Goal: Transaction & Acquisition: Purchase product/service

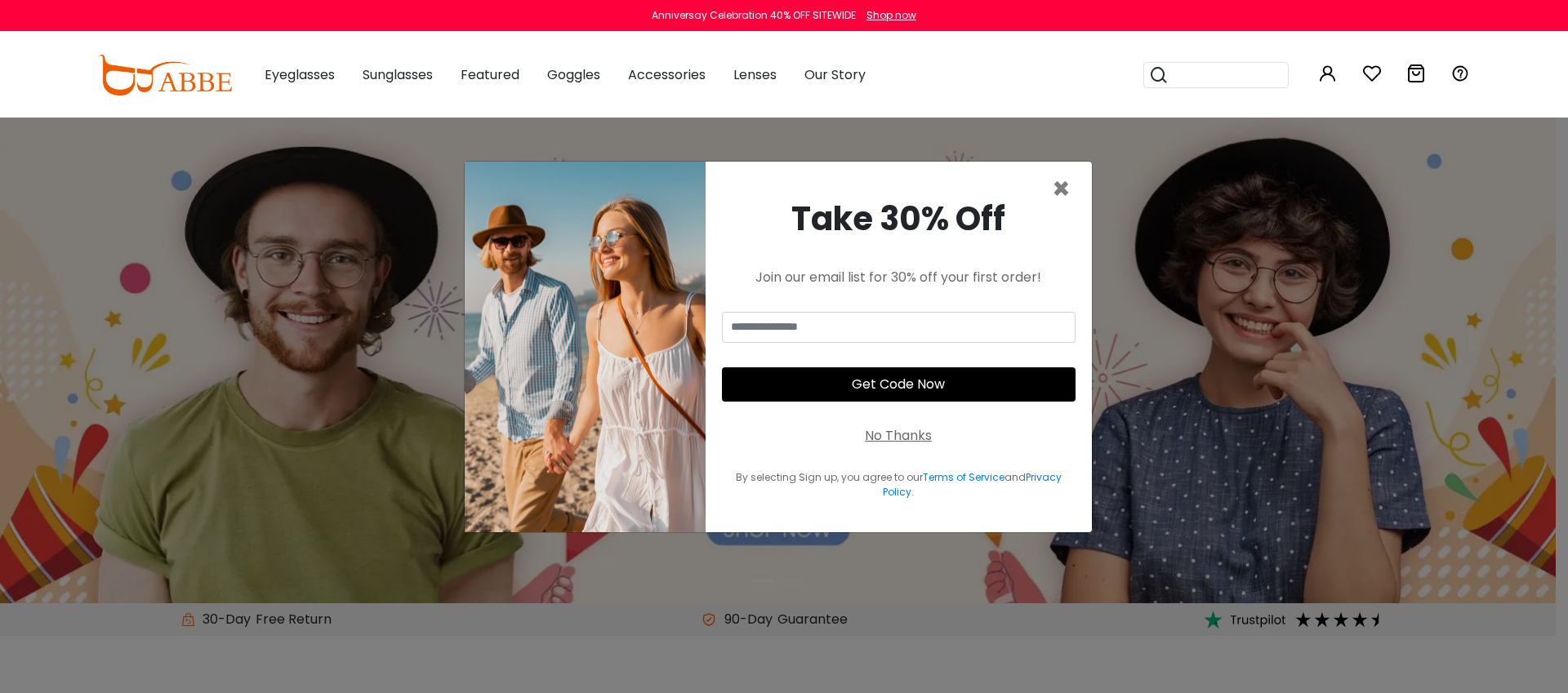
click at [882, 438] on div "No Thanks" at bounding box center [898, 436] width 67 height 20
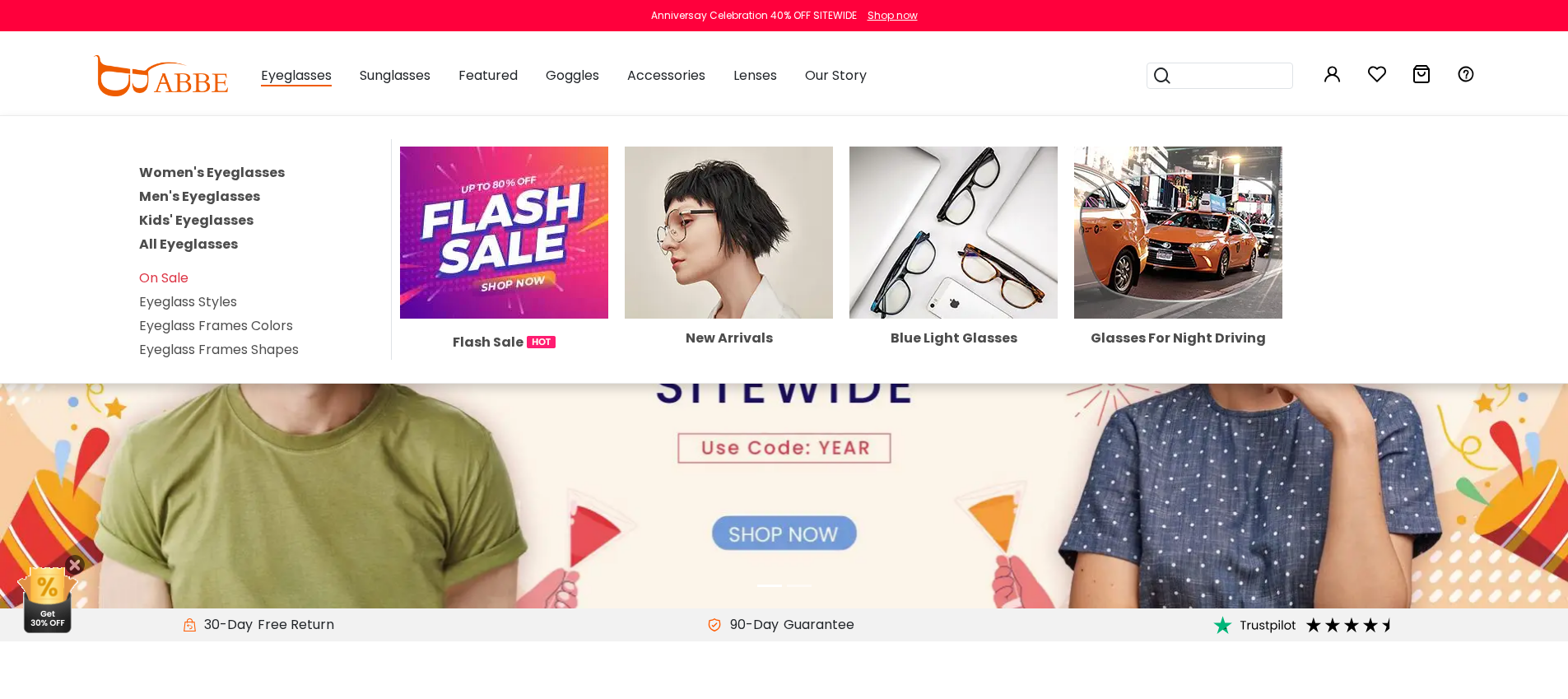
click at [255, 167] on link "Women's Eyeglasses" at bounding box center [211, 172] width 145 height 19
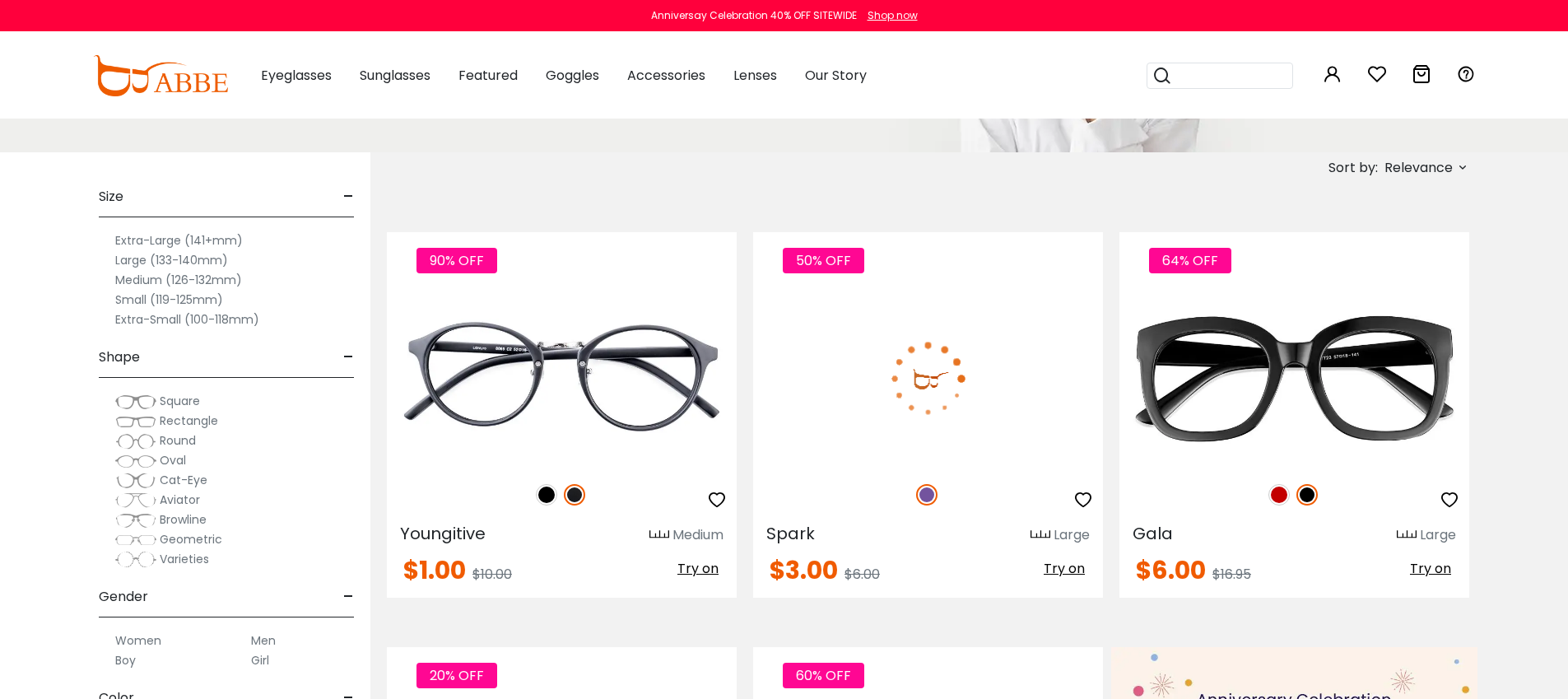
click at [1006, 347] on img at bounding box center [927, 379] width 350 height 175
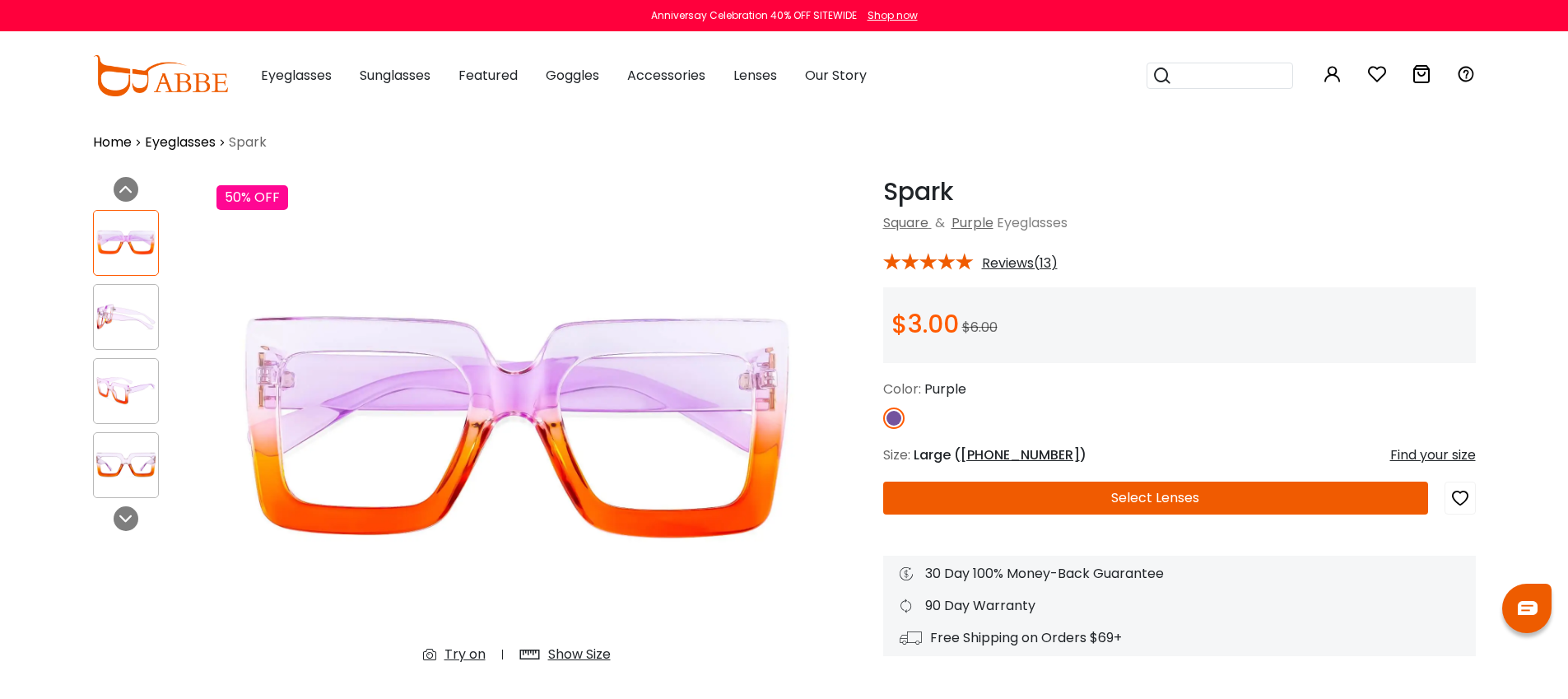
scroll to position [25, 0]
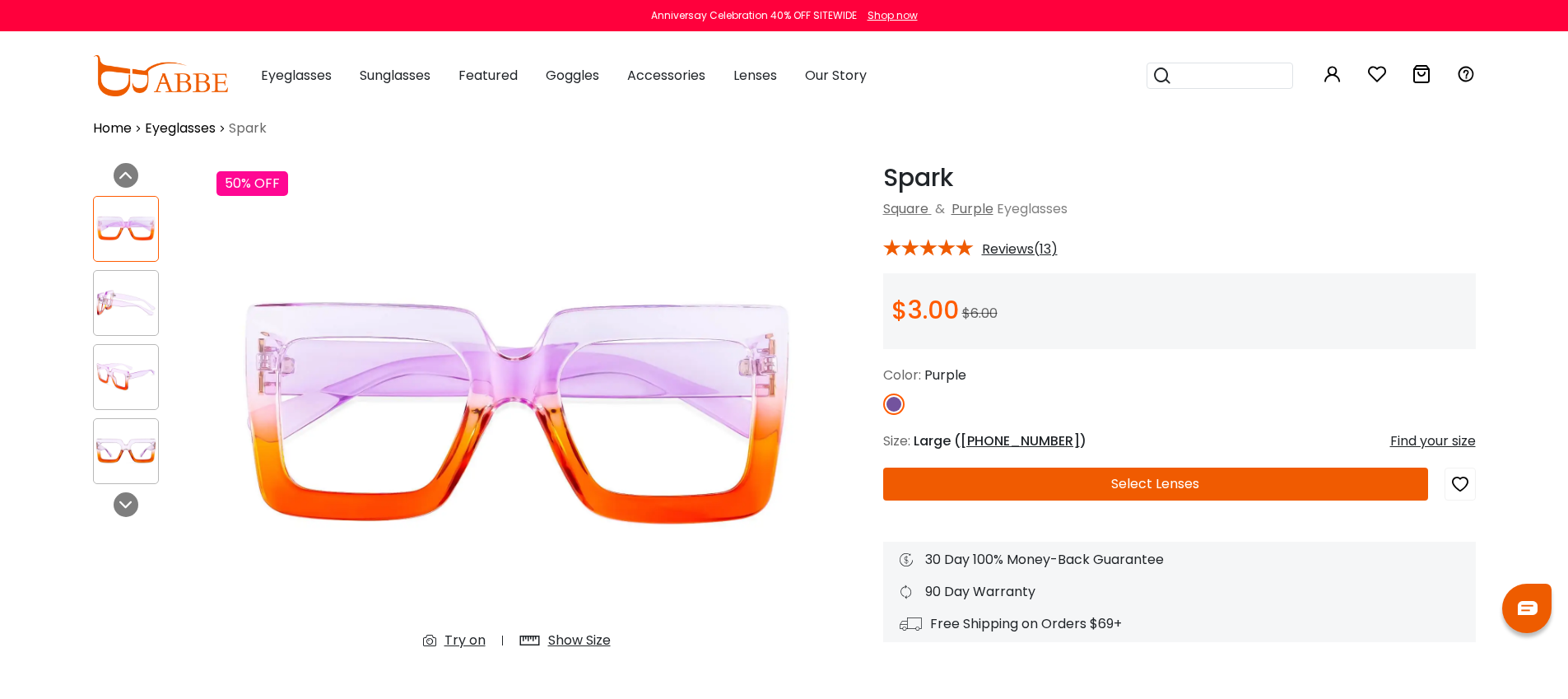
click at [1182, 486] on button "Select Lenses" at bounding box center [1156, 484] width 545 height 33
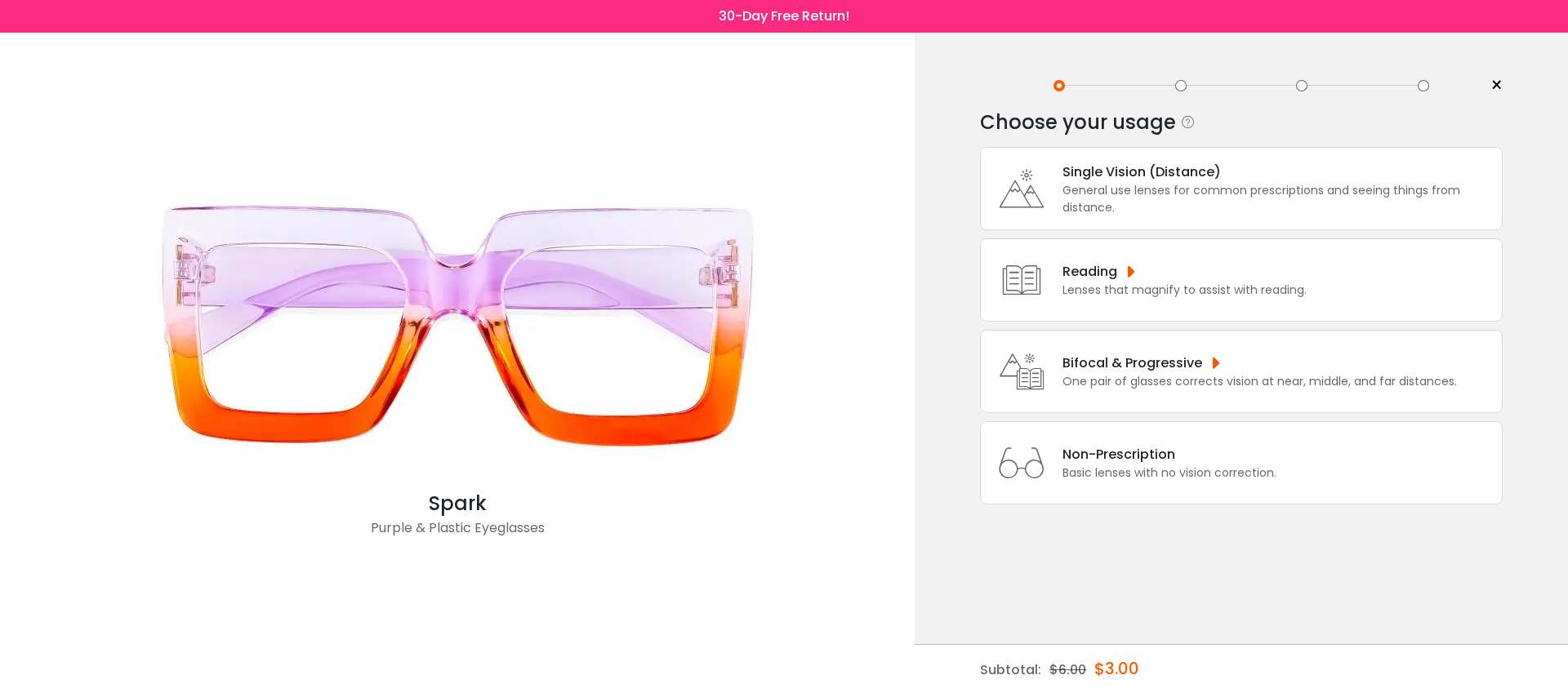
click at [1158, 190] on div "General use lenses for common prescriptions and seeing things from distance." at bounding box center [1278, 199] width 431 height 34
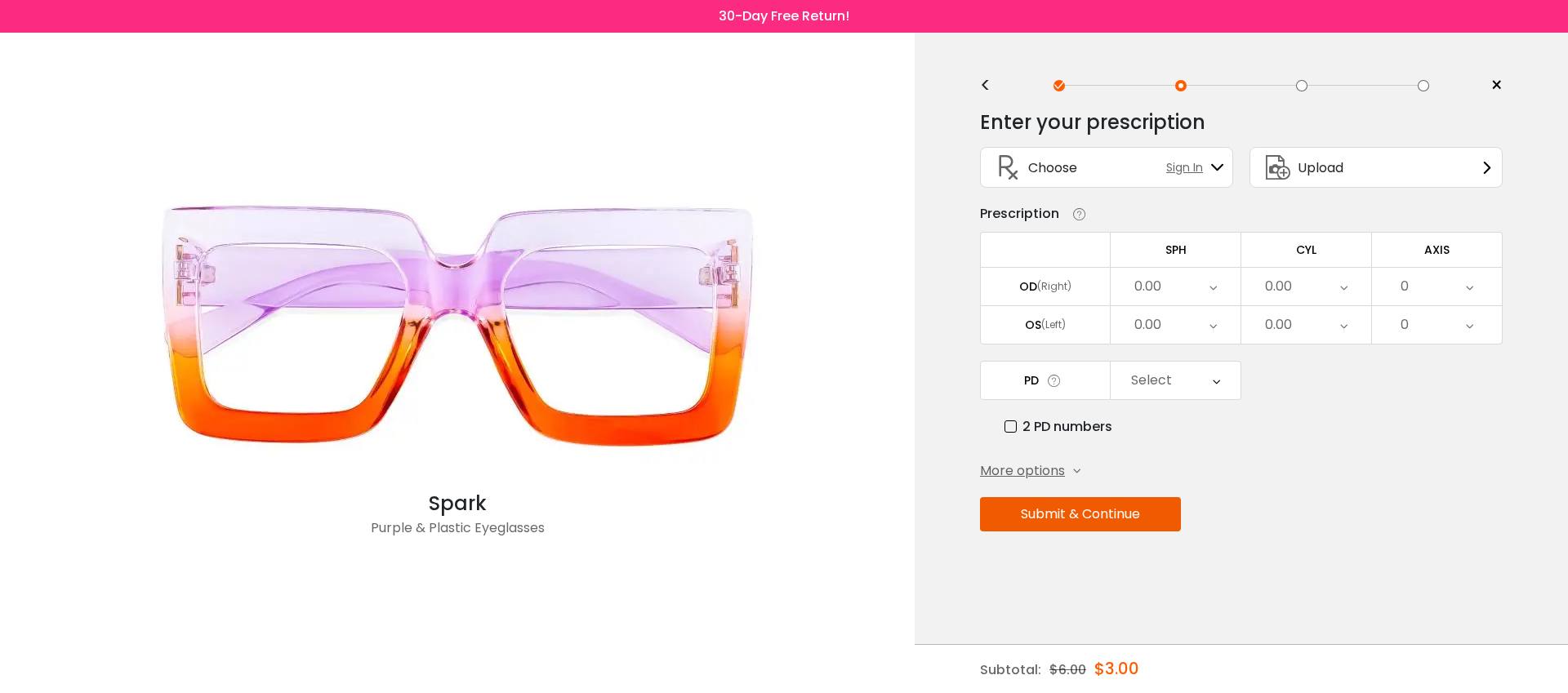
click at [1168, 277] on div "0.00" at bounding box center [1175, 286] width 130 height 37
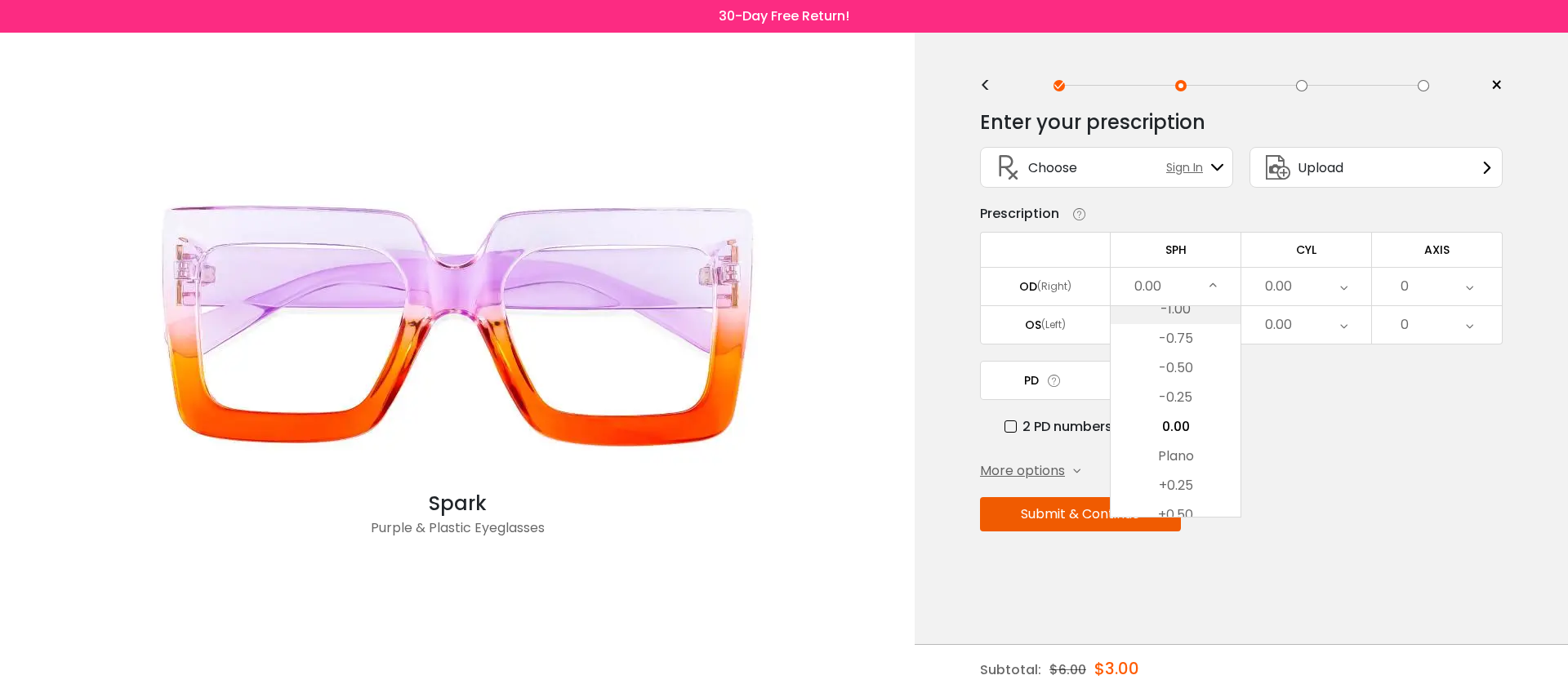
click at [1177, 317] on li "-1.00" at bounding box center [1175, 309] width 130 height 29
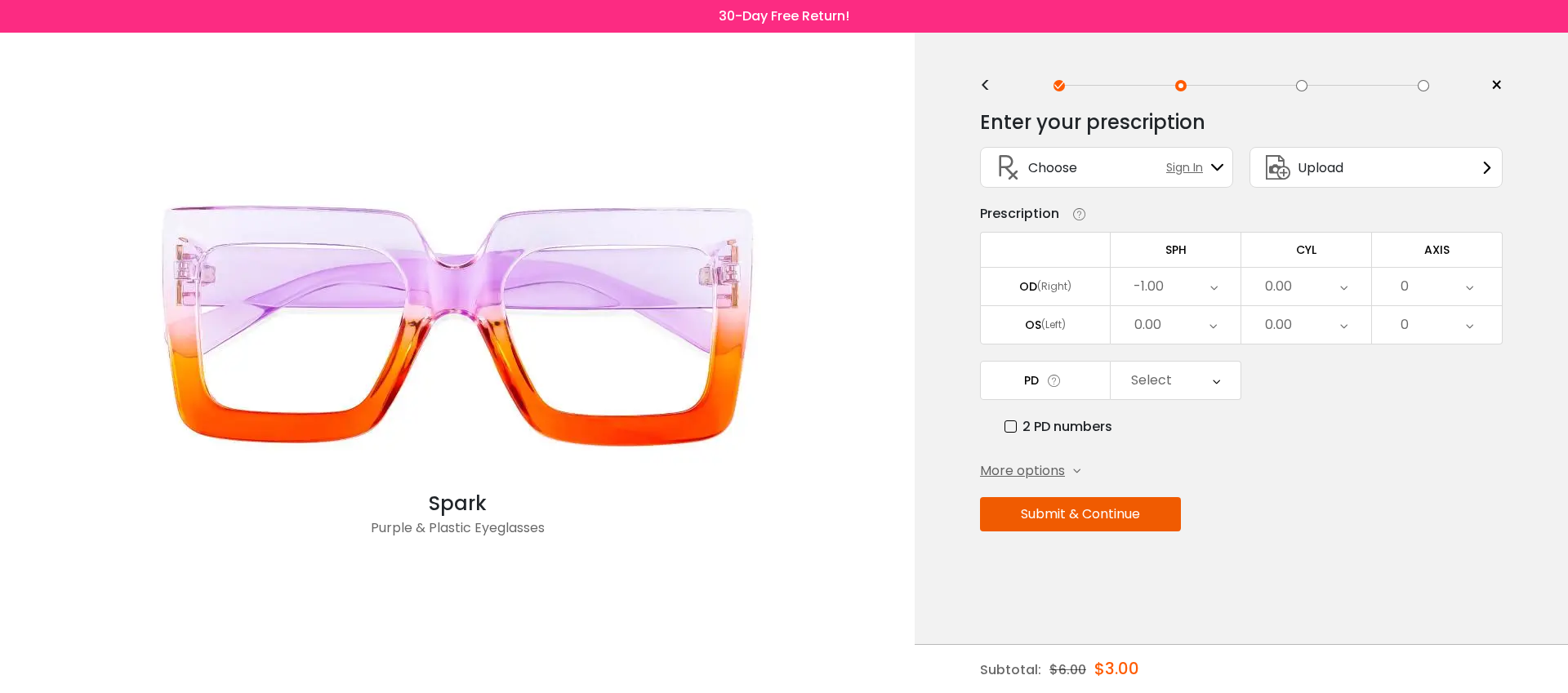
click at [1296, 288] on div "0.00" at bounding box center [1305, 286] width 130 height 37
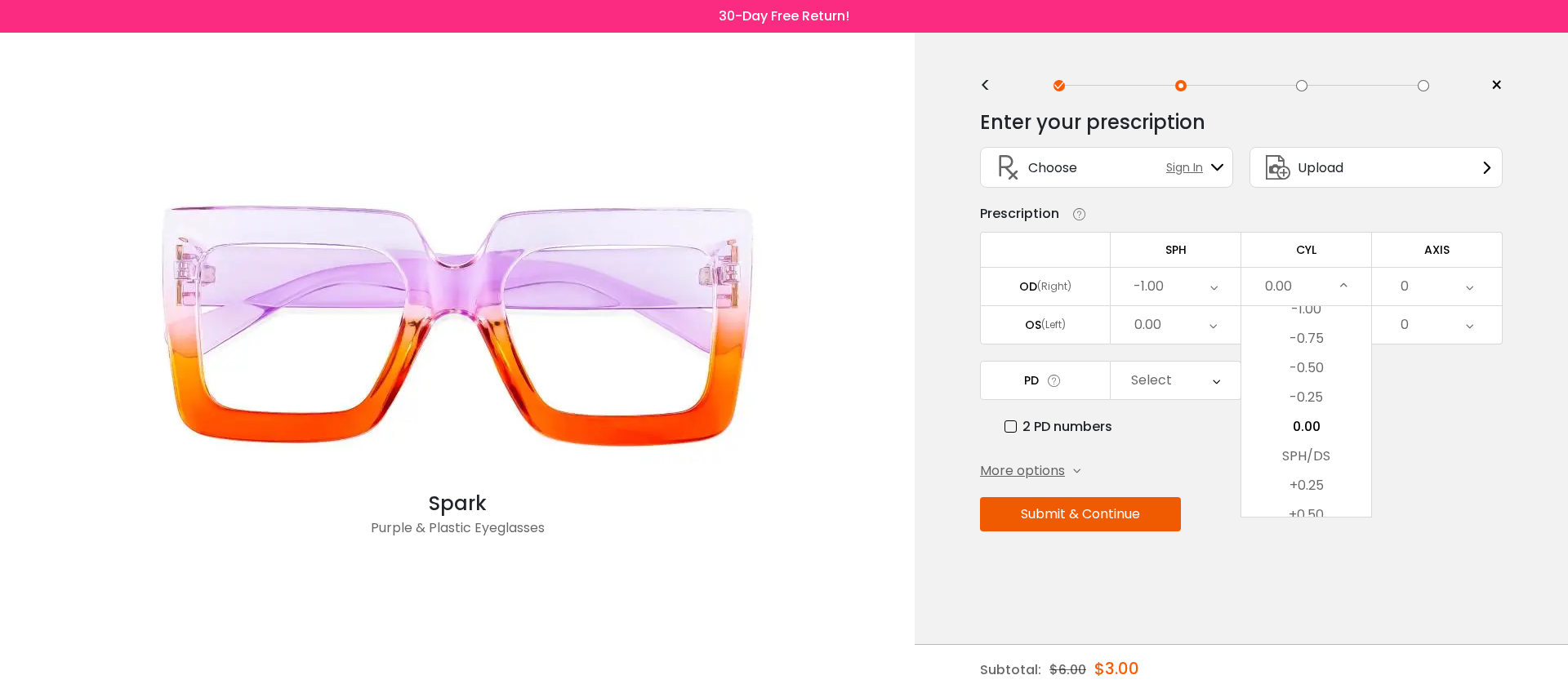
drag, startPoint x: 1310, startPoint y: 341, endPoint x: 1379, endPoint y: 302, distance: 79.3
click at [1310, 341] on li "-0.75" at bounding box center [1305, 339] width 130 height 29
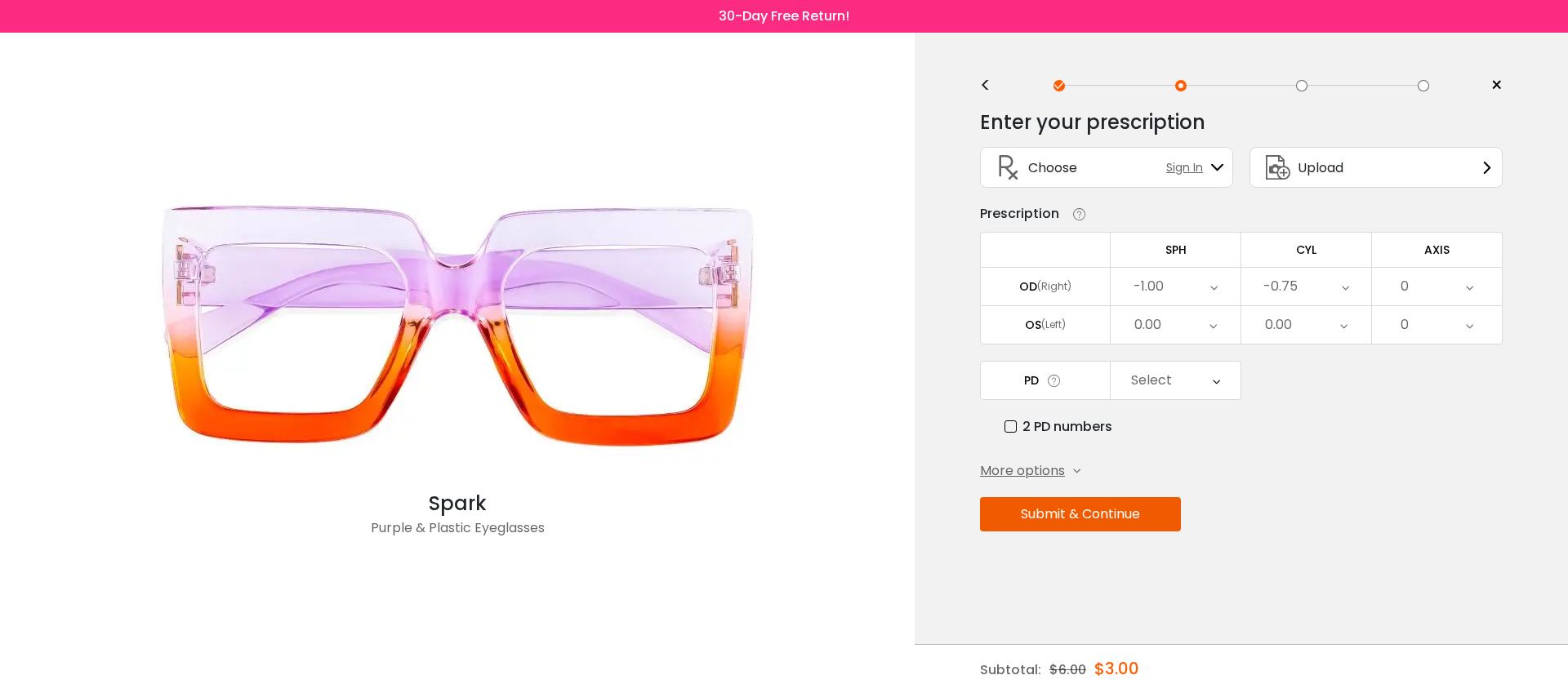
click at [1417, 293] on div "0" at bounding box center [1437, 286] width 130 height 37
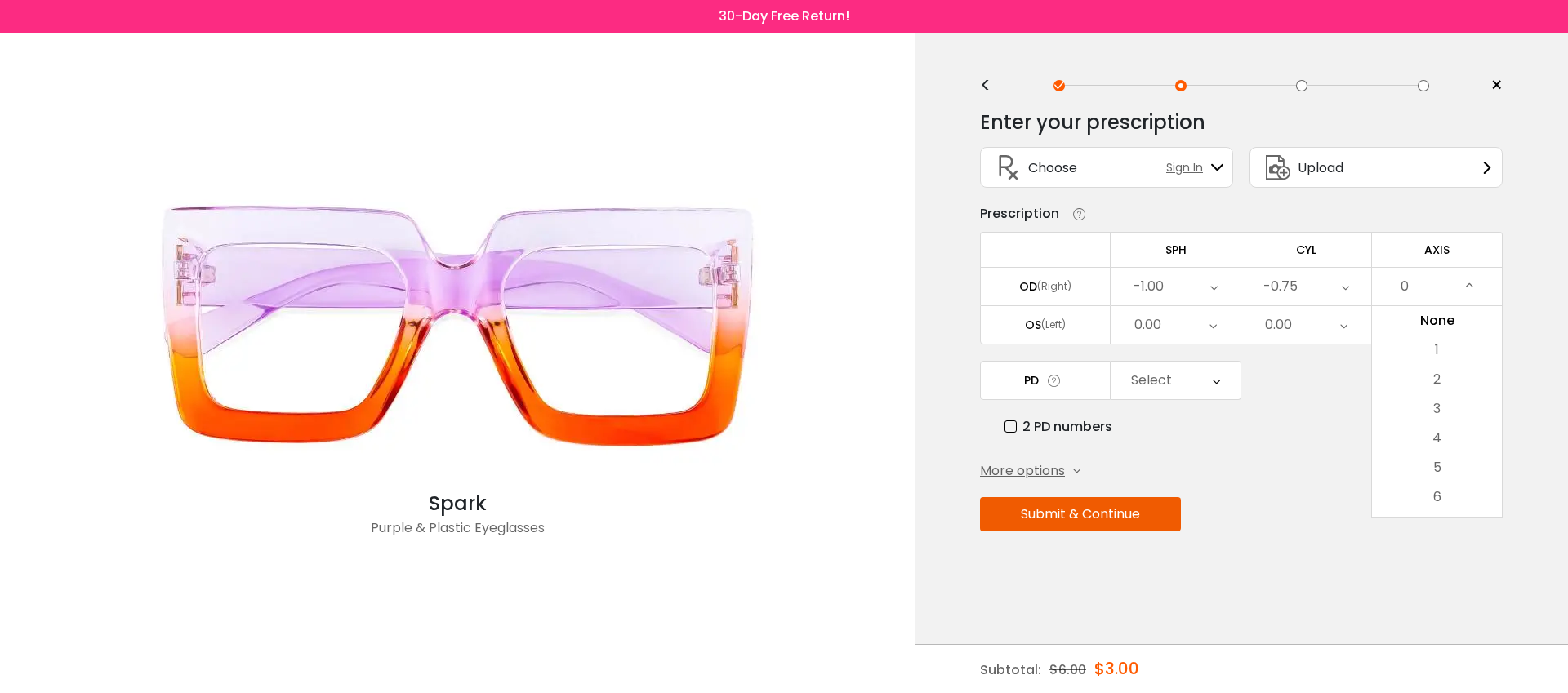
click at [1430, 353] on li "1" at bounding box center [1437, 350] width 130 height 29
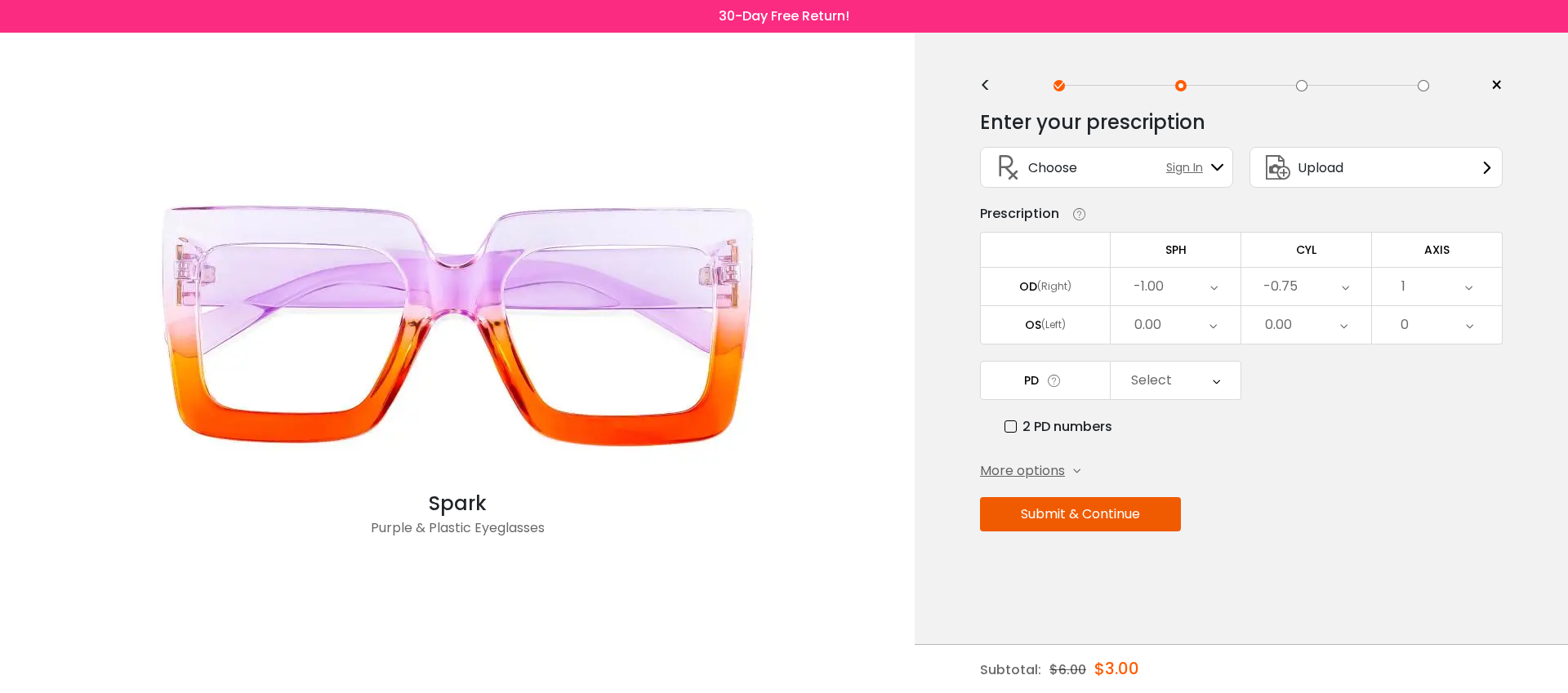
click at [1166, 331] on div "0.00" at bounding box center [1175, 324] width 130 height 37
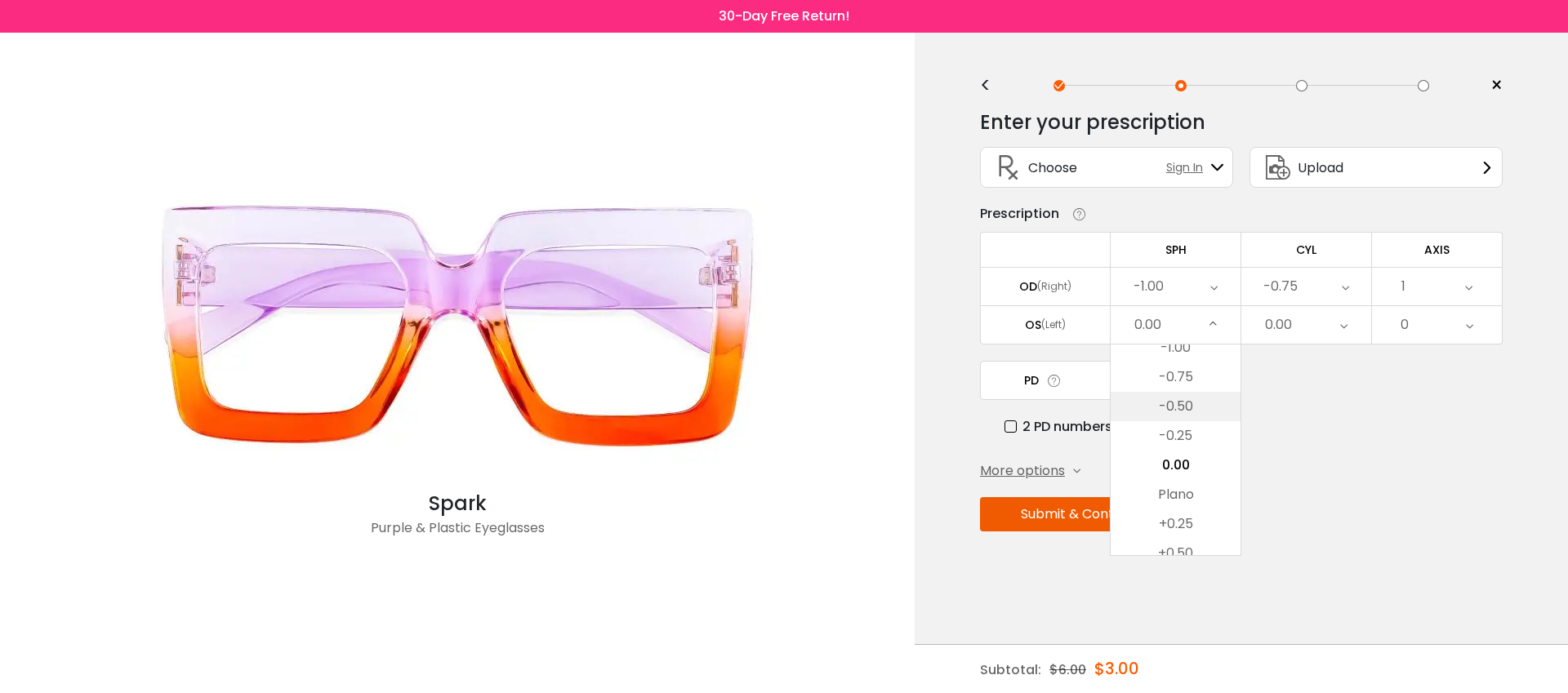
click at [1175, 405] on li "-0.50" at bounding box center [1175, 406] width 130 height 29
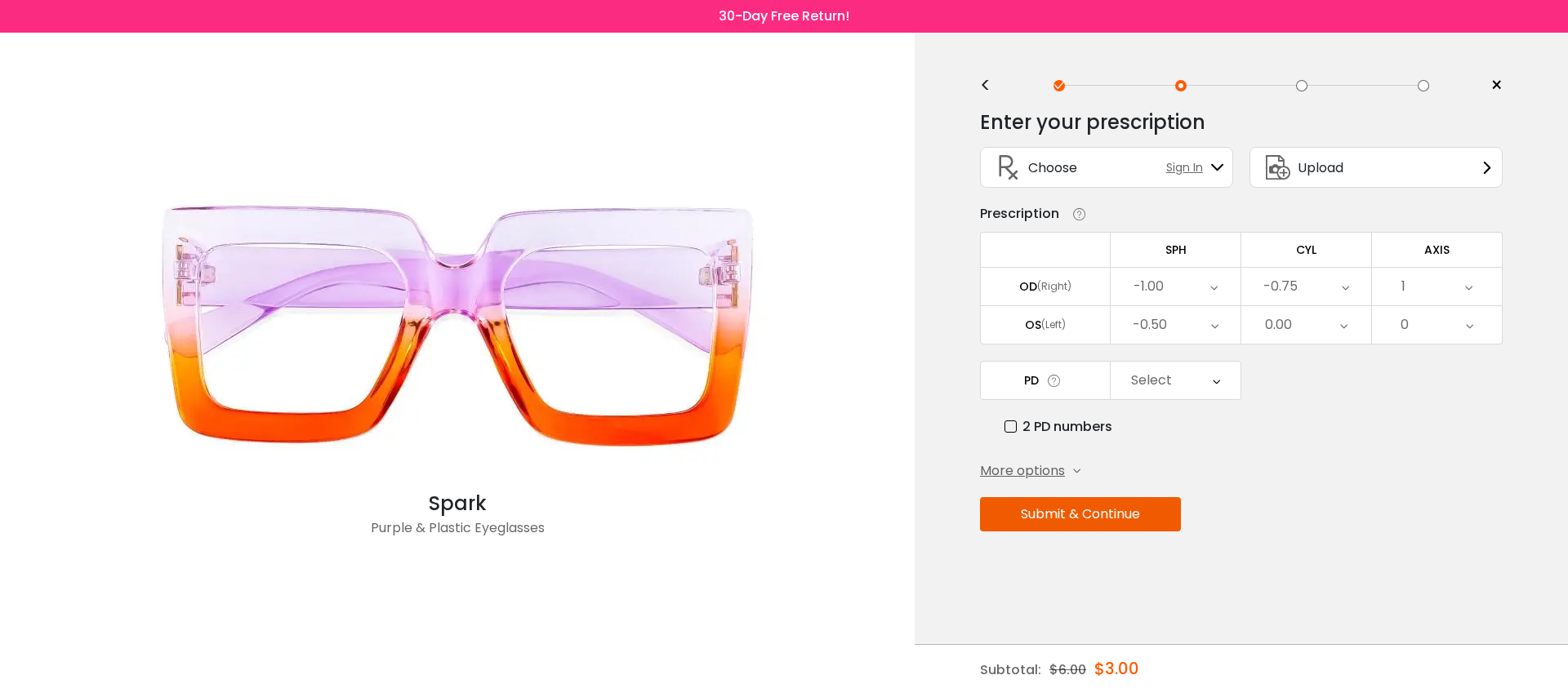
click at [1159, 391] on div "Select" at bounding box center [1151, 380] width 41 height 33
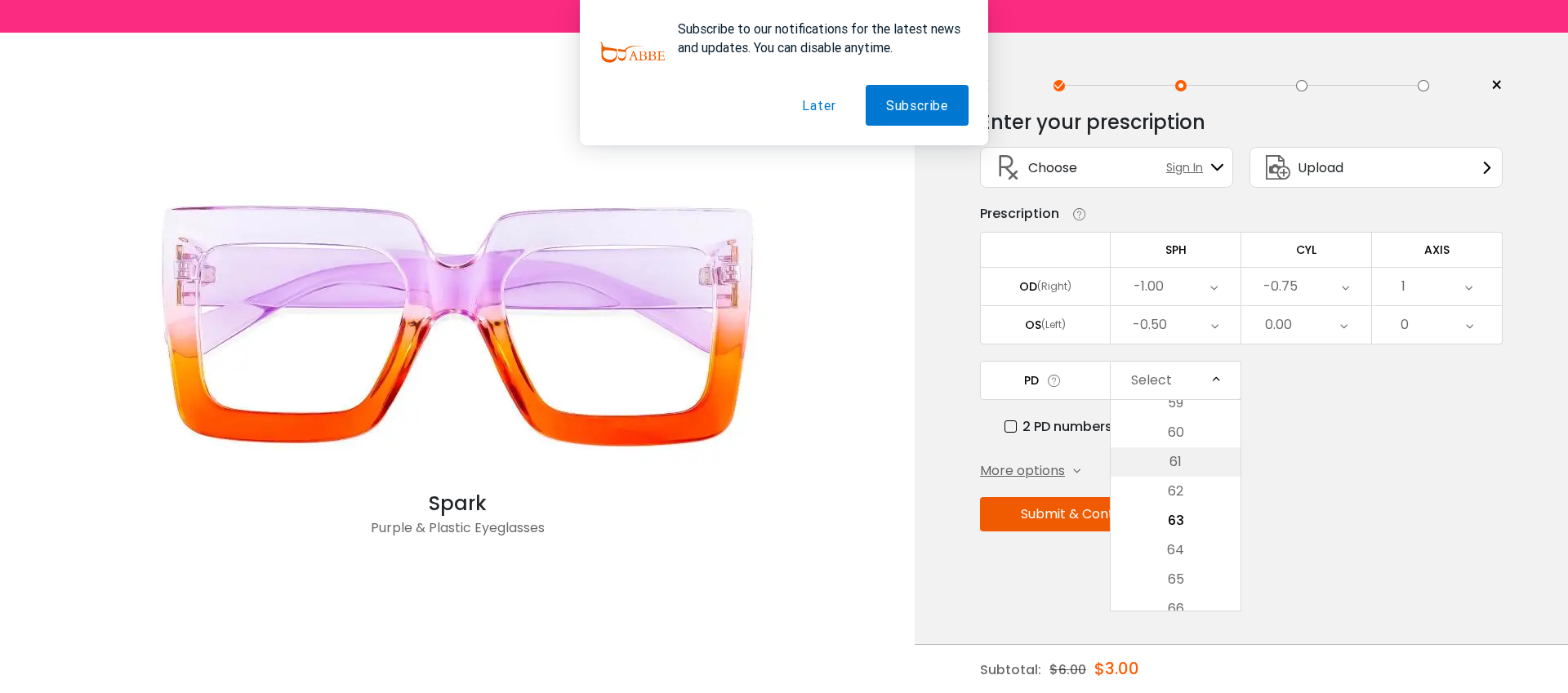
click at [1166, 461] on li "61" at bounding box center [1175, 462] width 130 height 29
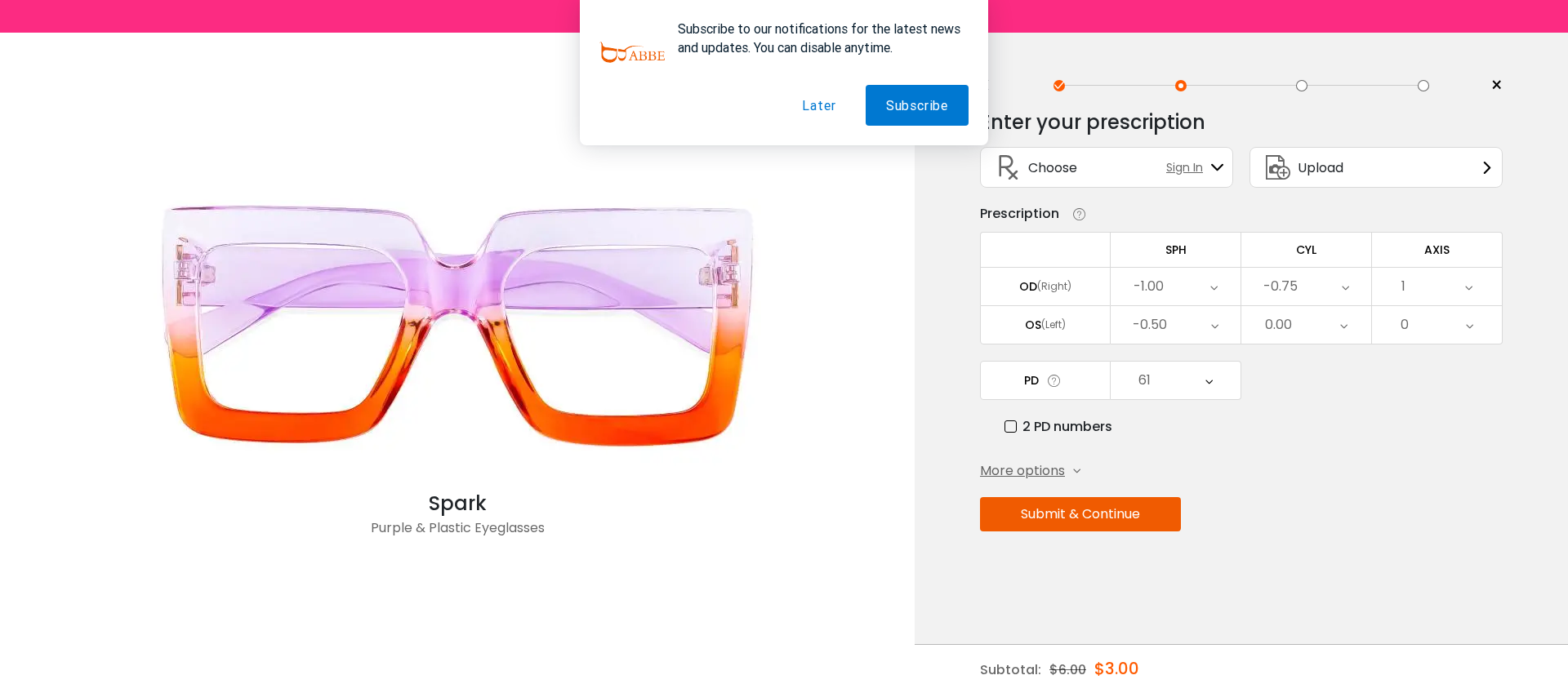
click at [1137, 528] on button "Submit & Continue" at bounding box center [1080, 515] width 201 height 34
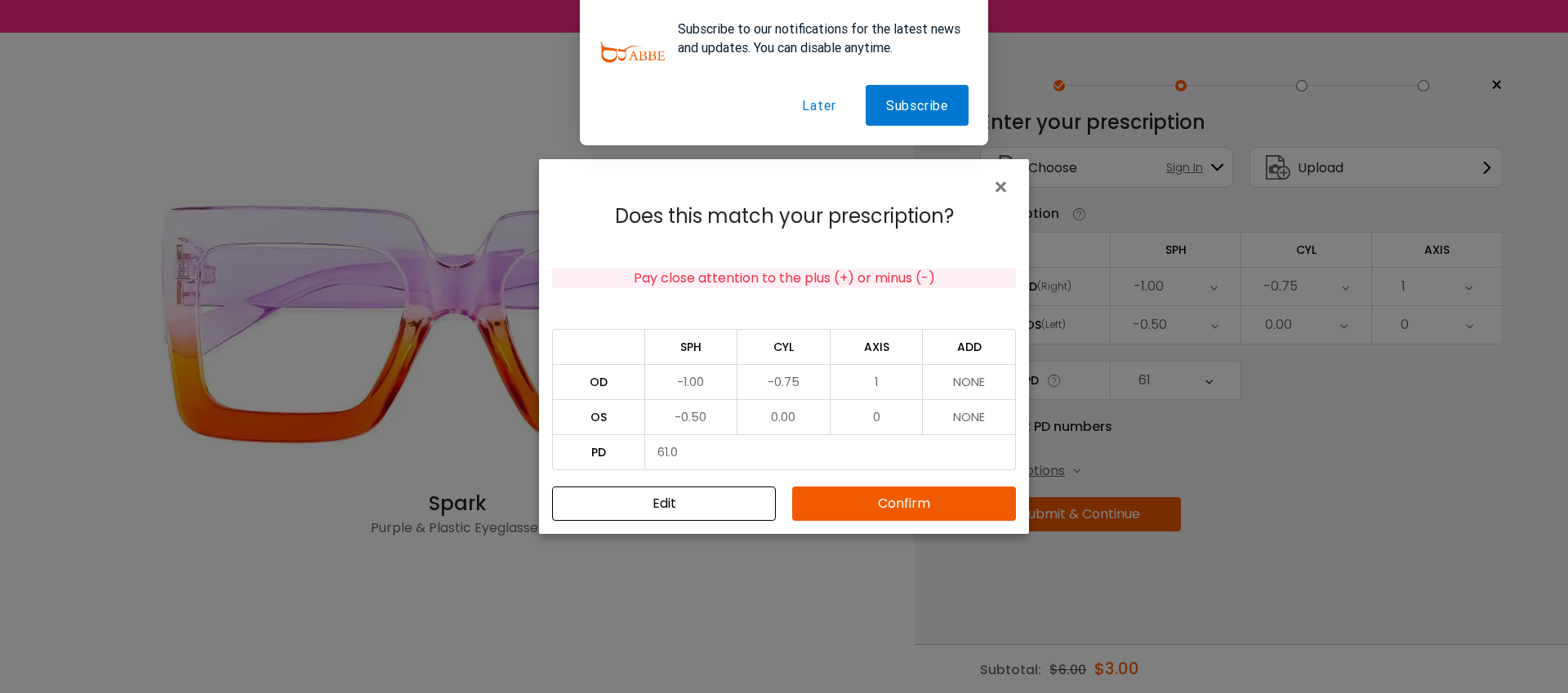
drag, startPoint x: 818, startPoint y: 111, endPoint x: 843, endPoint y: 280, distance: 170.8
click at [818, 111] on button "Later" at bounding box center [818, 105] width 74 height 41
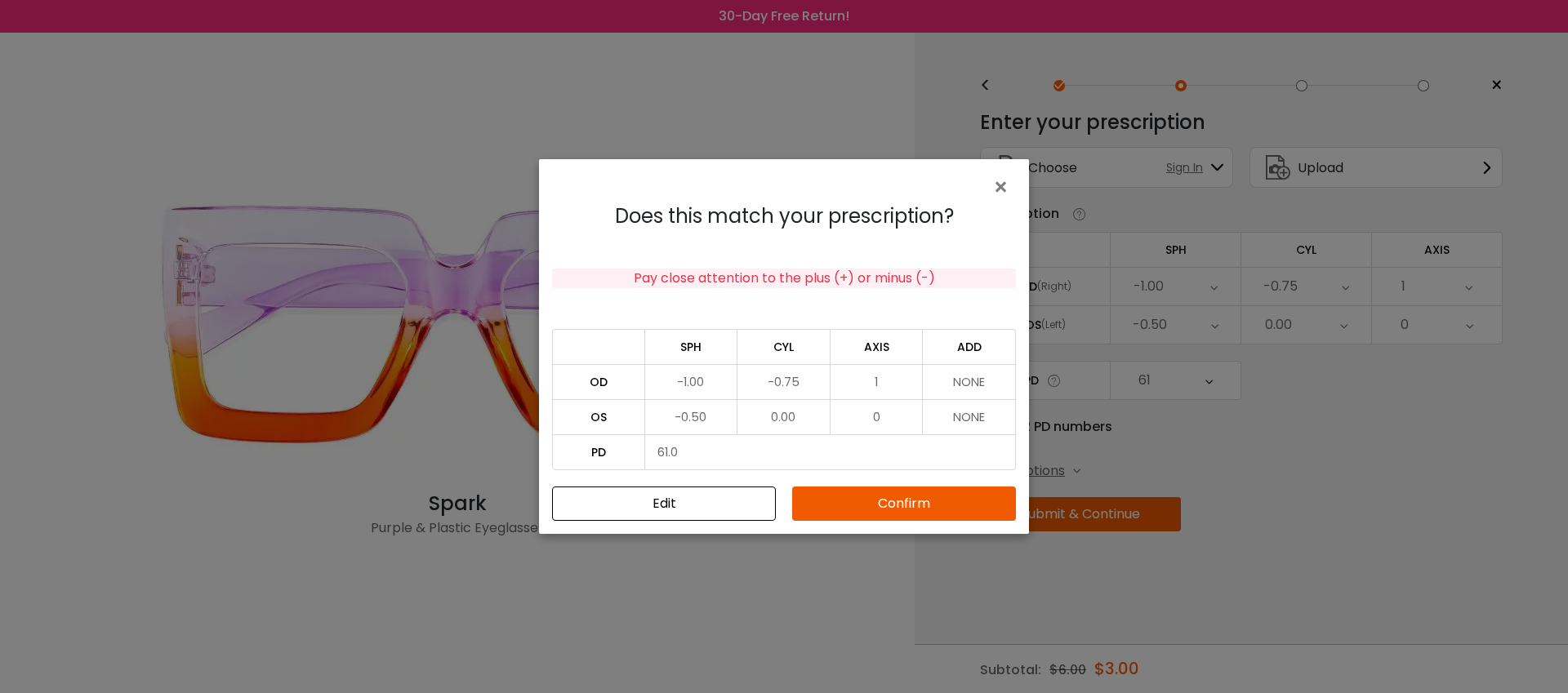
click at [877, 496] on button "Confirm" at bounding box center [904, 504] width 224 height 34
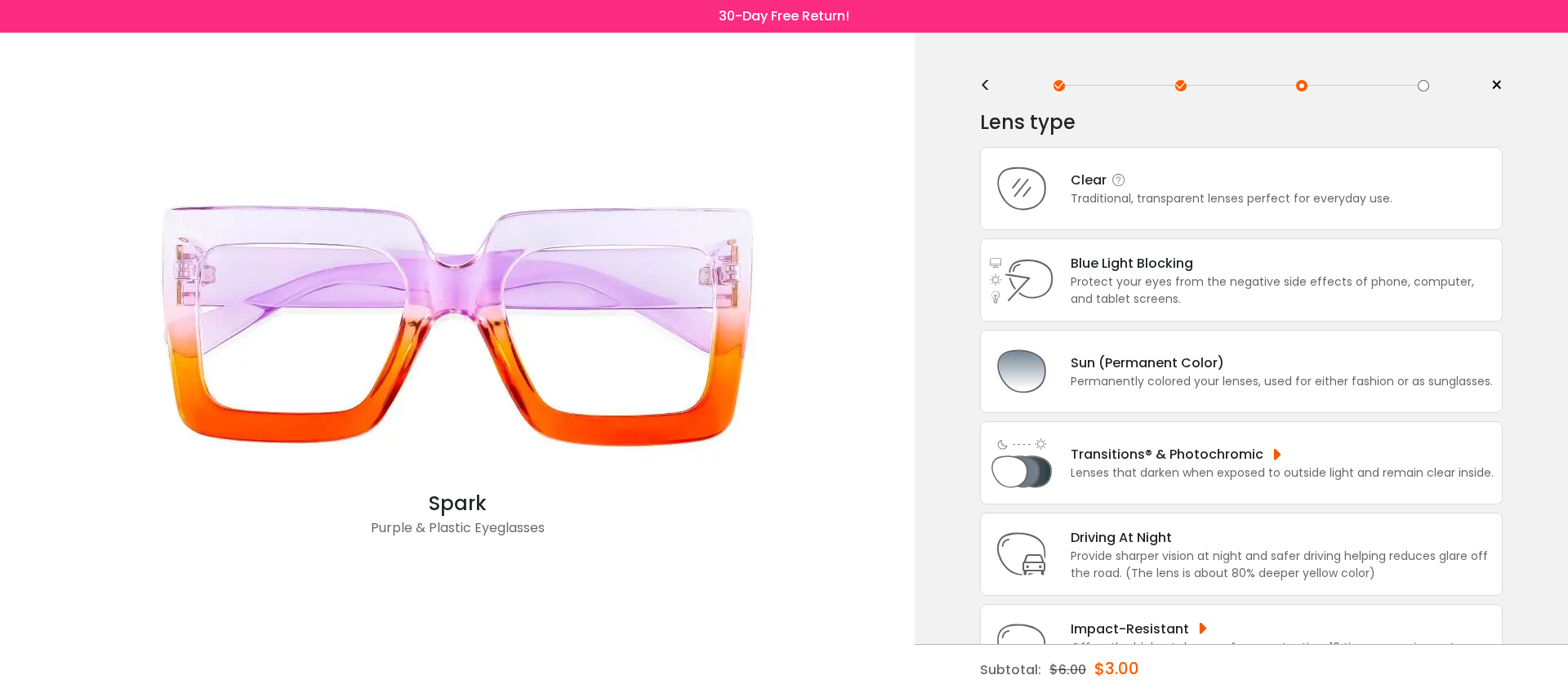
click at [1213, 218] on div "Clear Traditional, transparent lenses perfect for everyday use." at bounding box center [1241, 188] width 523 height 83
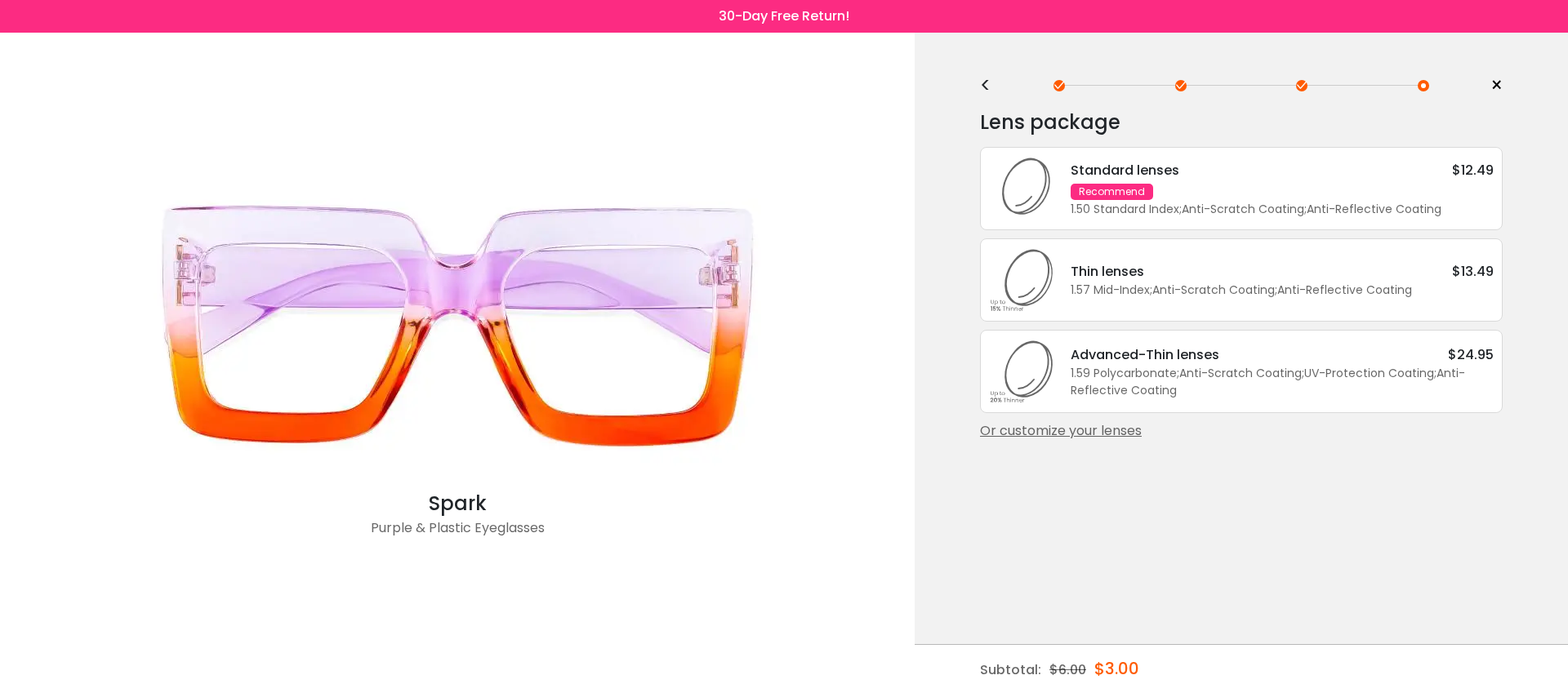
click at [1339, 160] on div "Standard lenses $12.49 Recommend 1.50 Standard Index ; Anti-Scratch Coating ; A…" at bounding box center [1241, 188] width 523 height 83
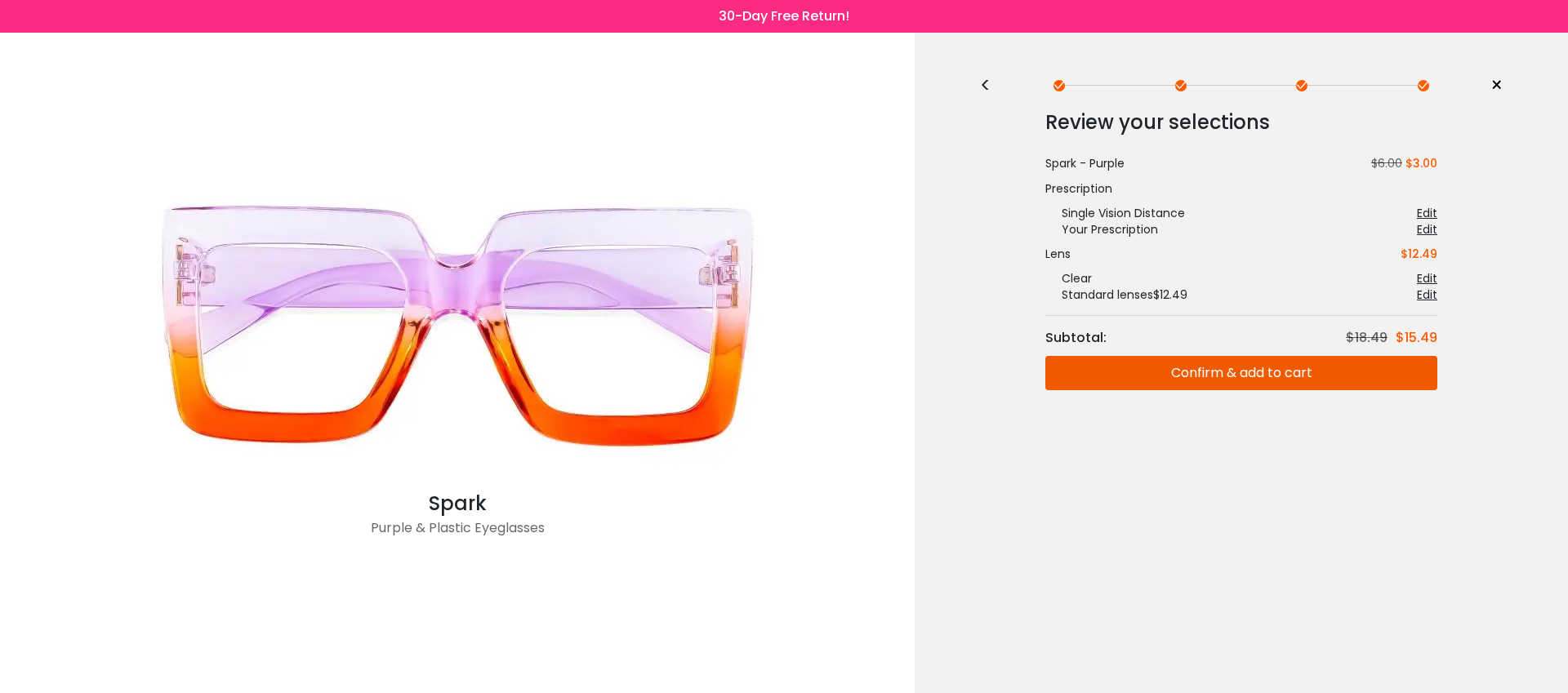
click at [1316, 390] on button "Confirm & add to cart" at bounding box center [1241, 373] width 392 height 34
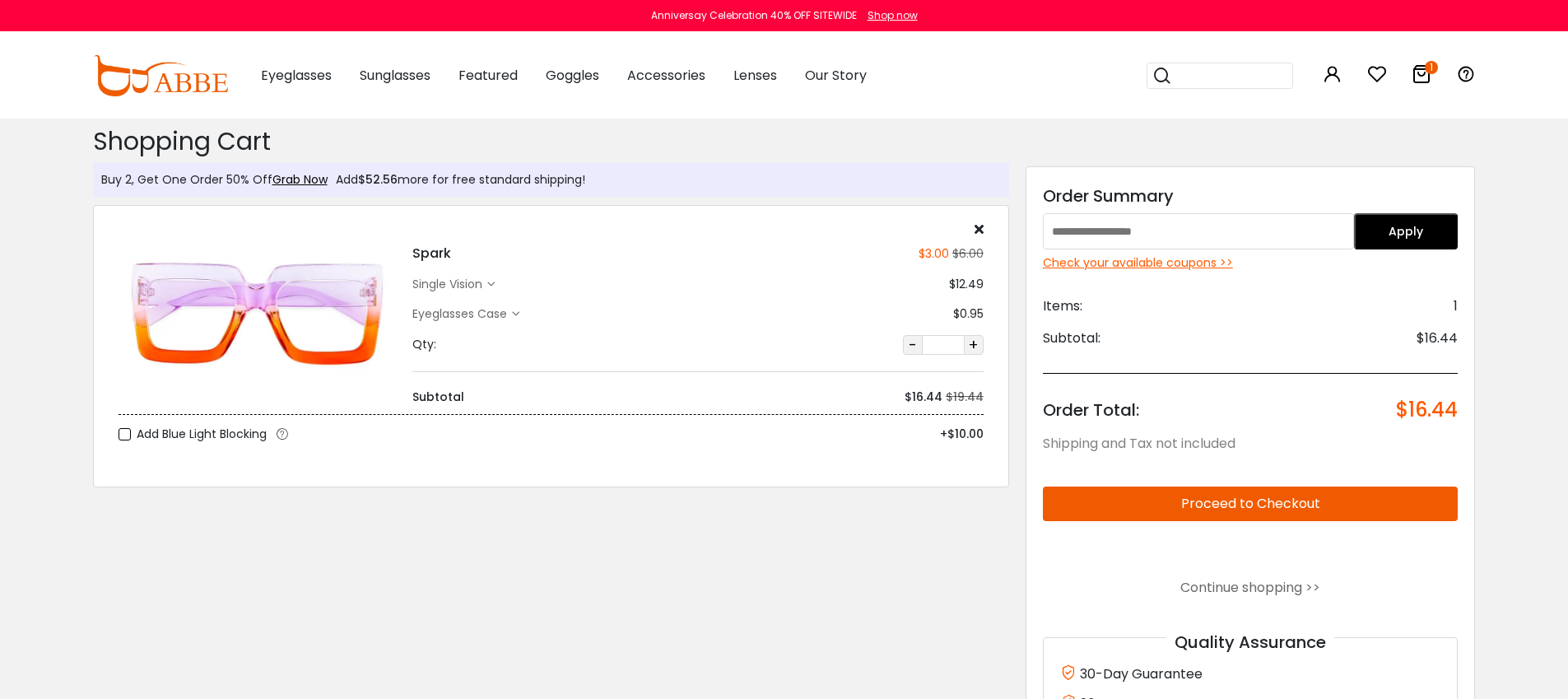
click at [445, 282] on div "single vision" at bounding box center [450, 284] width 75 height 17
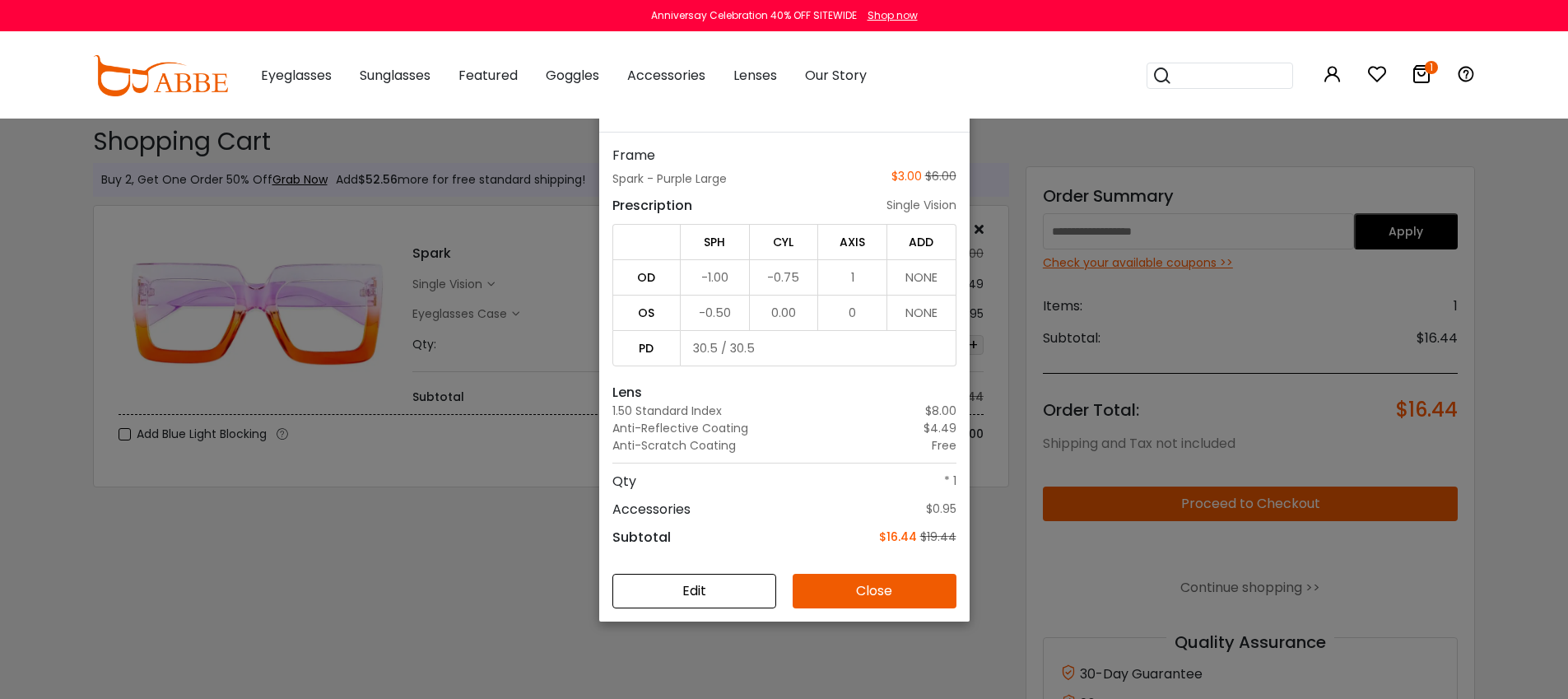
scroll to position [118, 0]
click at [707, 586] on button "Edit" at bounding box center [694, 590] width 164 height 35
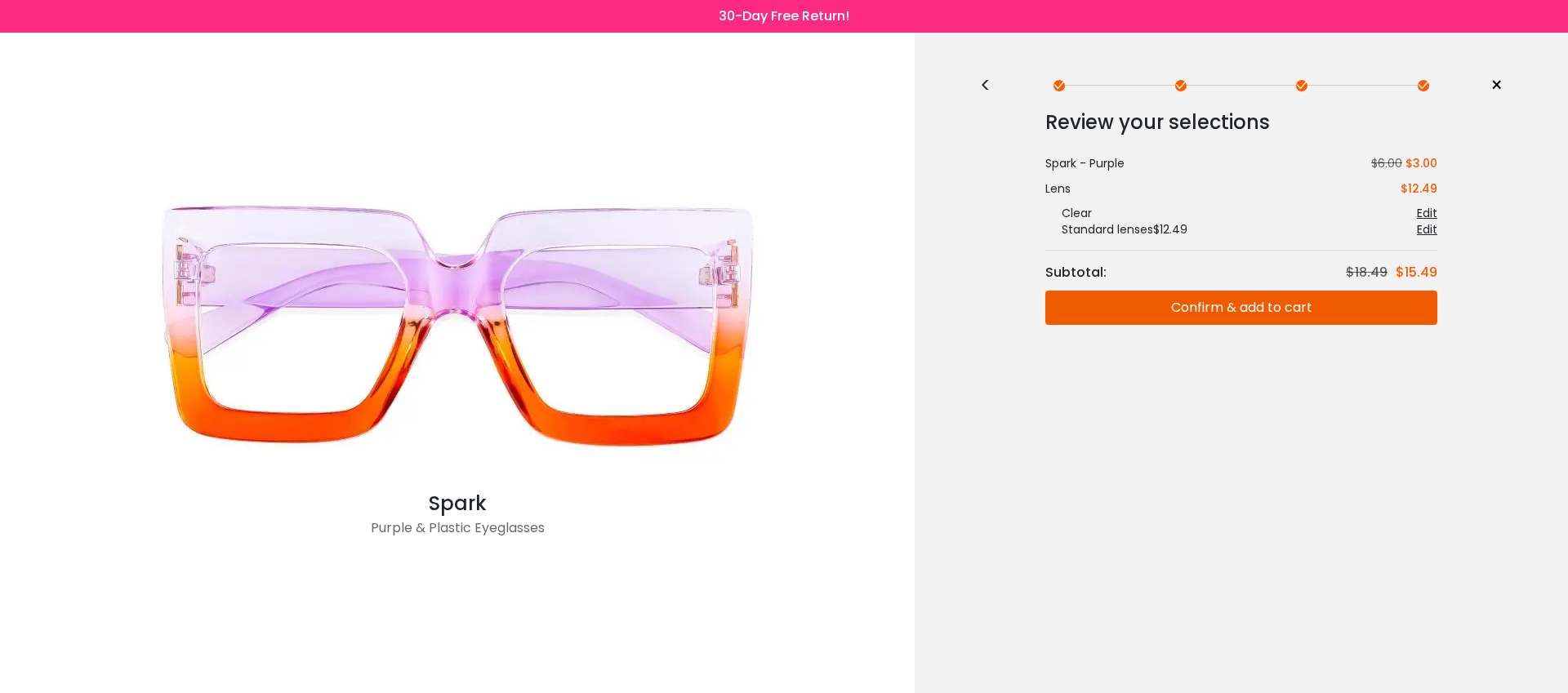
click at [1473, 231] on div "Review your selections Subtotal: $18.49 $15.49 Spark - Purple $6.00 $3.00 Presc…" at bounding box center [1241, 215] width 523 height 218
click at [1432, 210] on div "Edit" at bounding box center [1427, 213] width 21 height 16
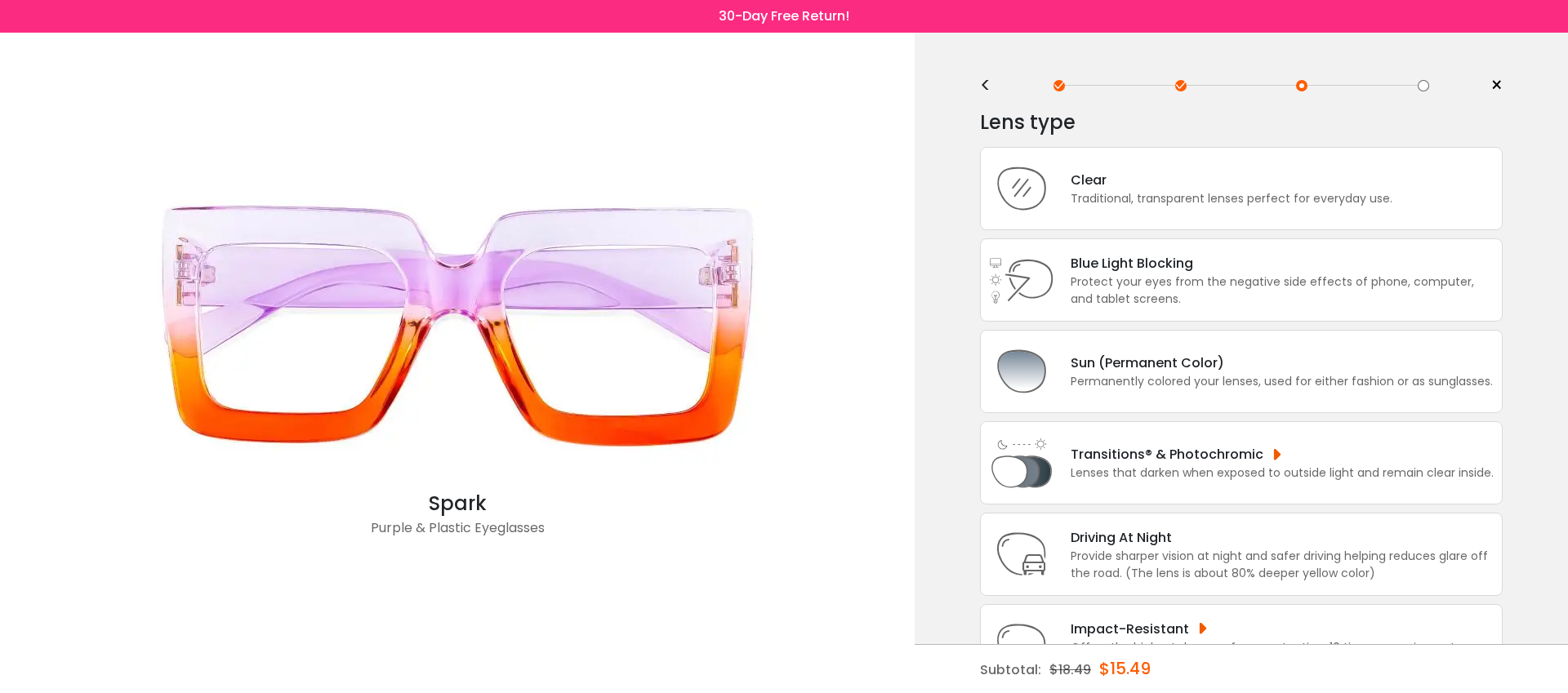
click at [1496, 85] on span "×" at bounding box center [1496, 85] width 13 height 24
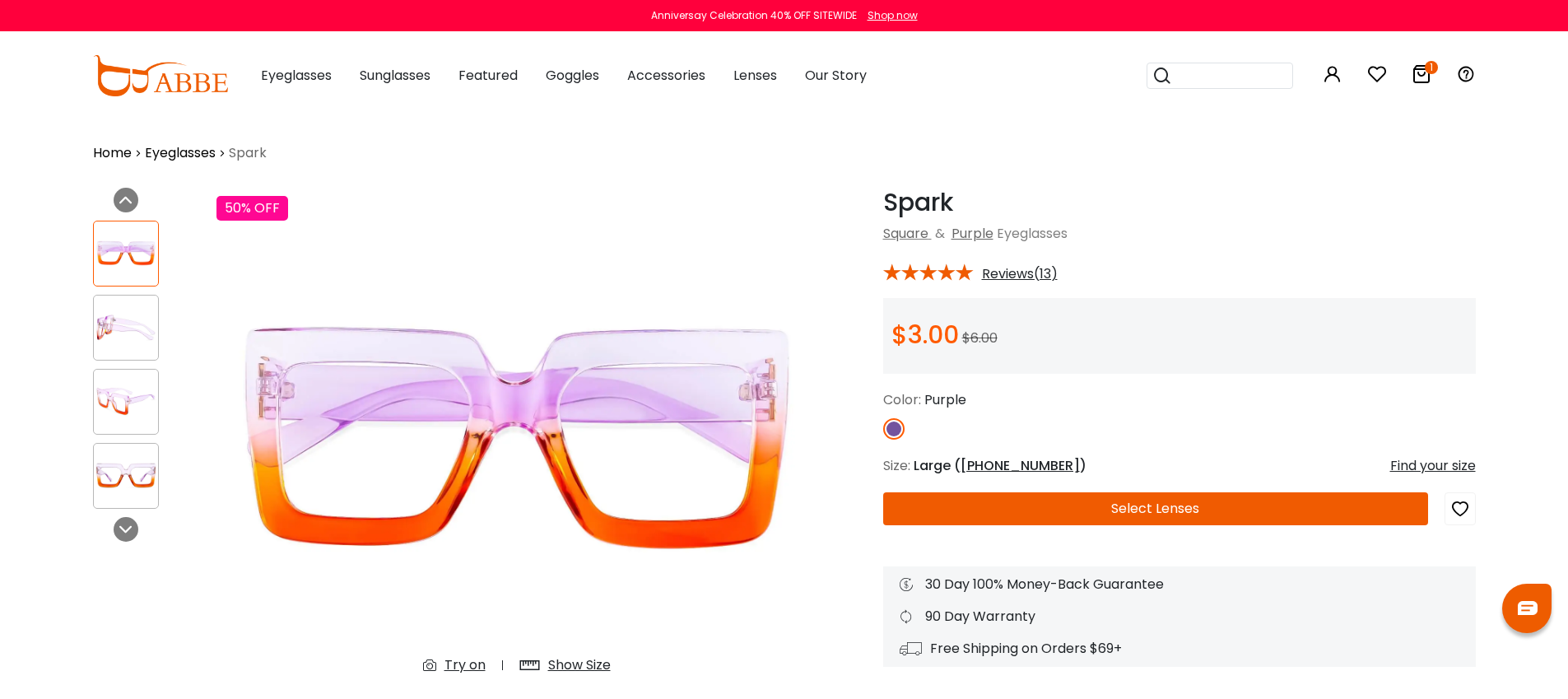
click at [1425, 71] on icon "1" at bounding box center [1431, 68] width 13 height 13
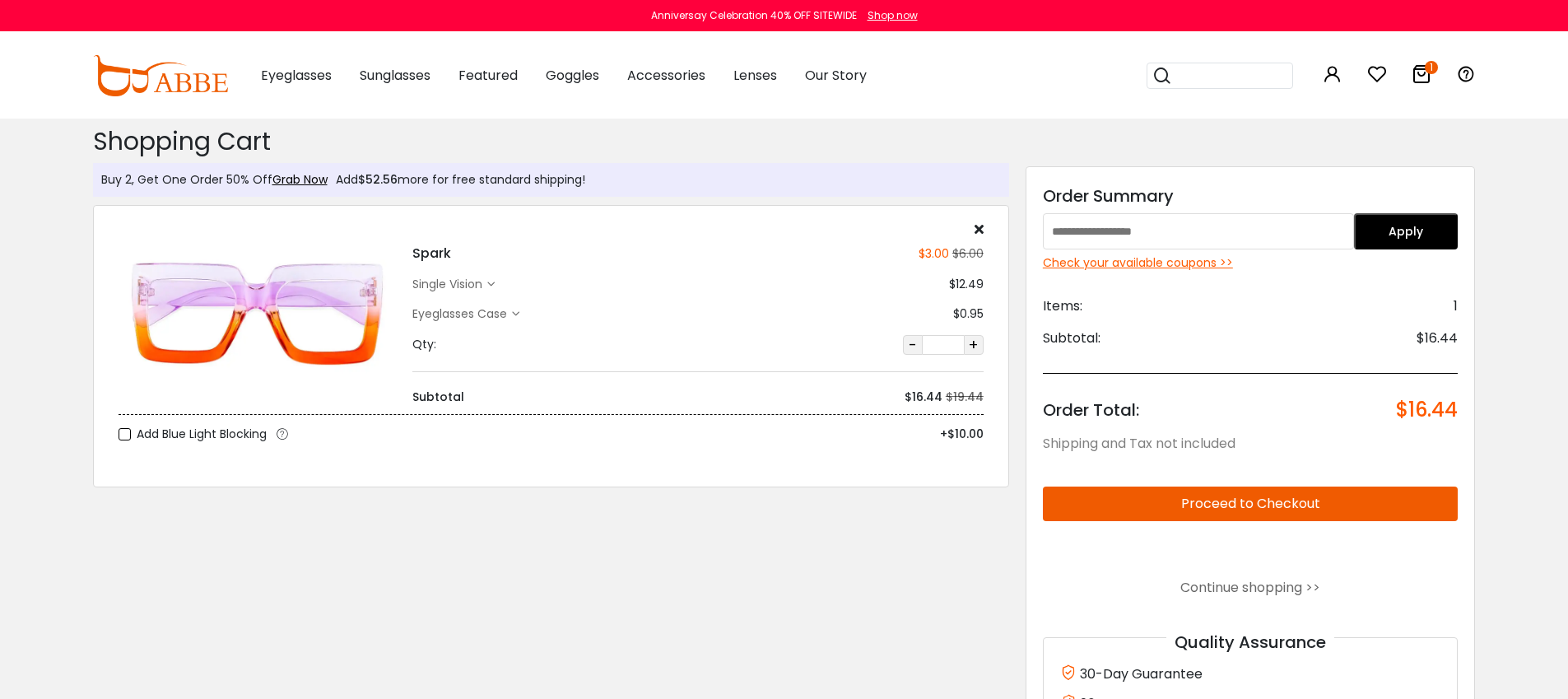
click at [461, 281] on div "single vision" at bounding box center [450, 284] width 75 height 17
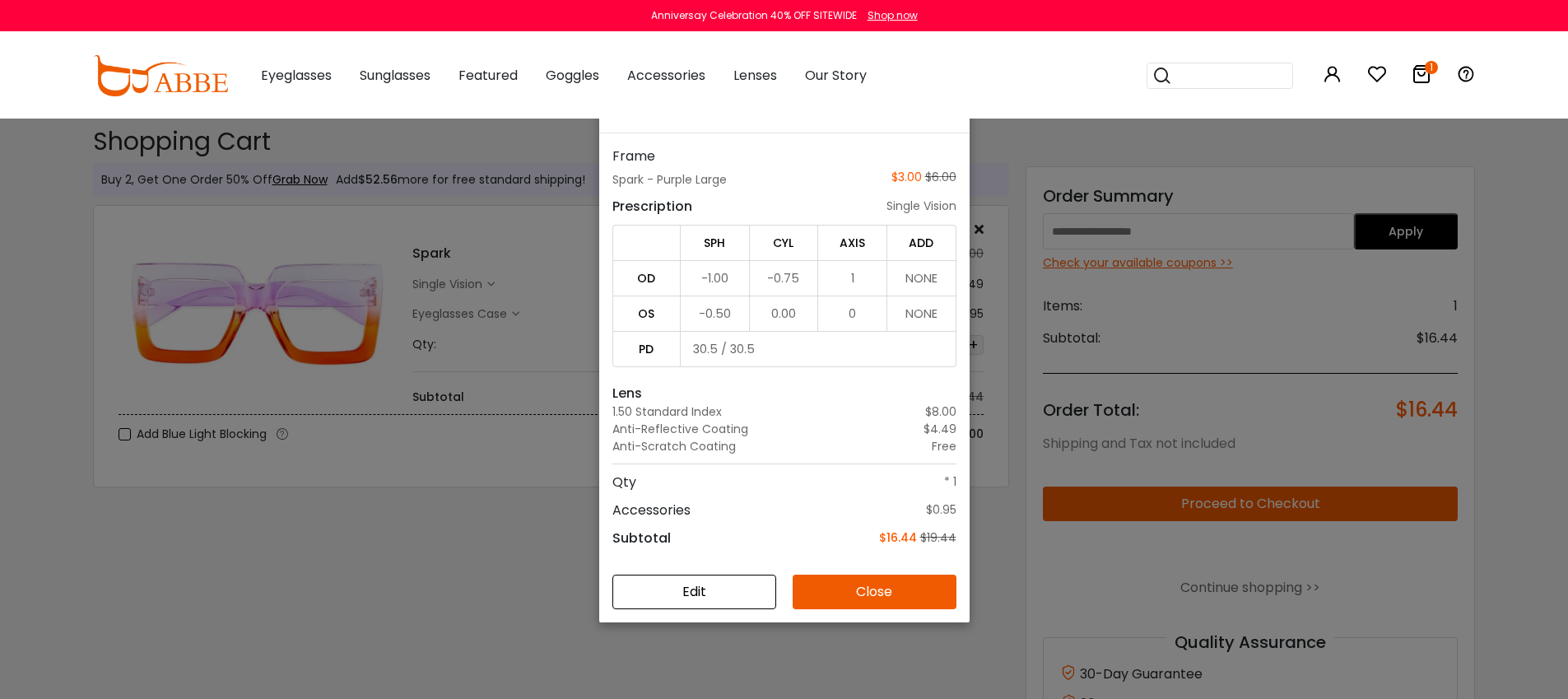
scroll to position [118, 0]
click at [719, 593] on button "Edit" at bounding box center [694, 590] width 164 height 35
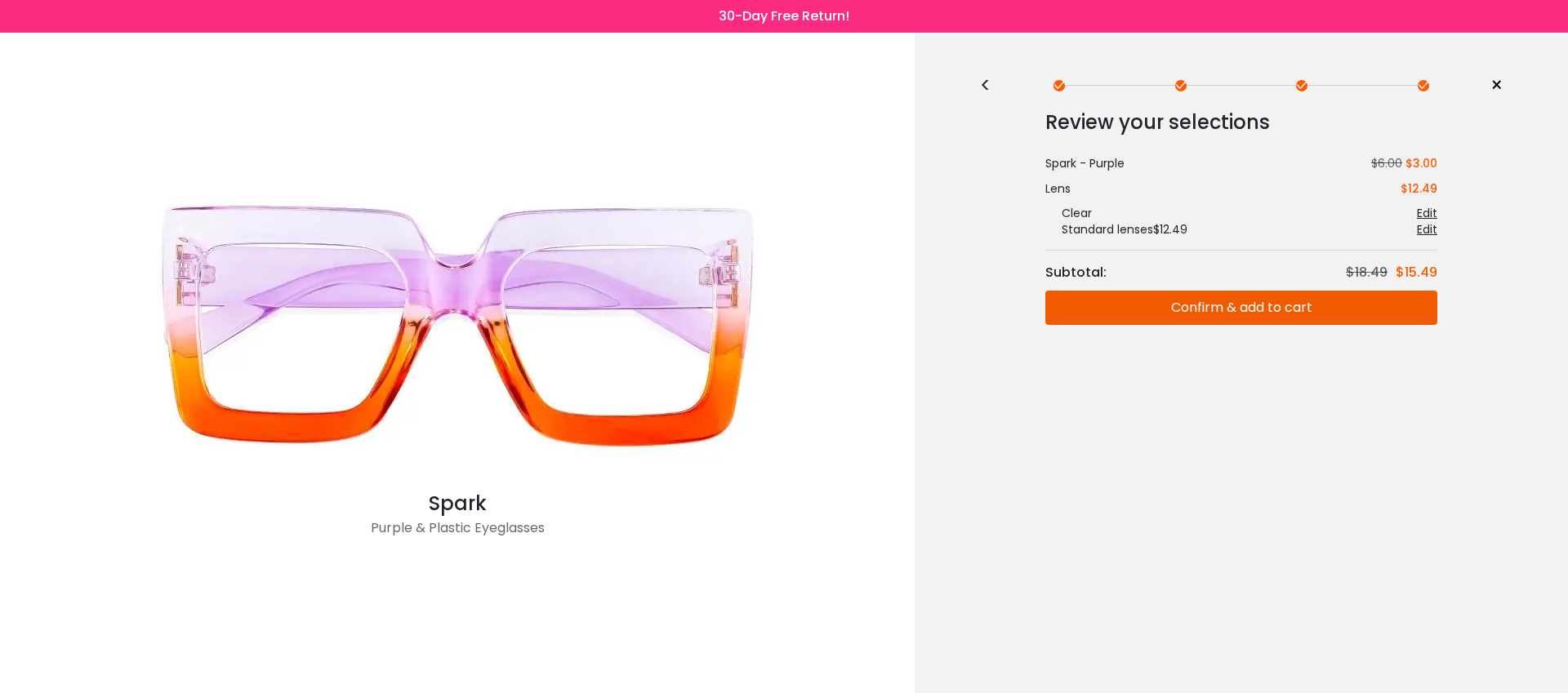
click at [1495, 82] on span "×" at bounding box center [1496, 85] width 13 height 24
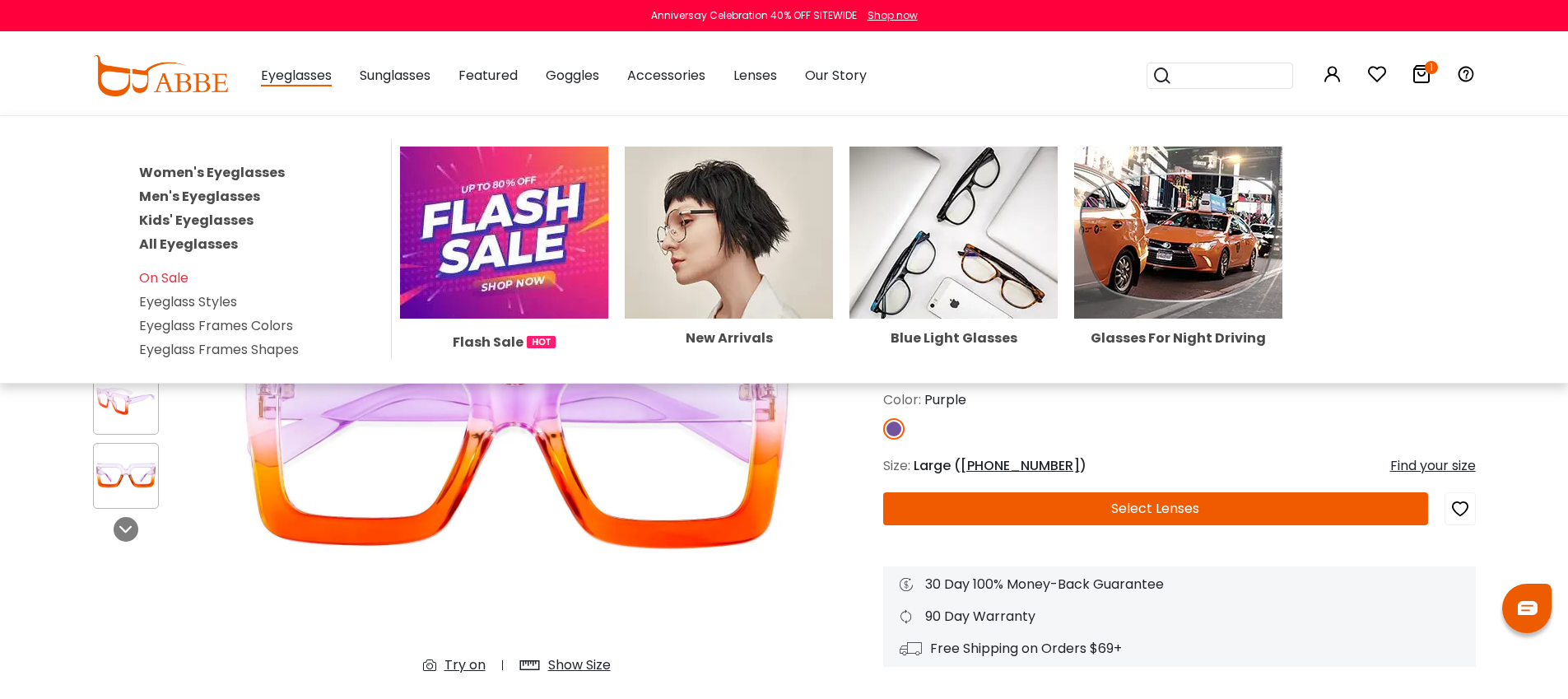
click at [261, 169] on link "Women's Eyeglasses" at bounding box center [211, 172] width 145 height 19
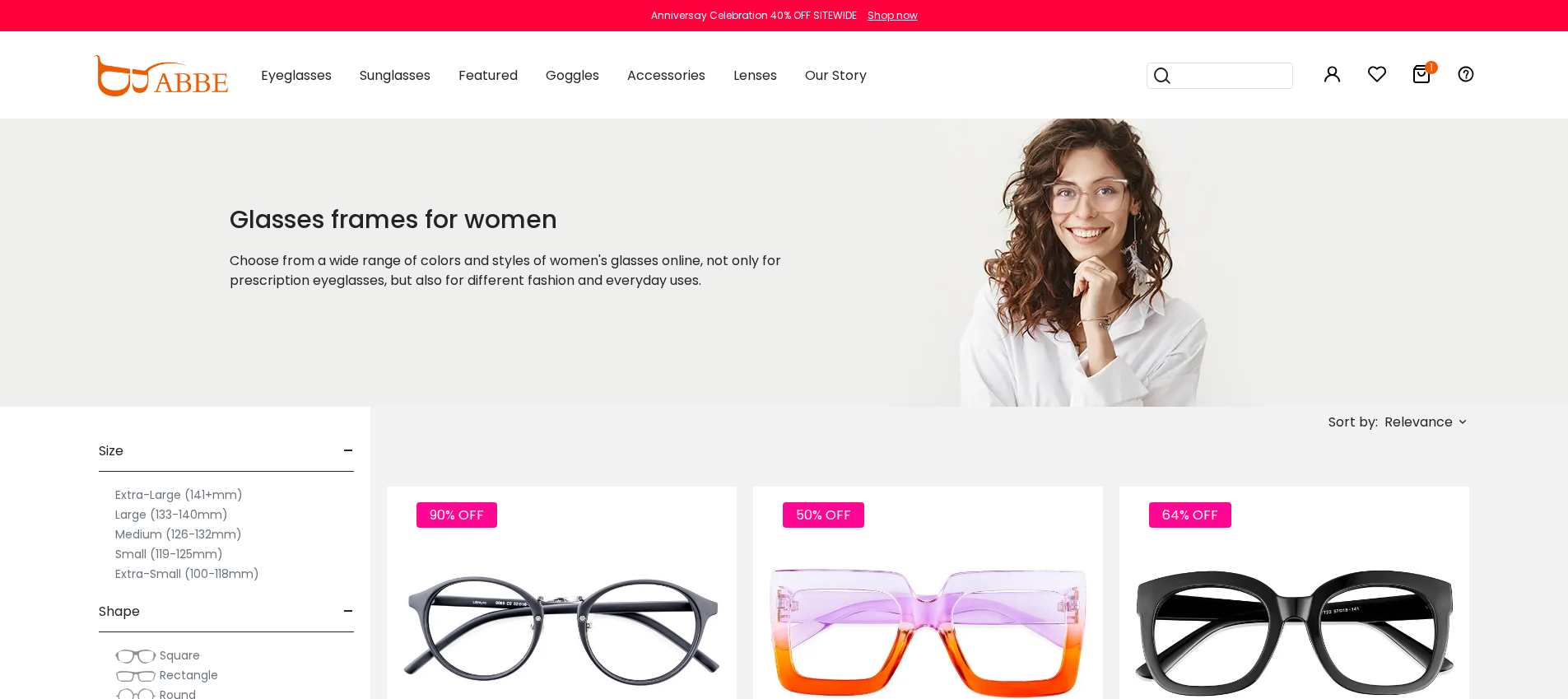
click at [1421, 70] on icon at bounding box center [1422, 74] width 20 height 20
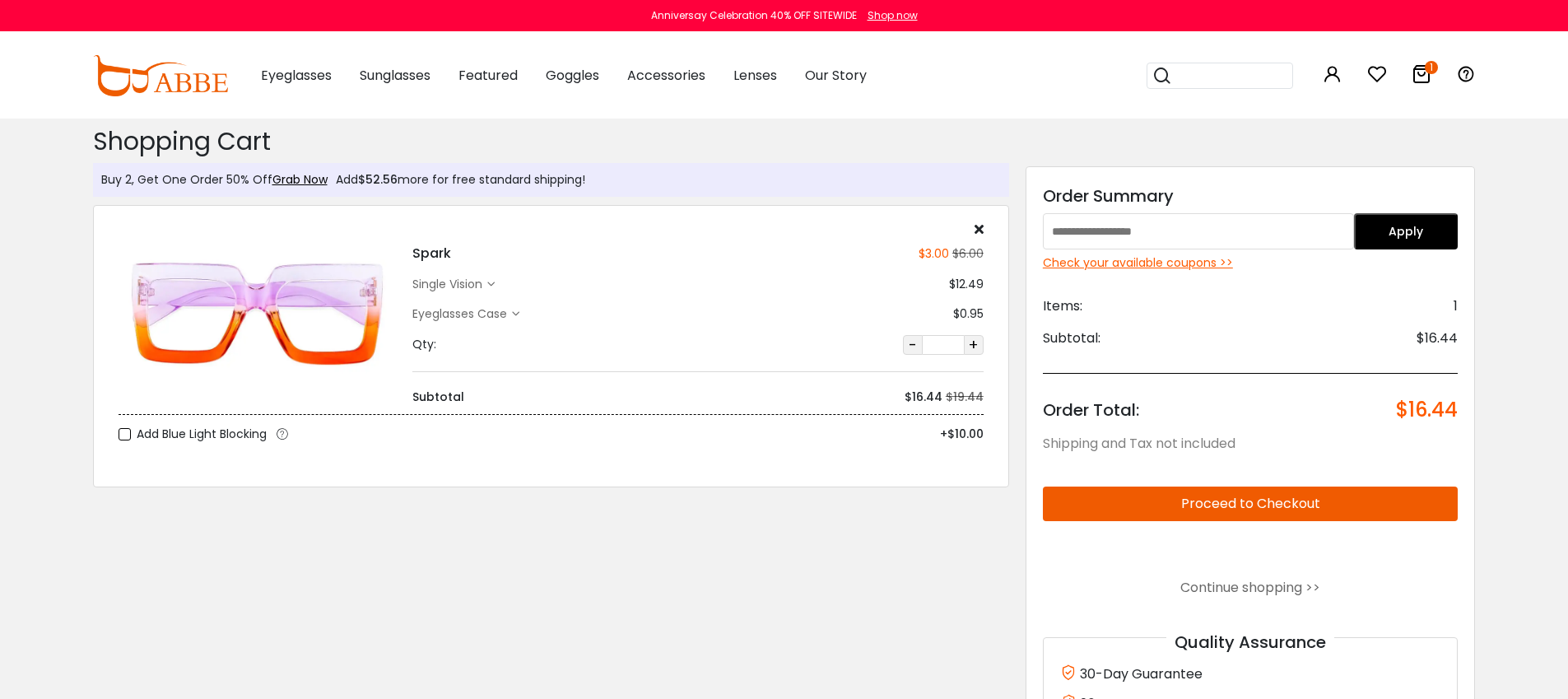
click at [479, 284] on div "single vision" at bounding box center [450, 284] width 75 height 17
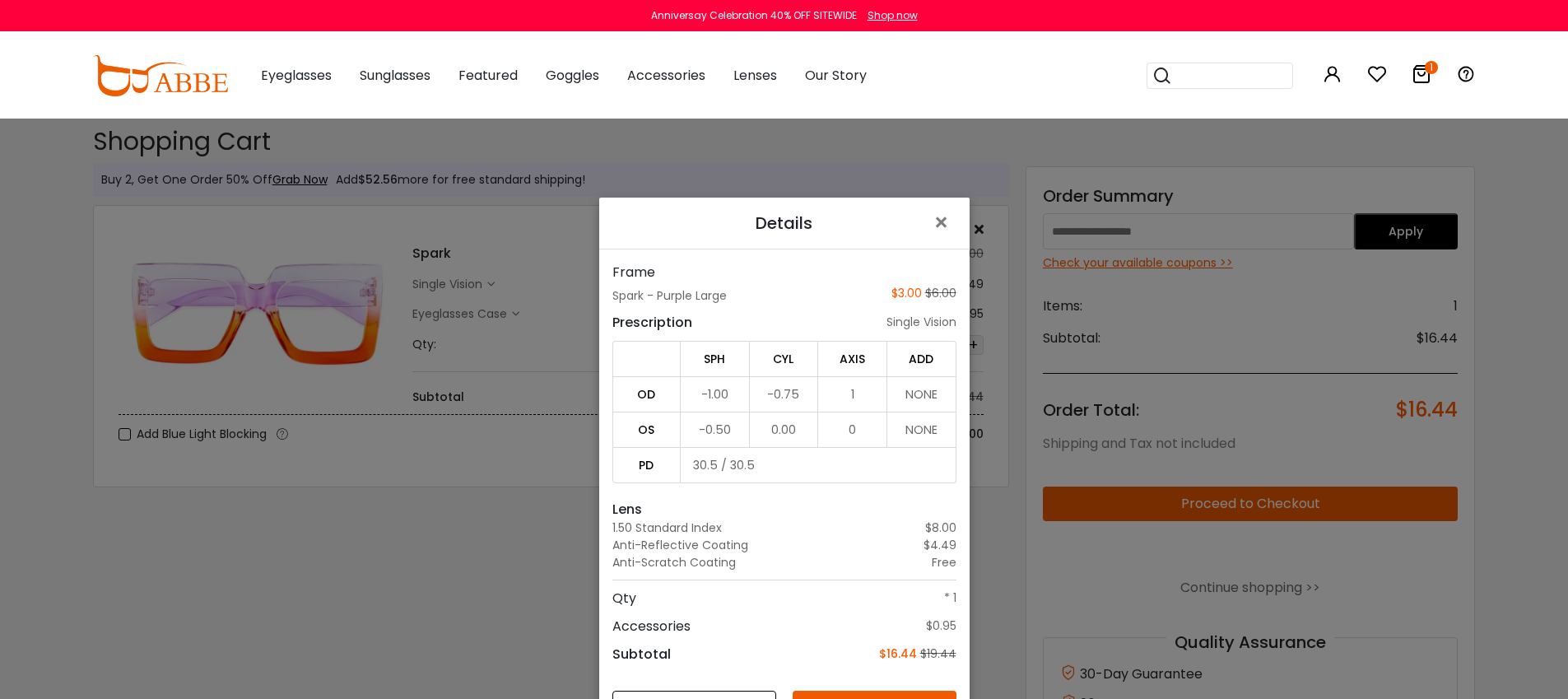
scroll to position [31, 0]
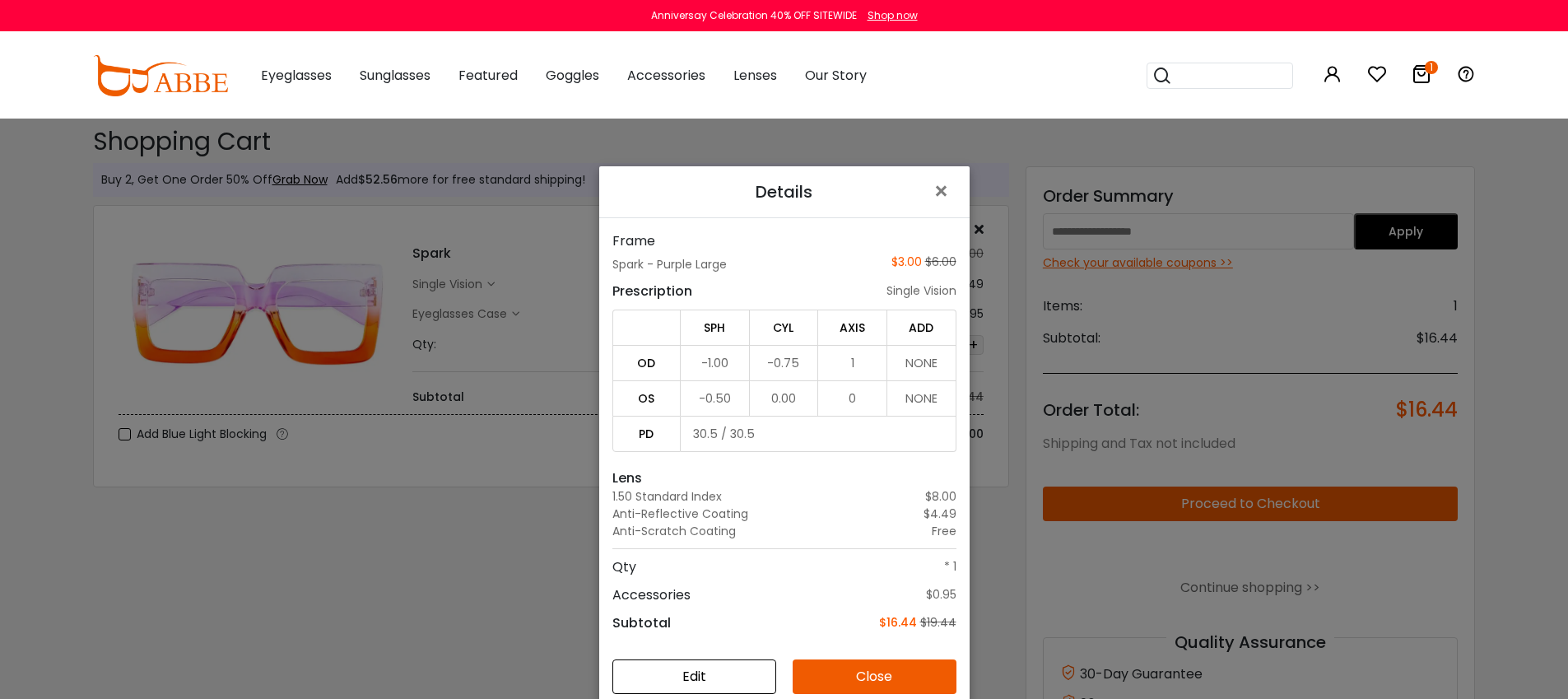
click at [694, 672] on button "Edit" at bounding box center [694, 677] width 164 height 35
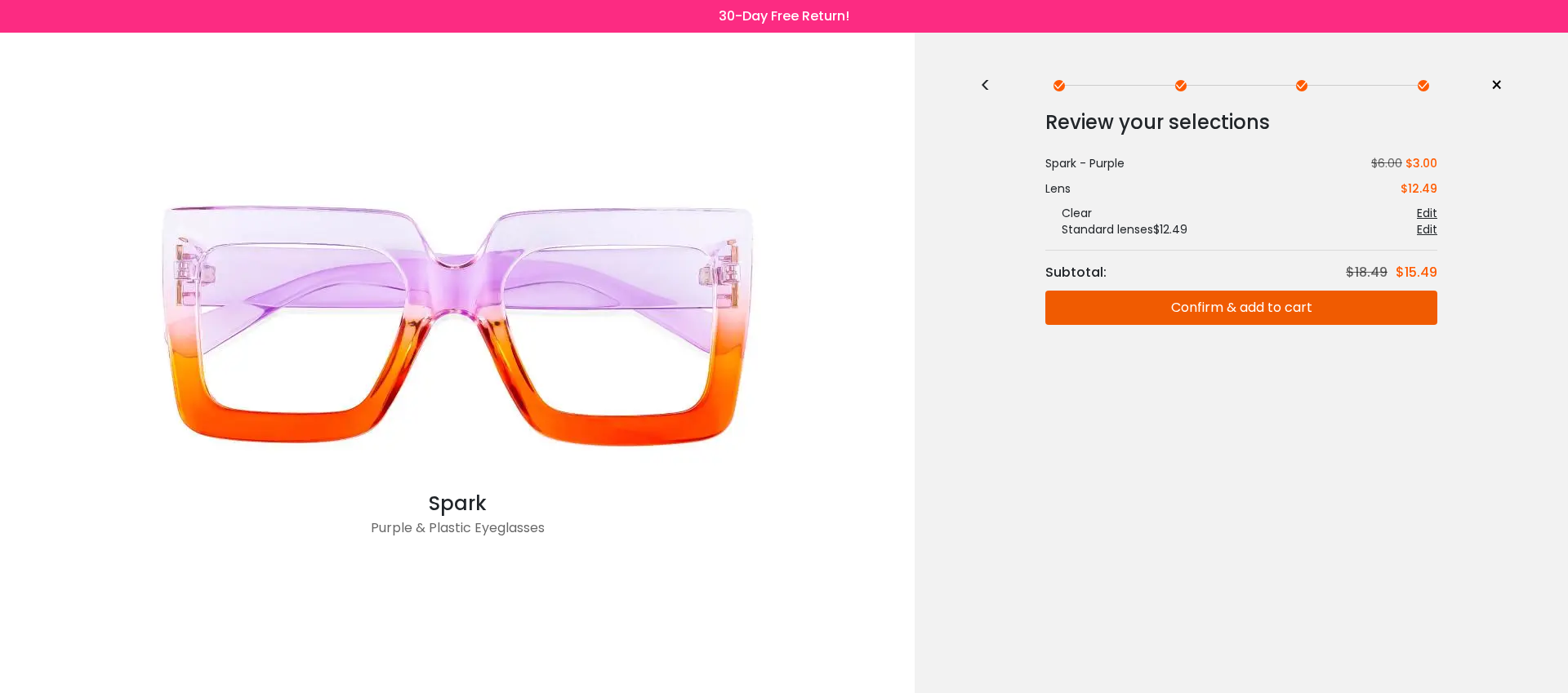
click at [1092, 178] on div "Spark - Purple $6.00 $3.00 Prescription Edit Your Prescription Edit - PD Extra …" at bounding box center [1241, 196] width 392 height 82
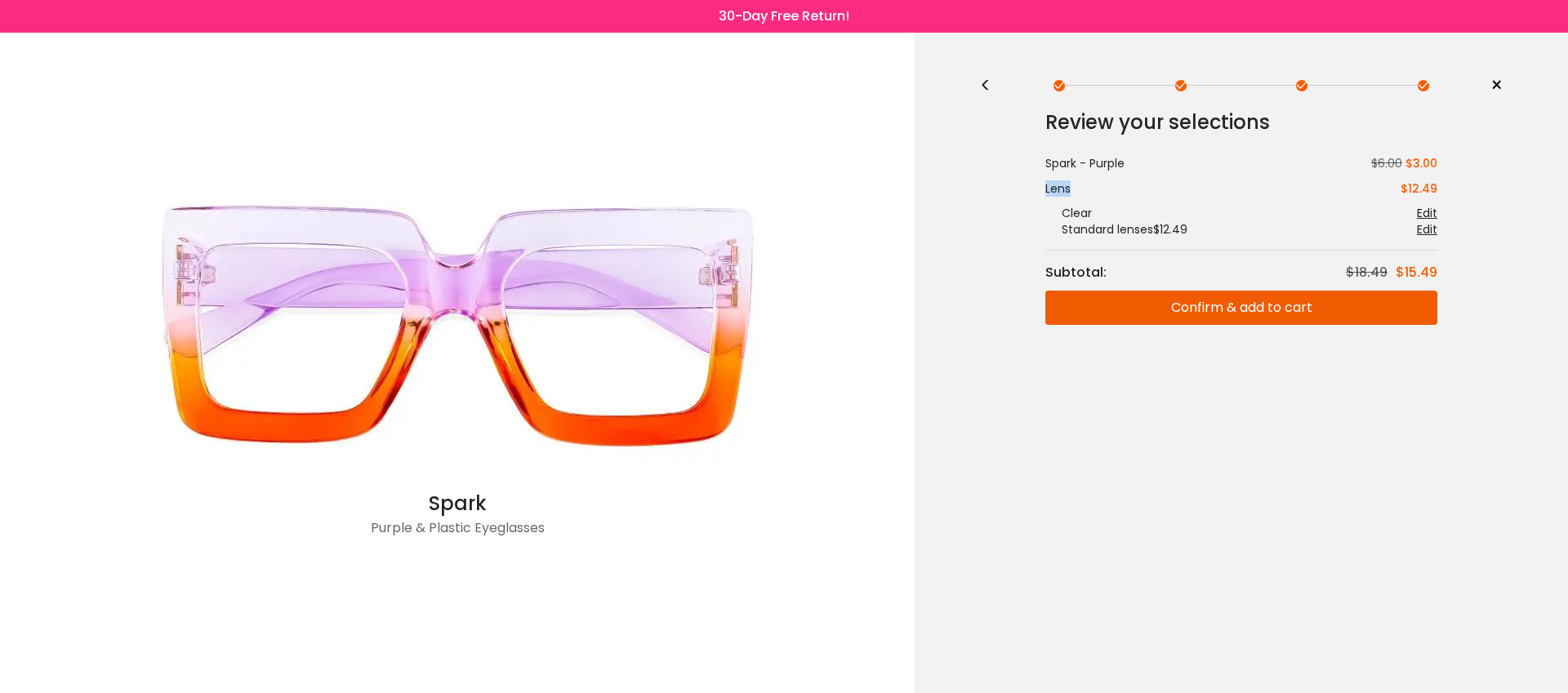
click at [1494, 84] on span "×" at bounding box center [1496, 85] width 13 height 24
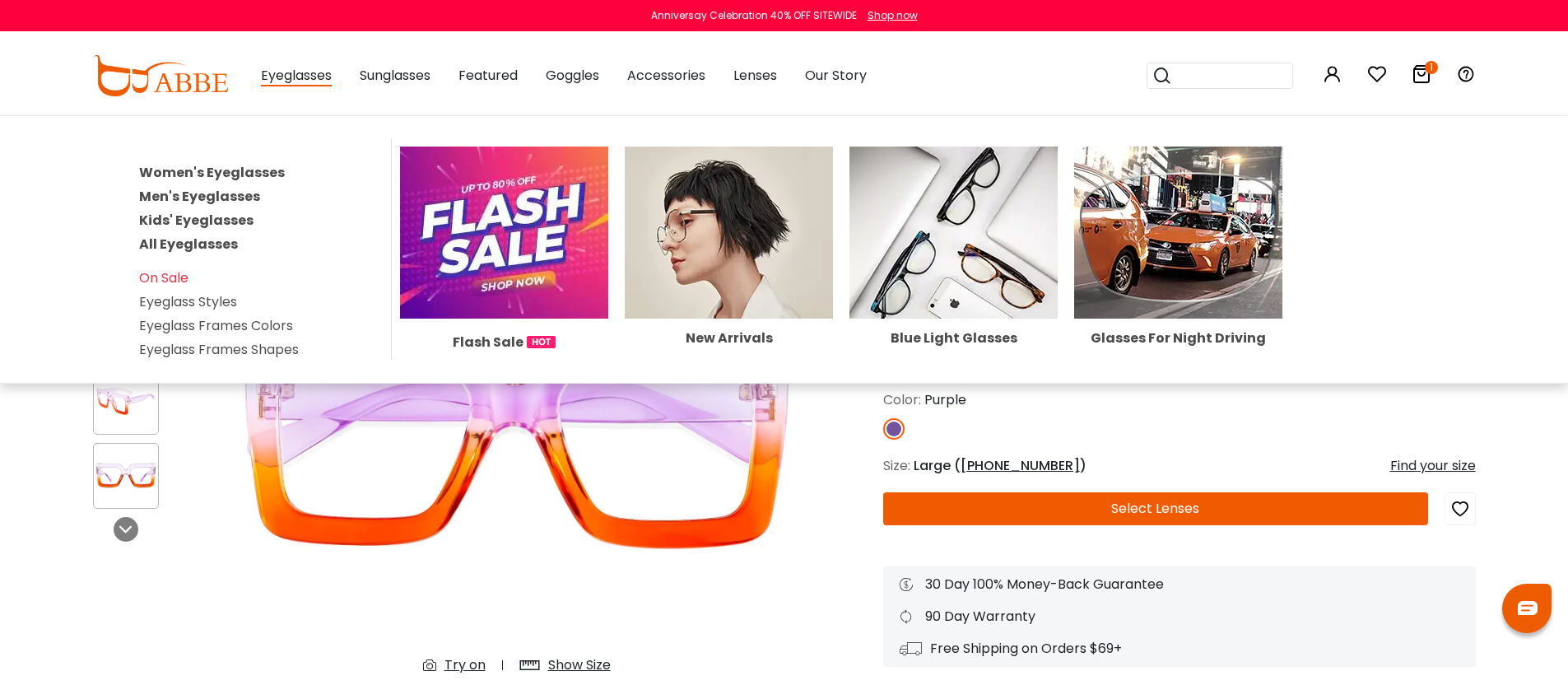
click at [259, 169] on link "Women's Eyeglasses" at bounding box center [211, 172] width 145 height 19
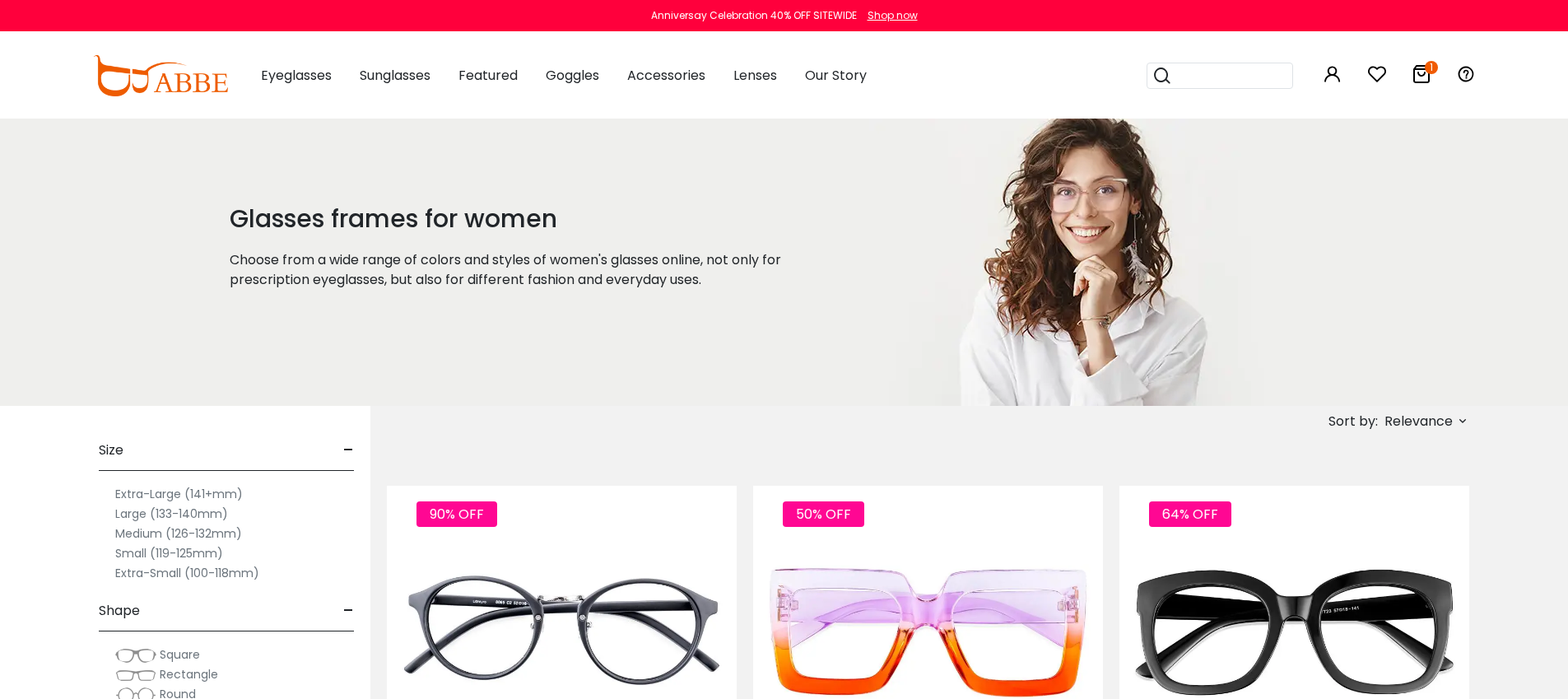
scroll to position [288, 0]
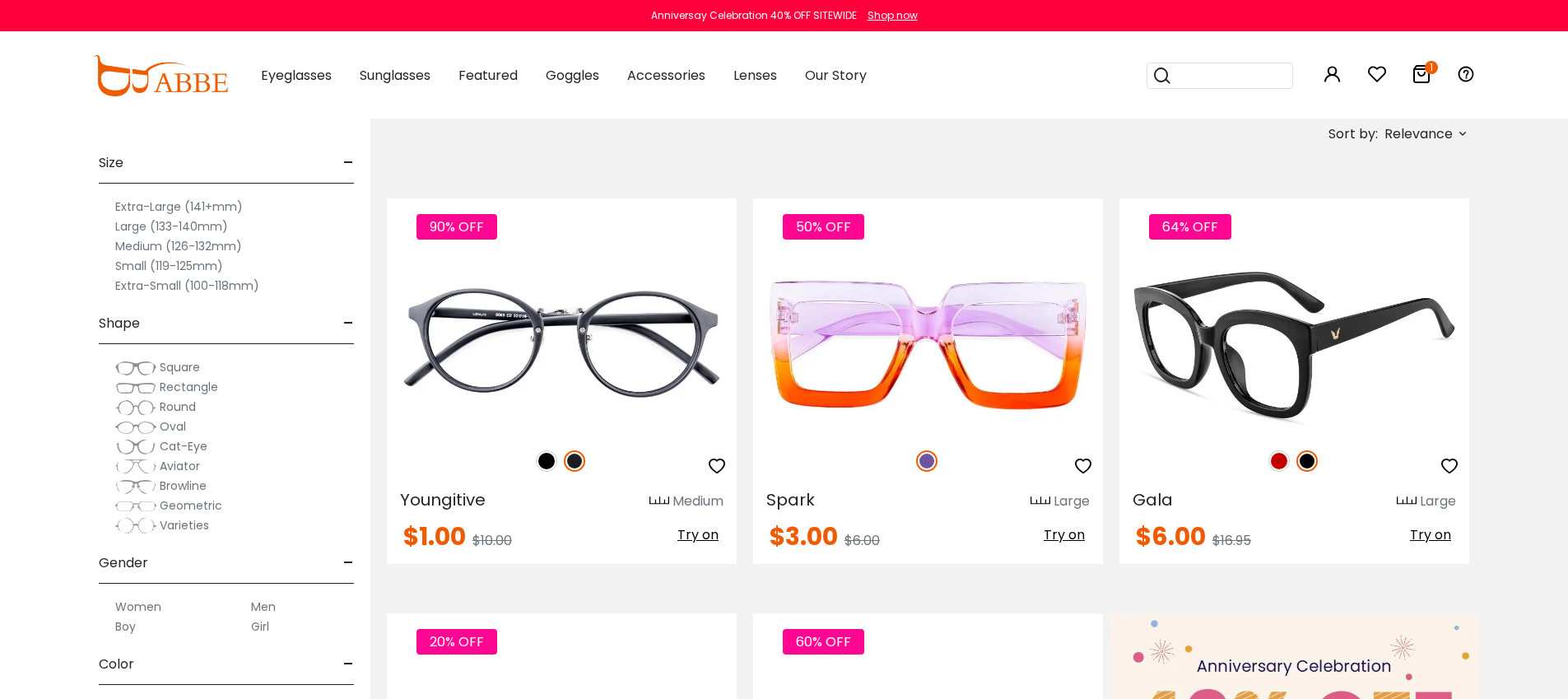
click at [1288, 386] on img at bounding box center [1294, 345] width 350 height 175
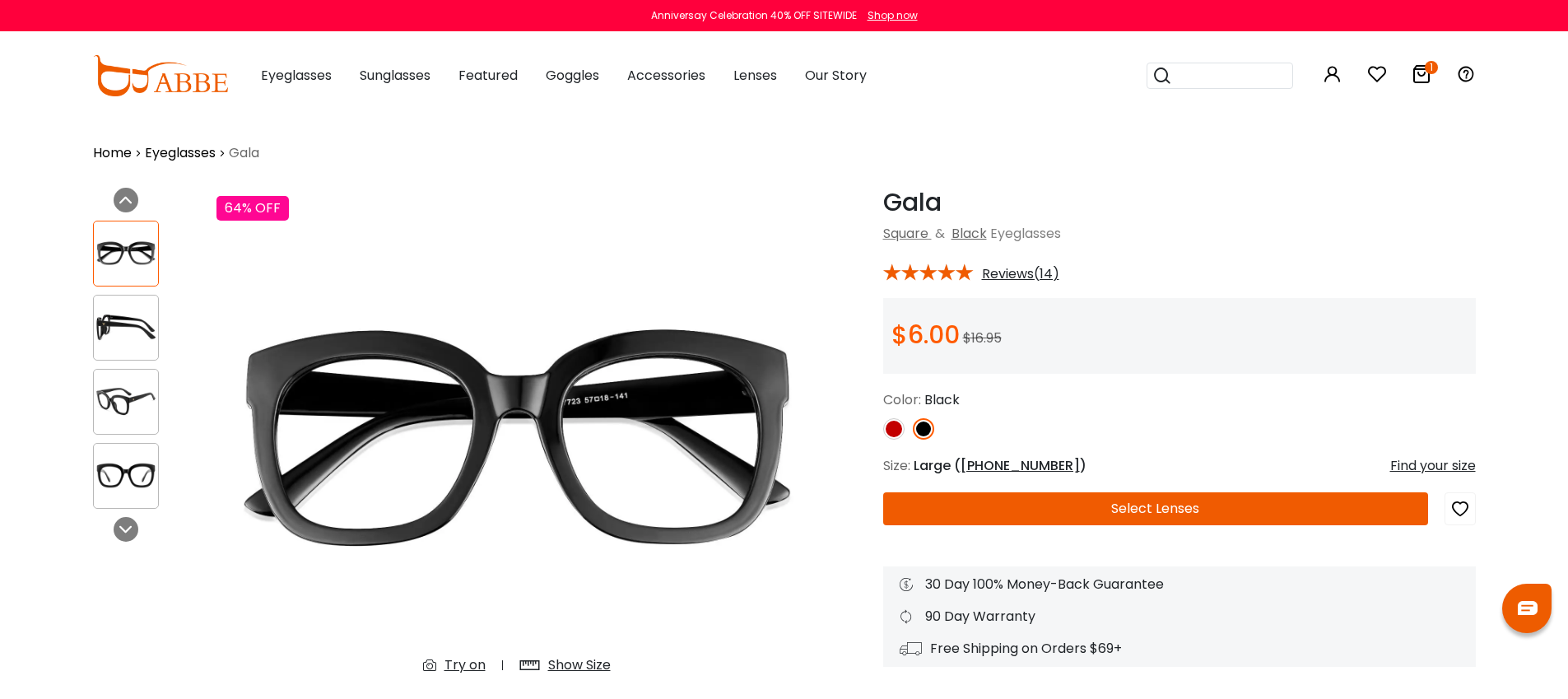
click at [1236, 508] on button "Select Lenses" at bounding box center [1156, 509] width 545 height 33
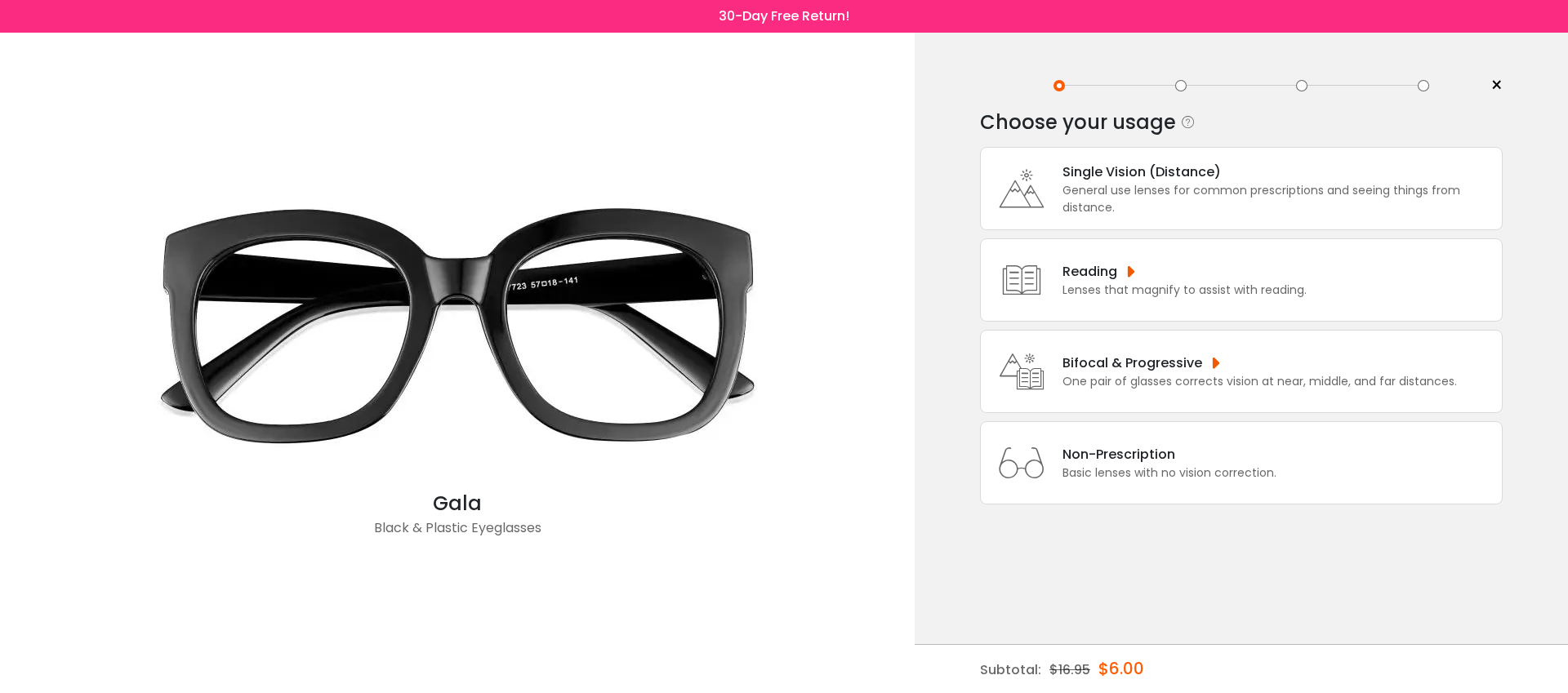
click at [1247, 373] on div "Bifocal & Progressive" at bounding box center [1259, 362] width 394 height 21
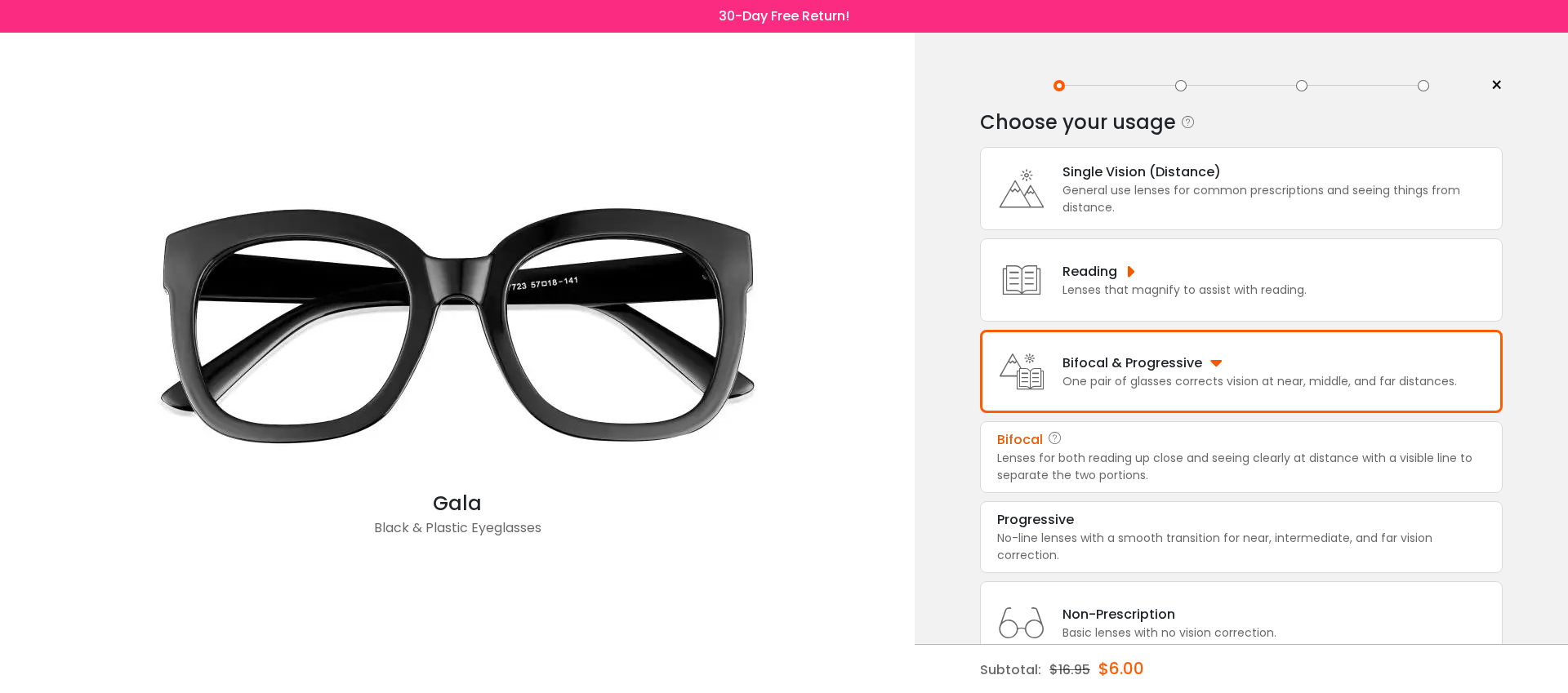
click at [1218, 473] on div "Lenses for both reading up close and seeing clearly at distance with a visible …" at bounding box center [1241, 467] width 489 height 34
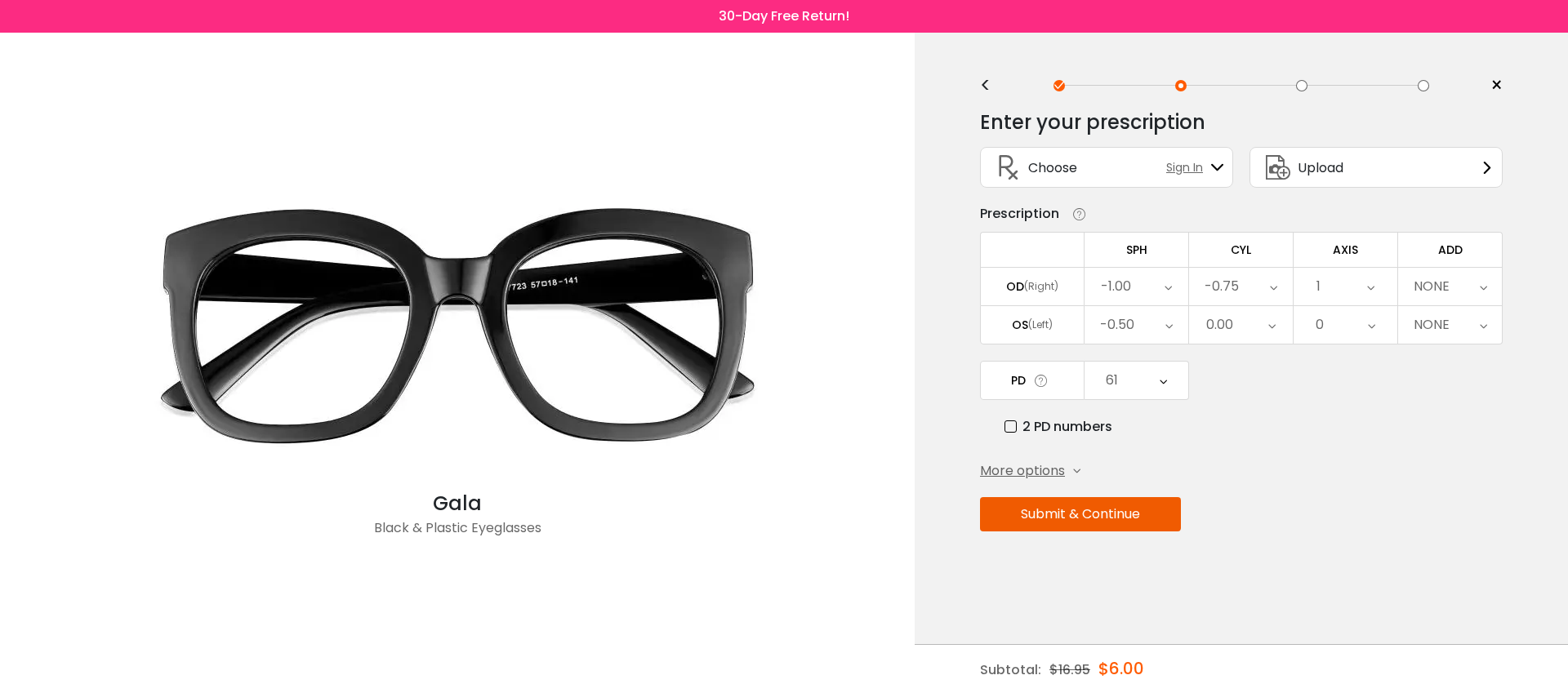
click at [1450, 284] on div "NONE" at bounding box center [1449, 286] width 103 height 37
click at [1458, 391] on li "+0.75" at bounding box center [1449, 380] width 103 height 29
click at [1147, 383] on div "61" at bounding box center [1136, 380] width 103 height 37
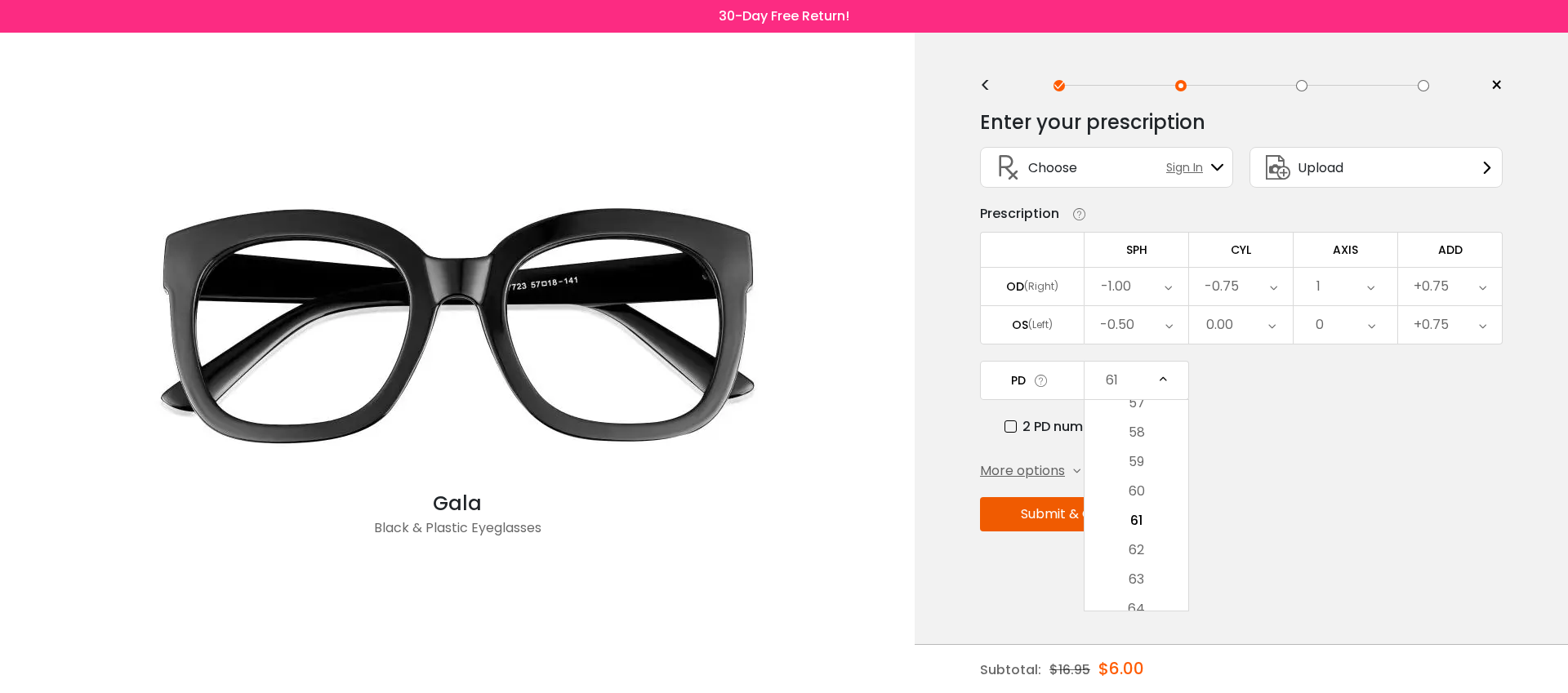
click at [1056, 430] on label "2 PD numbers" at bounding box center [1058, 426] width 108 height 21
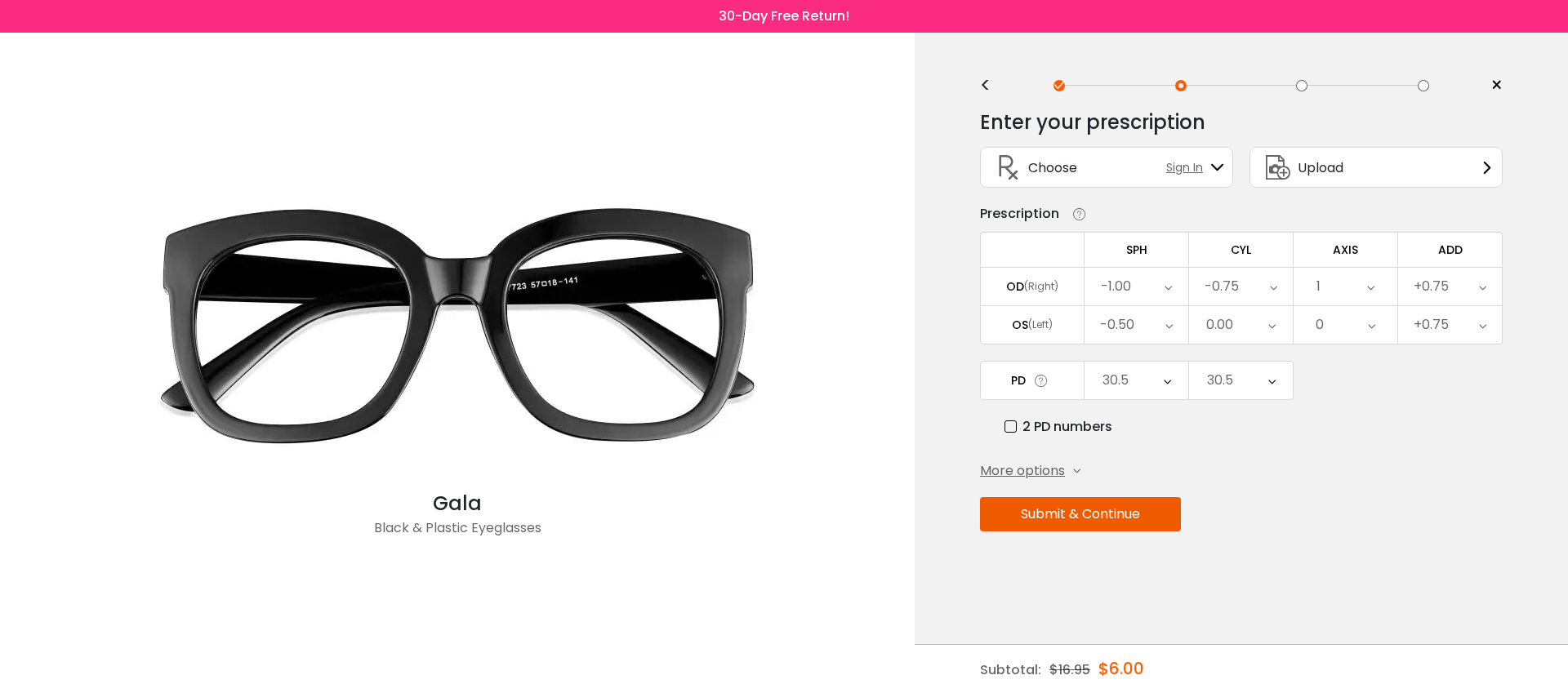
click at [1145, 393] on div "30.5" at bounding box center [1136, 380] width 103 height 37
click at [1144, 496] on li "30.0" at bounding box center [1136, 491] width 103 height 29
click at [1254, 375] on div "30.5" at bounding box center [1241, 380] width 103 height 37
click at [1267, 559] on li "31.0" at bounding box center [1241, 550] width 103 height 29
click at [1034, 475] on span "More options" at bounding box center [1022, 471] width 85 height 20
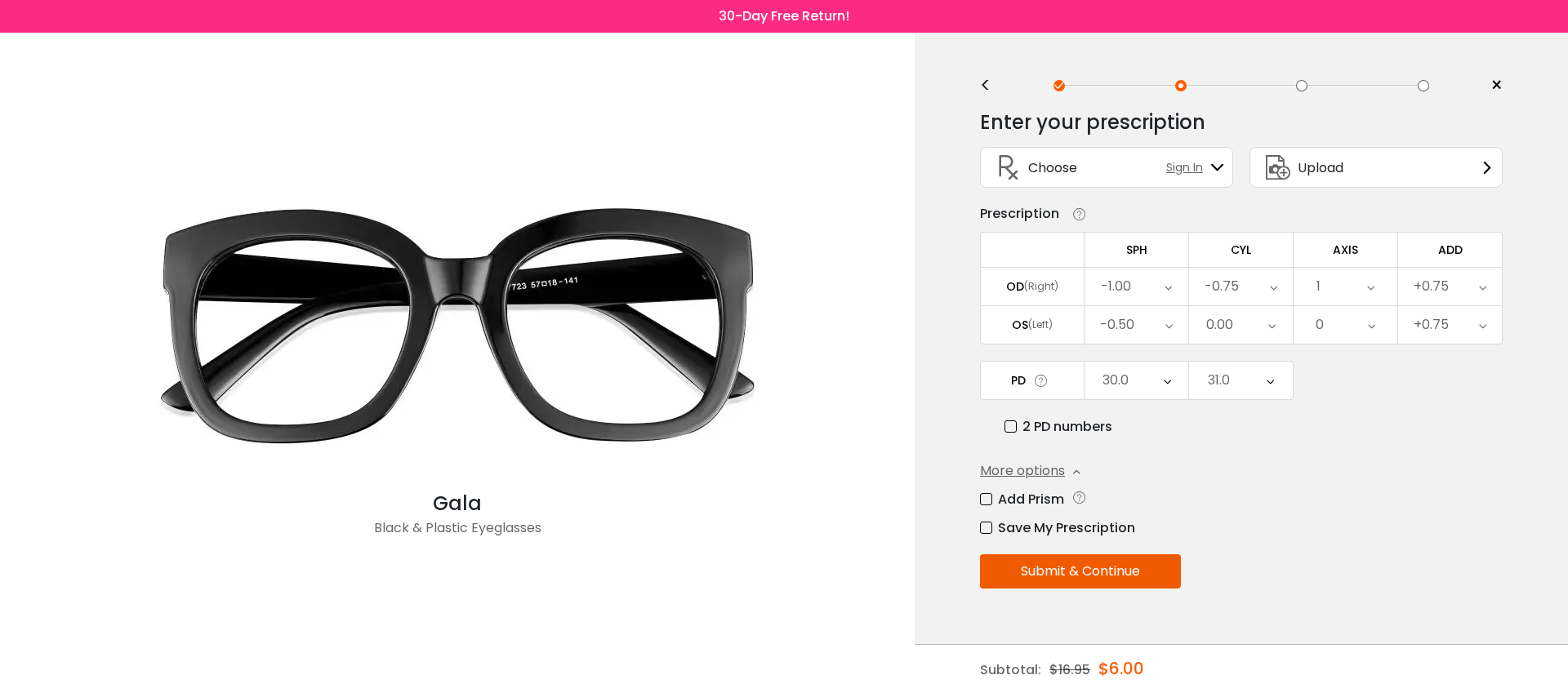
click at [1007, 504] on label "Add Prism" at bounding box center [1021, 499] width 84 height 21
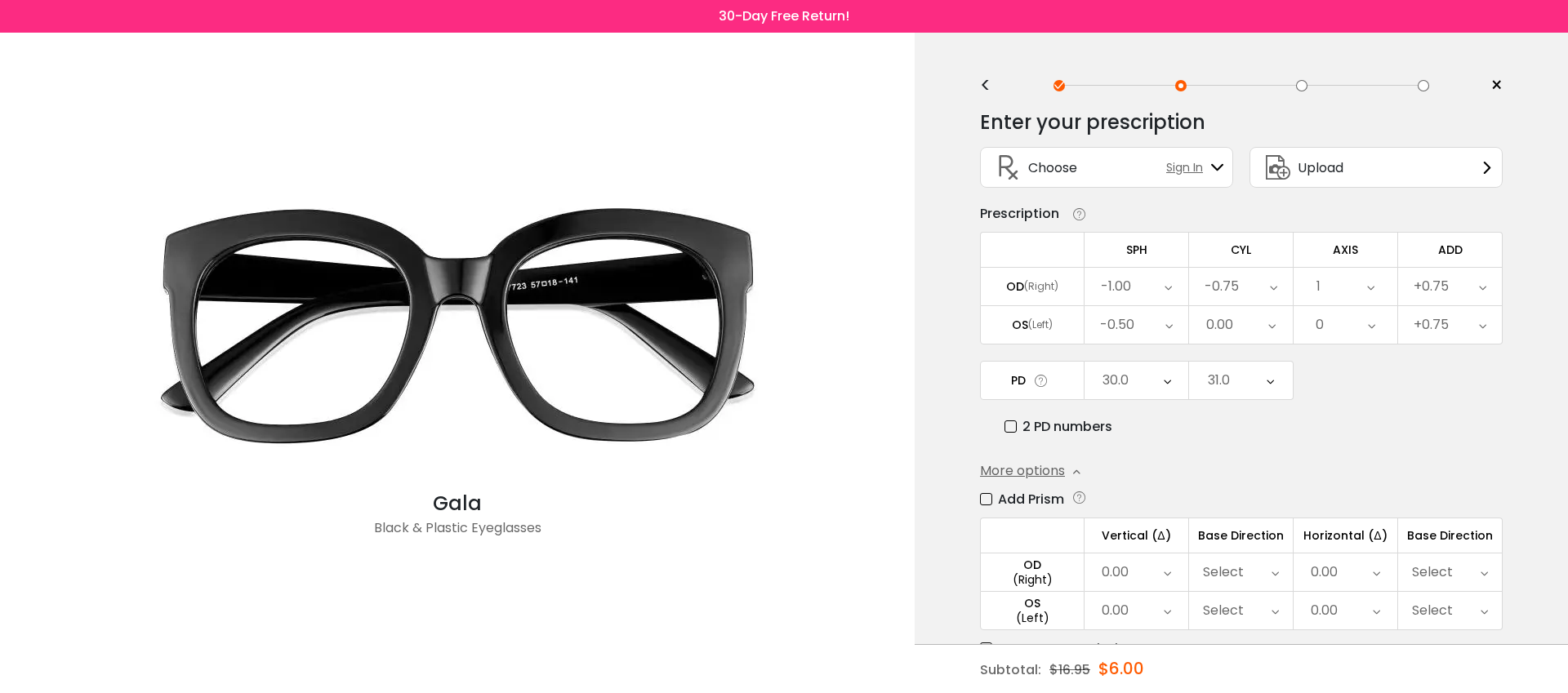
click at [1125, 569] on div "0.00" at bounding box center [1115, 573] width 27 height 33
click at [1146, 614] on li "1.50" at bounding box center [1135, 625] width 102 height 29
click at [1228, 575] on div "Select" at bounding box center [1223, 573] width 41 height 33
click at [1249, 632] on li "Up" at bounding box center [1241, 636] width 103 height 29
click at [1280, 477] on div "More options Add Prism Vertical (Δ) Base Direction Horizontal (Δ) Base Directio…" at bounding box center [1241, 560] width 523 height 197
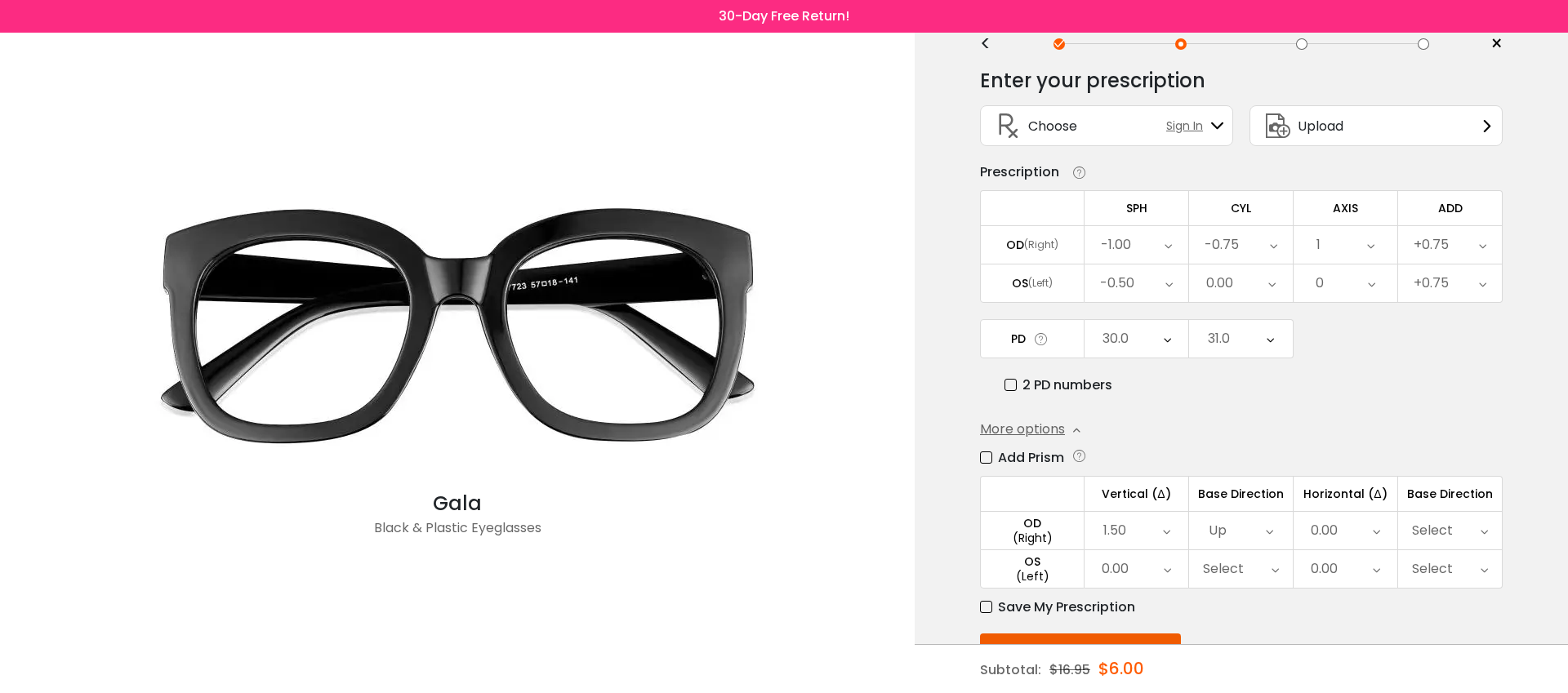
scroll to position [101, 0]
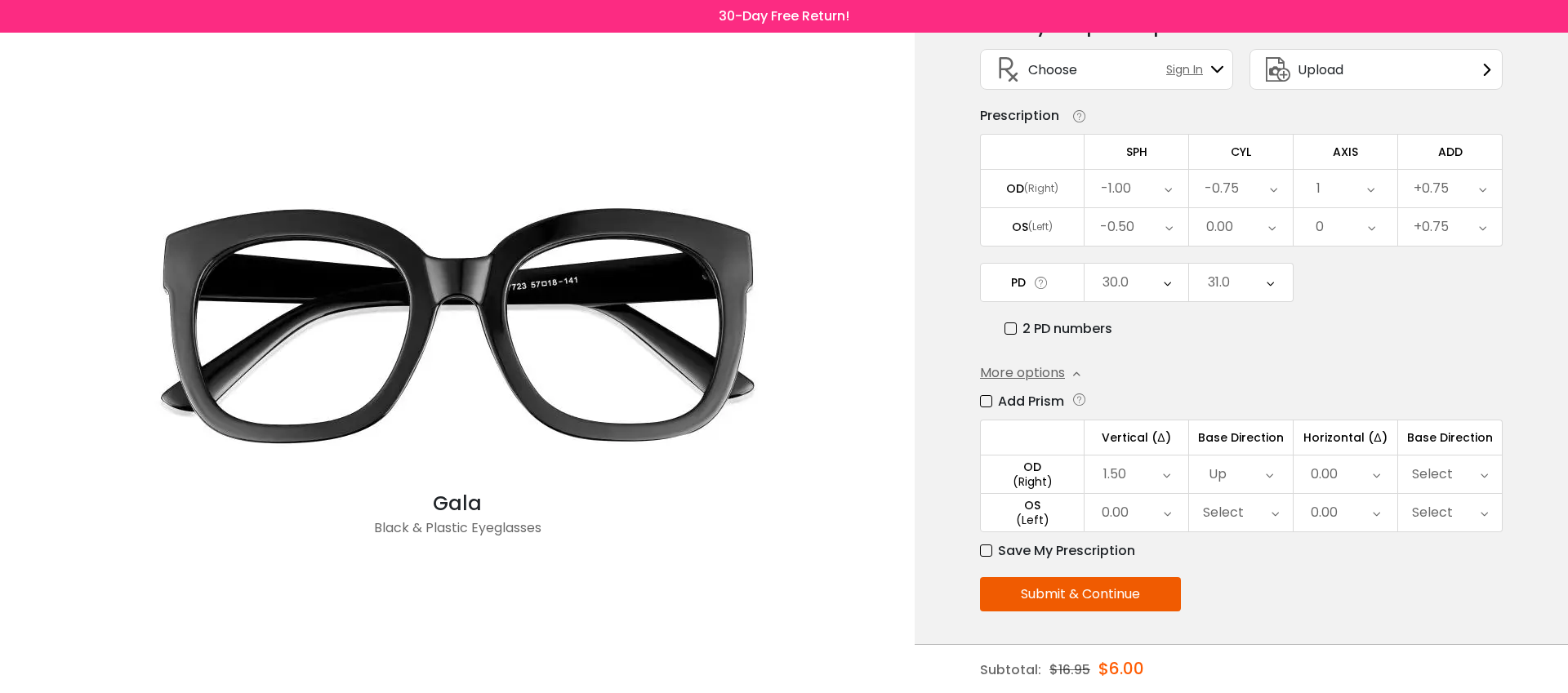
click at [1115, 595] on button "Submit & Continue" at bounding box center [1080, 594] width 201 height 34
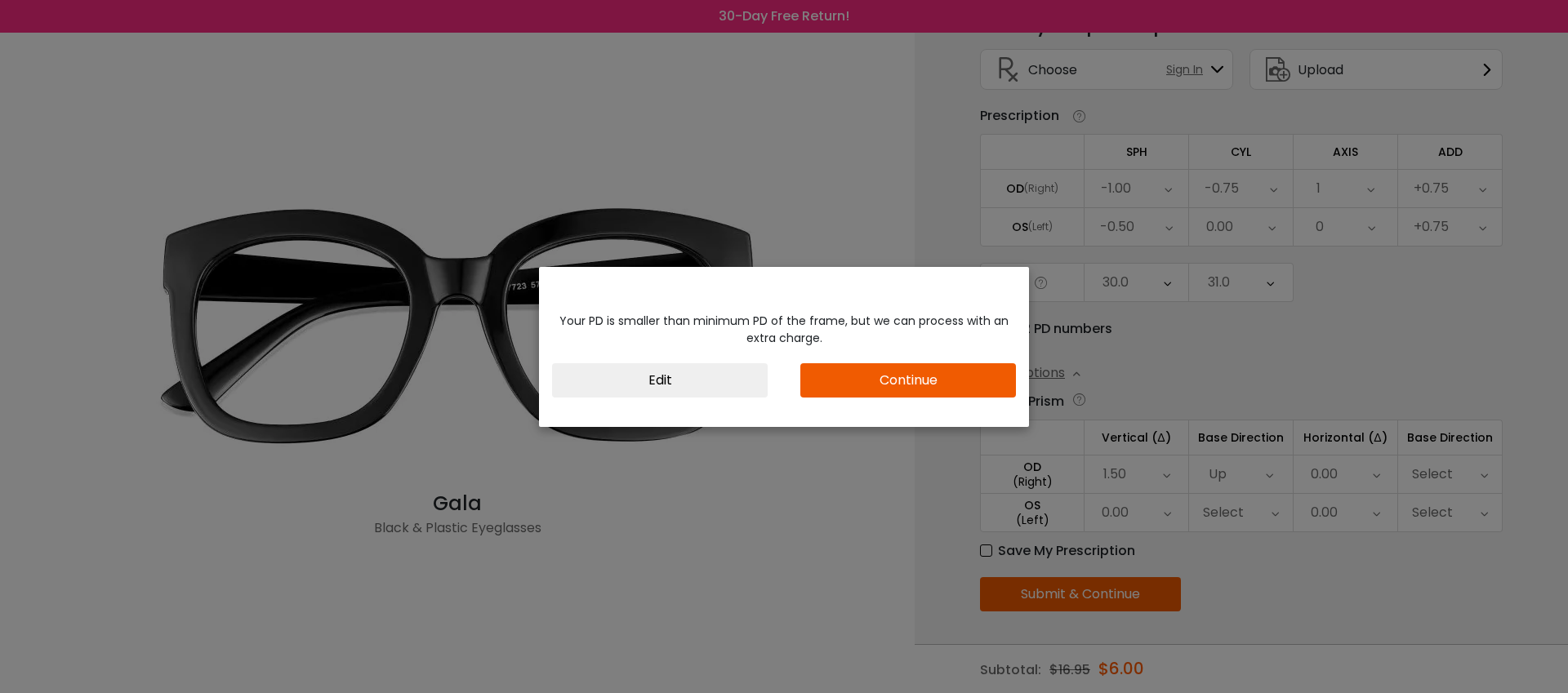
click at [927, 378] on button "Continue" at bounding box center [908, 380] width 216 height 34
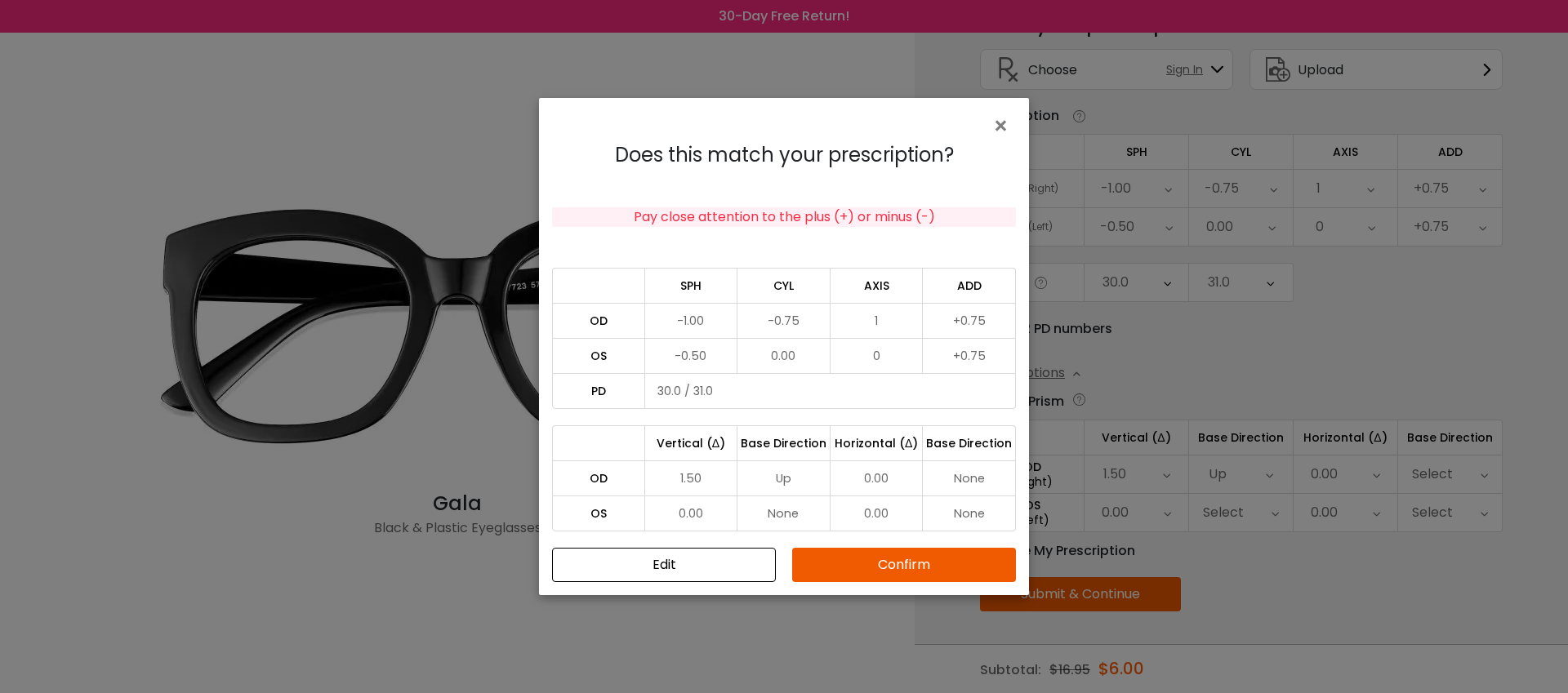
click at [849, 576] on button "Confirm" at bounding box center [904, 565] width 224 height 34
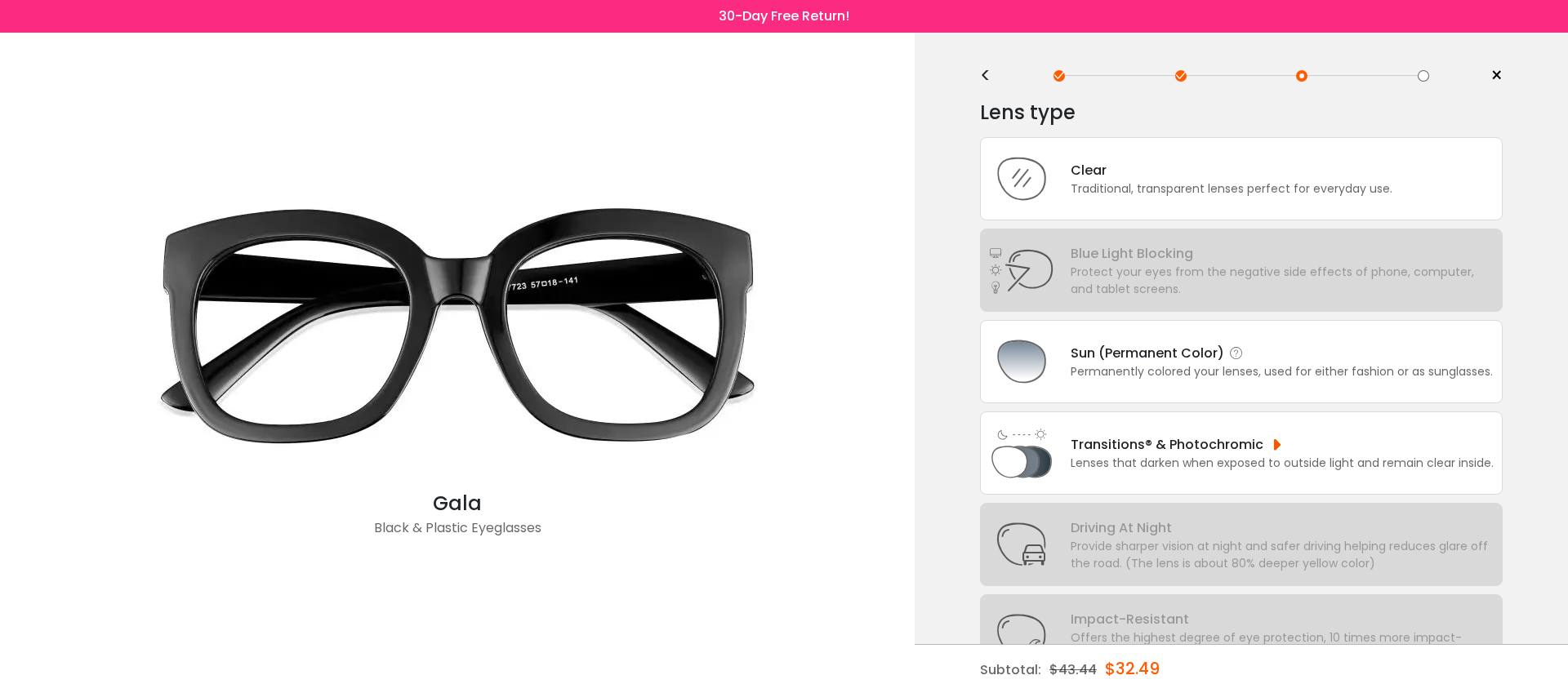
scroll to position [0, 0]
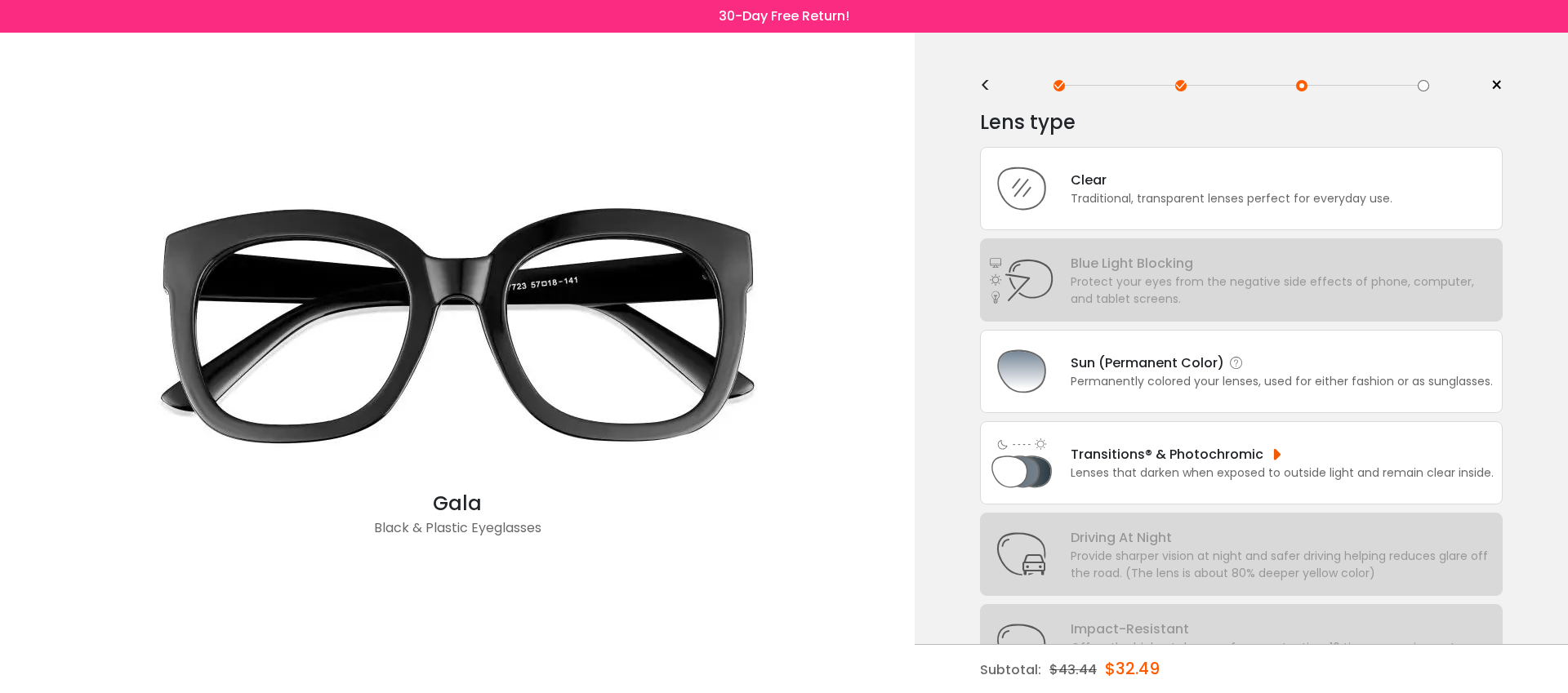
click at [1254, 390] on div "Permanently colored your lenses, used for either fashion or as sunglasses." at bounding box center [1282, 381] width 422 height 17
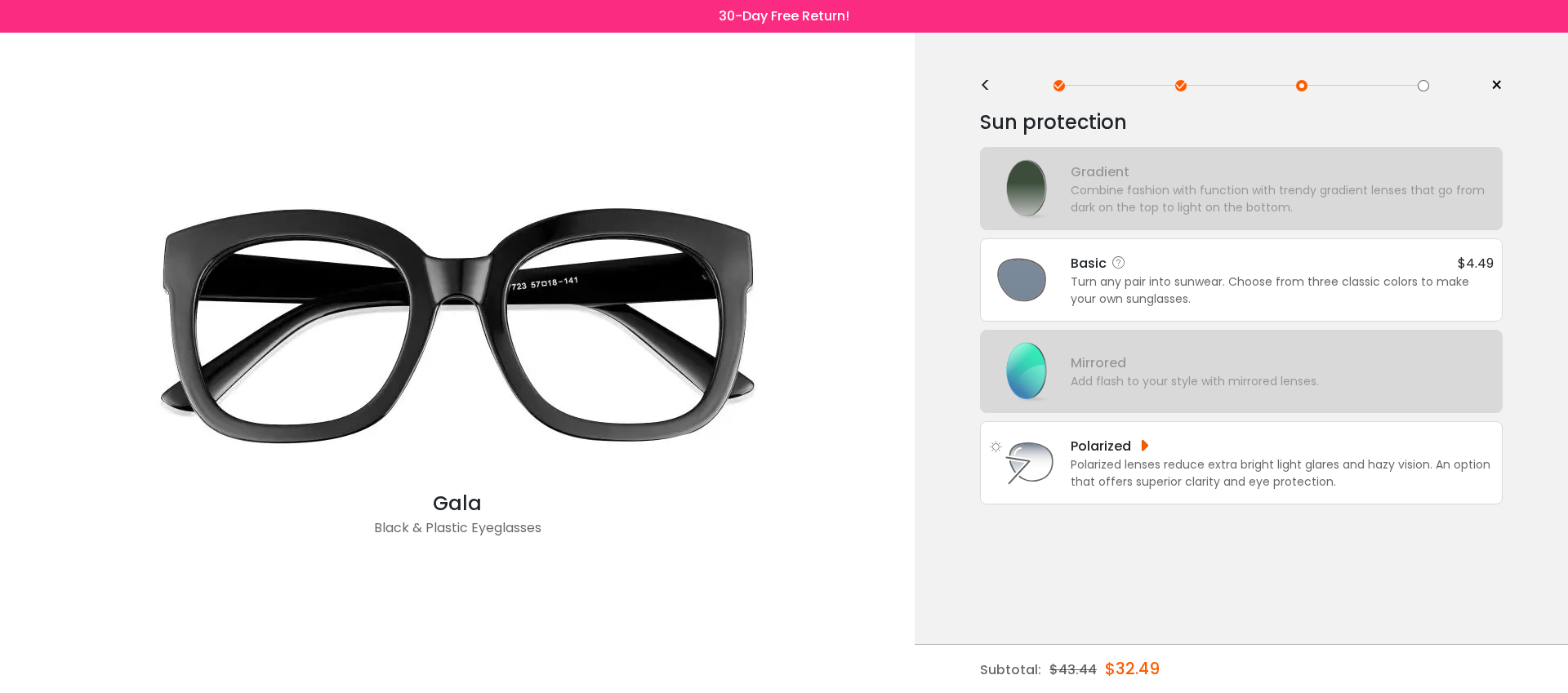
click at [1237, 307] on div "Basic $4.49 Turn any pair into sunwear. Choose from three classic colors to mak…" at bounding box center [1241, 280] width 505 height 65
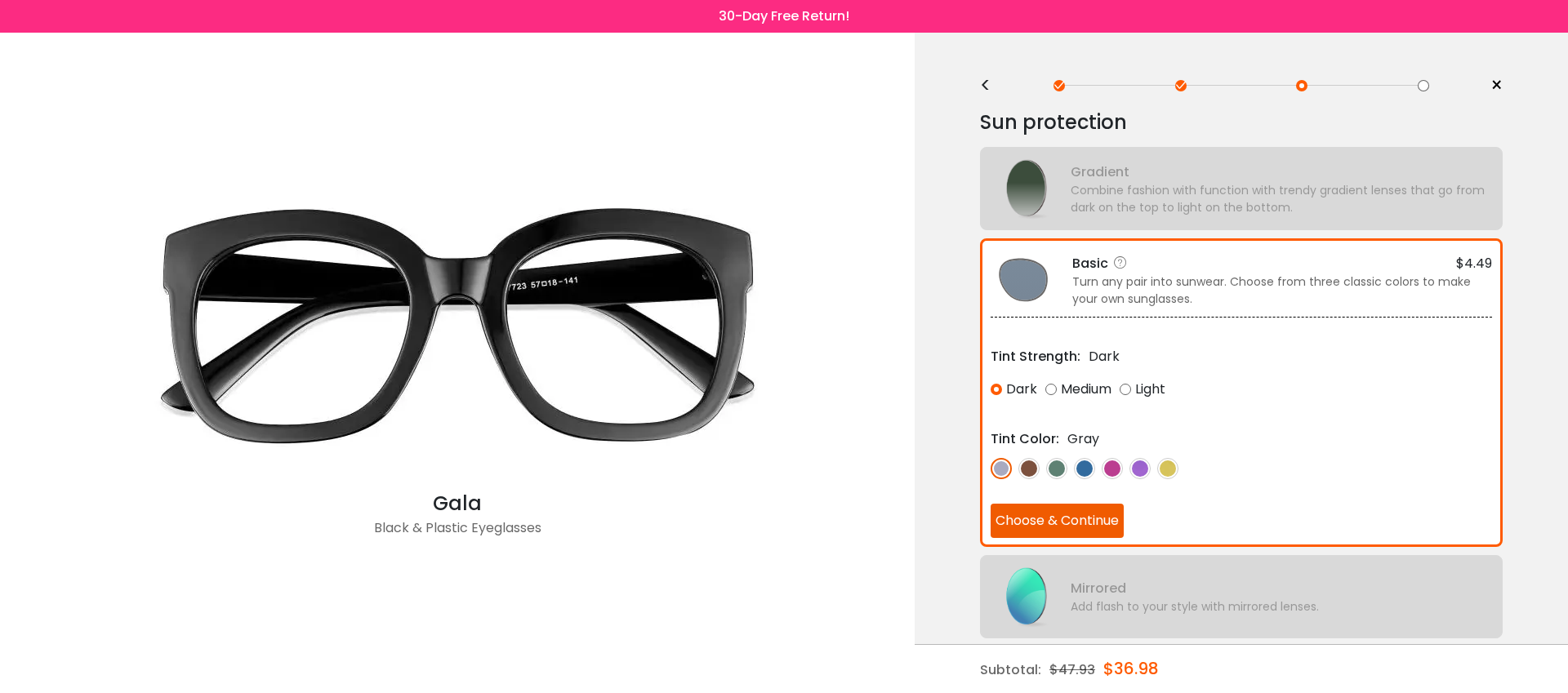
click at [1071, 522] on button "Choose & Continue" at bounding box center [1057, 521] width 133 height 34
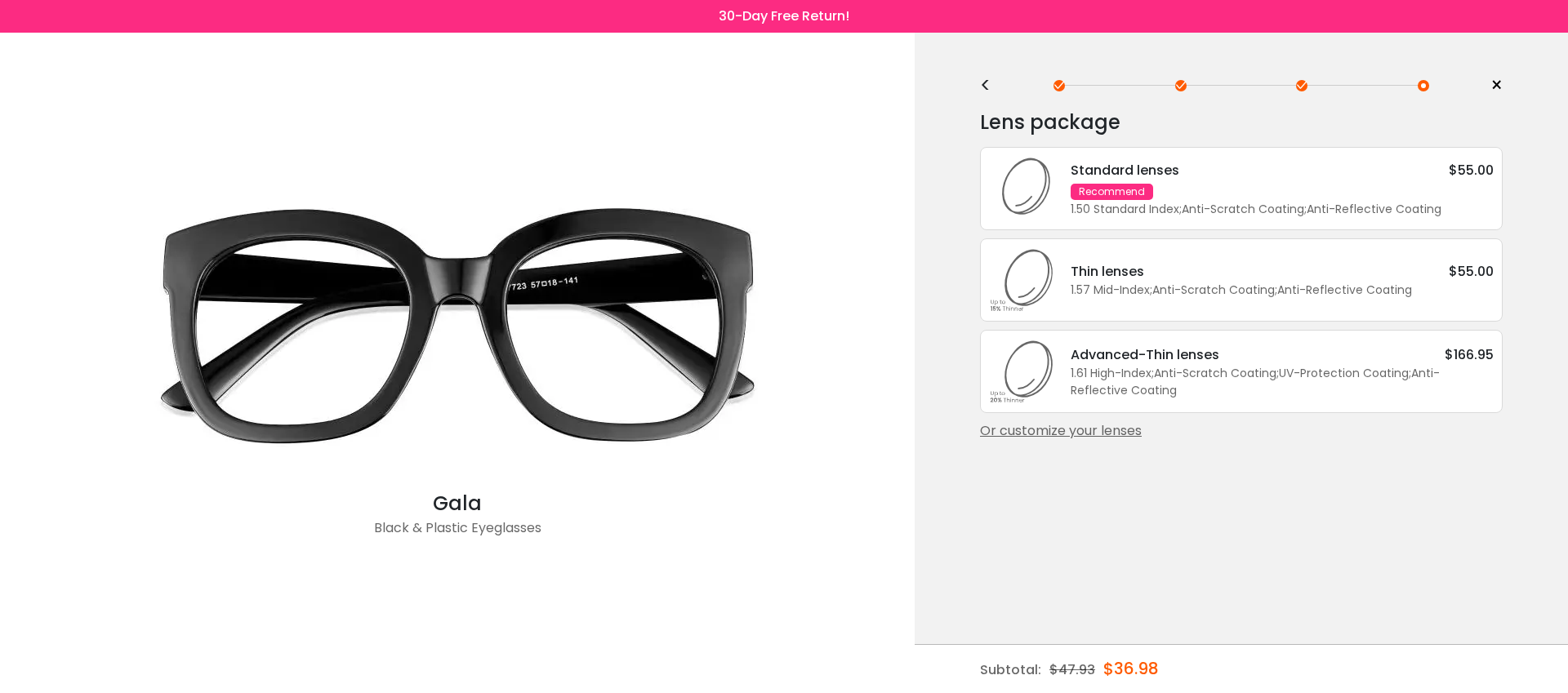
click at [1294, 299] on div "1.57 Mid-Index ; Anti-Scratch Coating ; Anti-Reflective Coating ;" at bounding box center [1282, 290] width 423 height 17
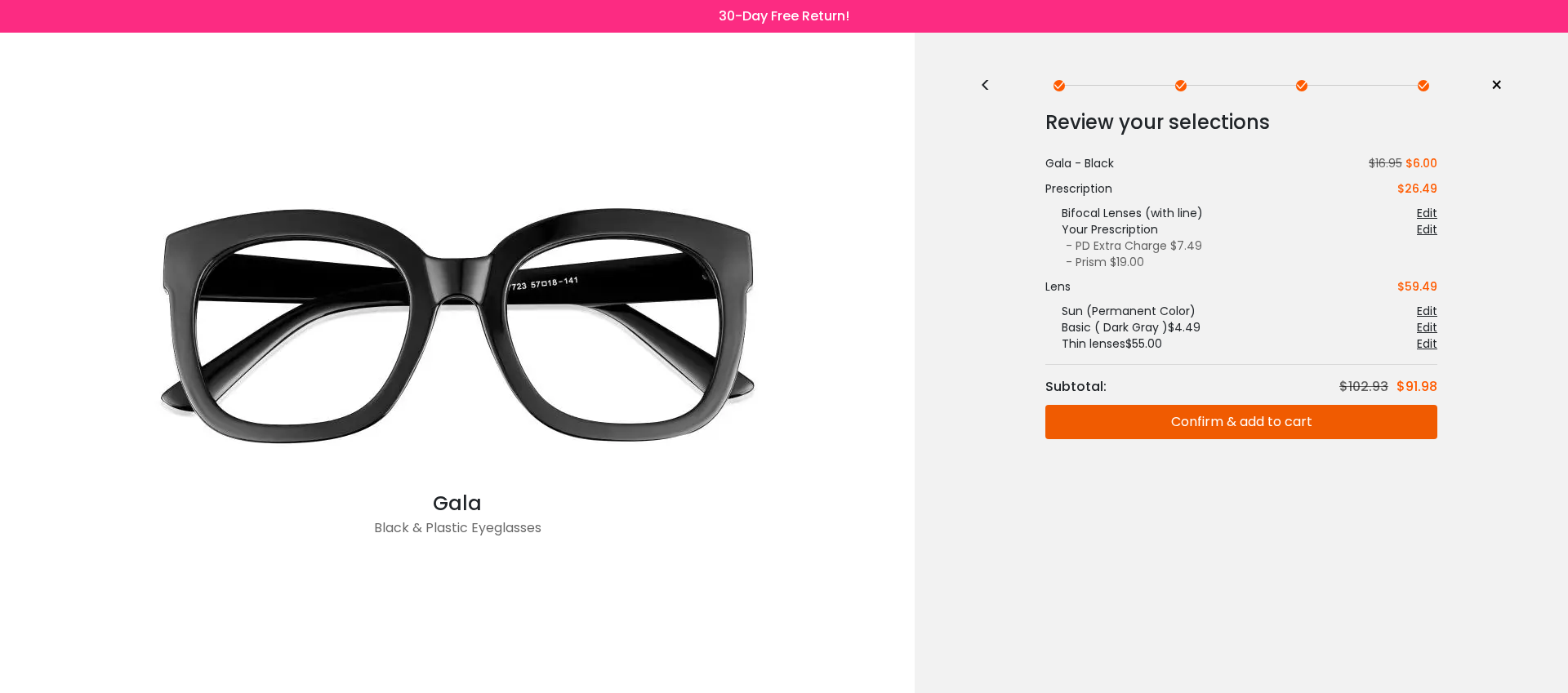
click at [1287, 418] on button "Confirm & add to cart" at bounding box center [1241, 422] width 392 height 34
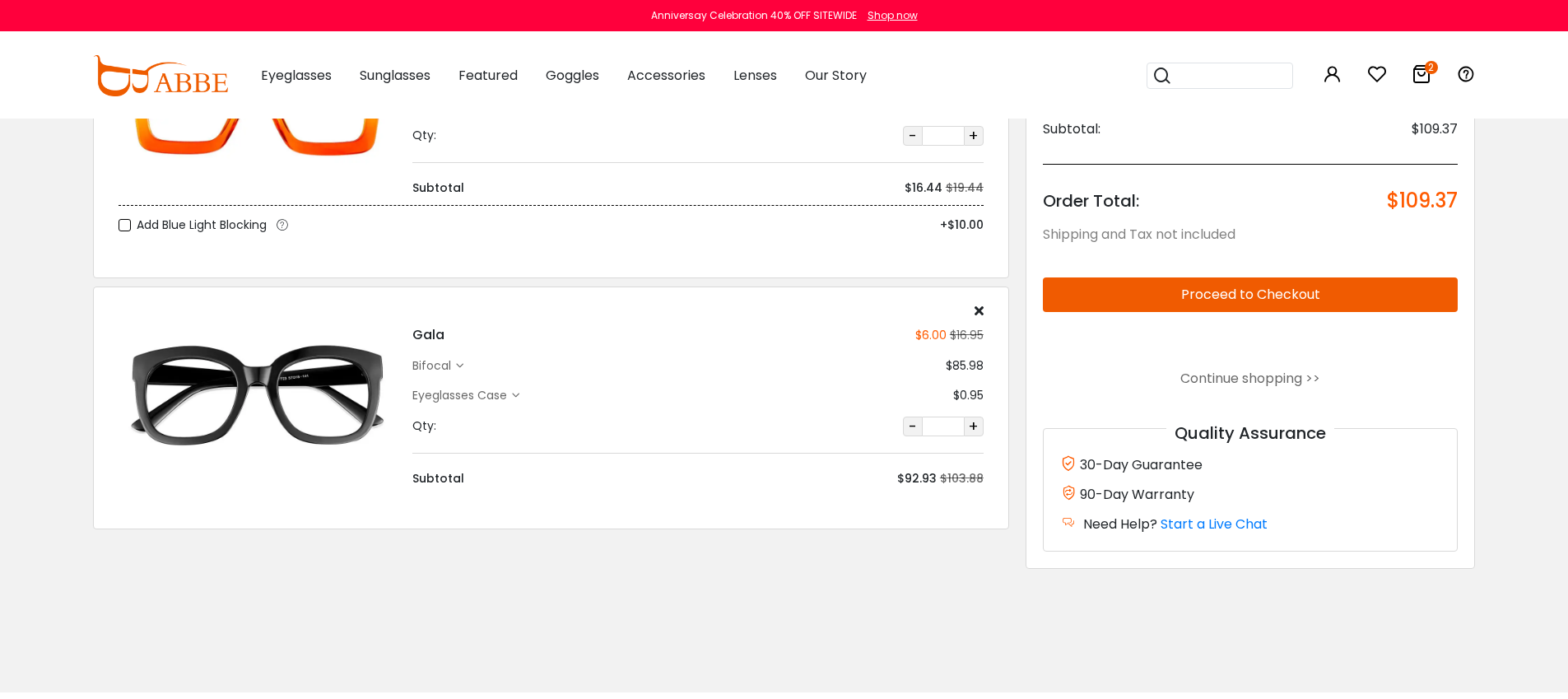
scroll to position [210, 0]
click at [448, 364] on div "bifocal" at bounding box center [434, 365] width 44 height 17
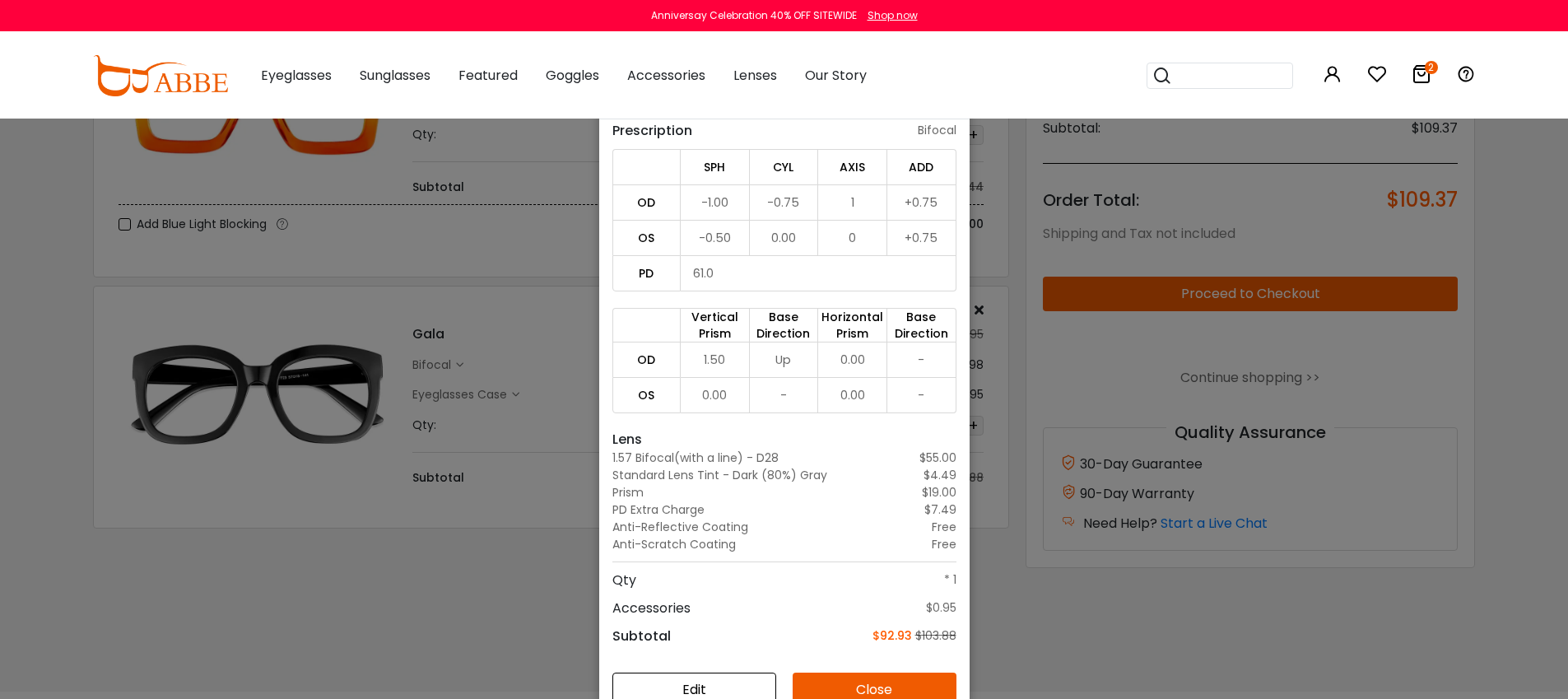
scroll to position [118, 0]
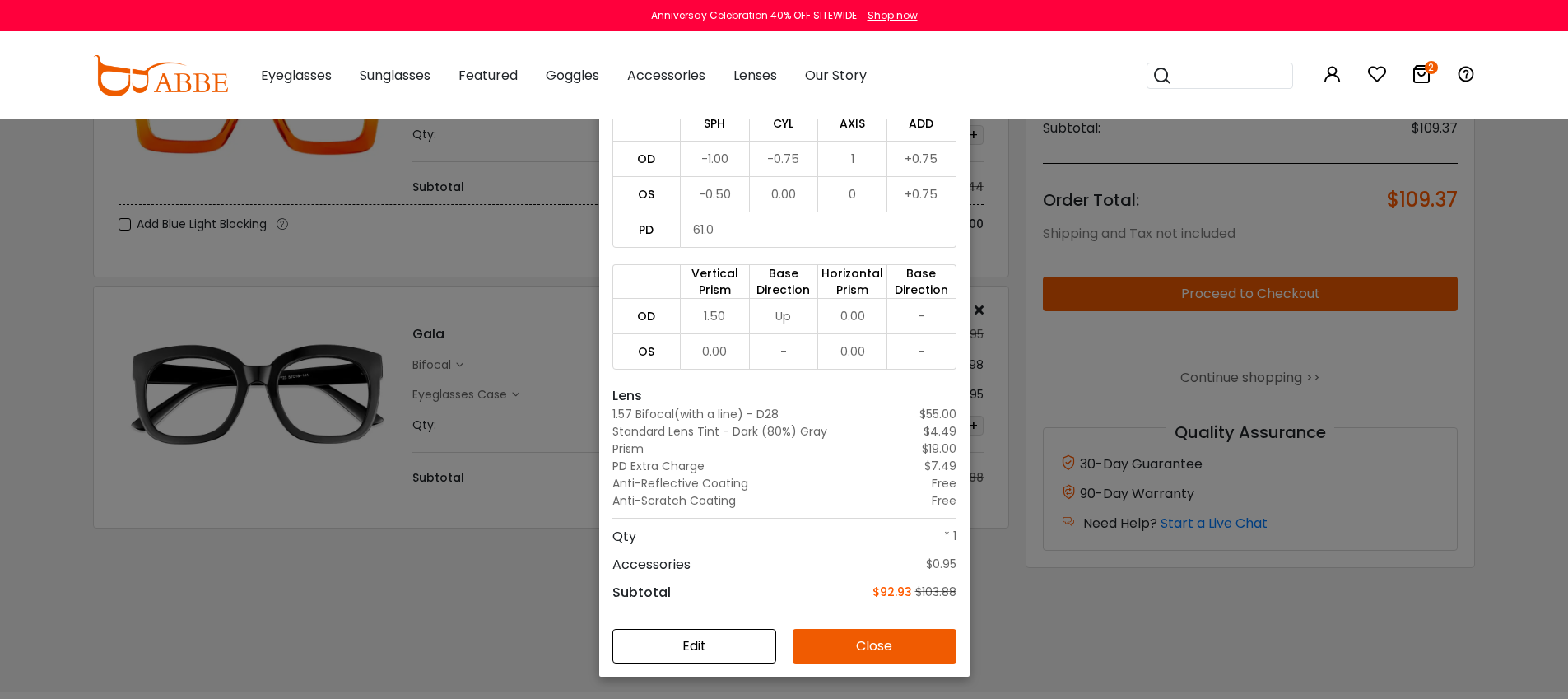
click at [697, 649] on button "Edit" at bounding box center [694, 646] width 164 height 35
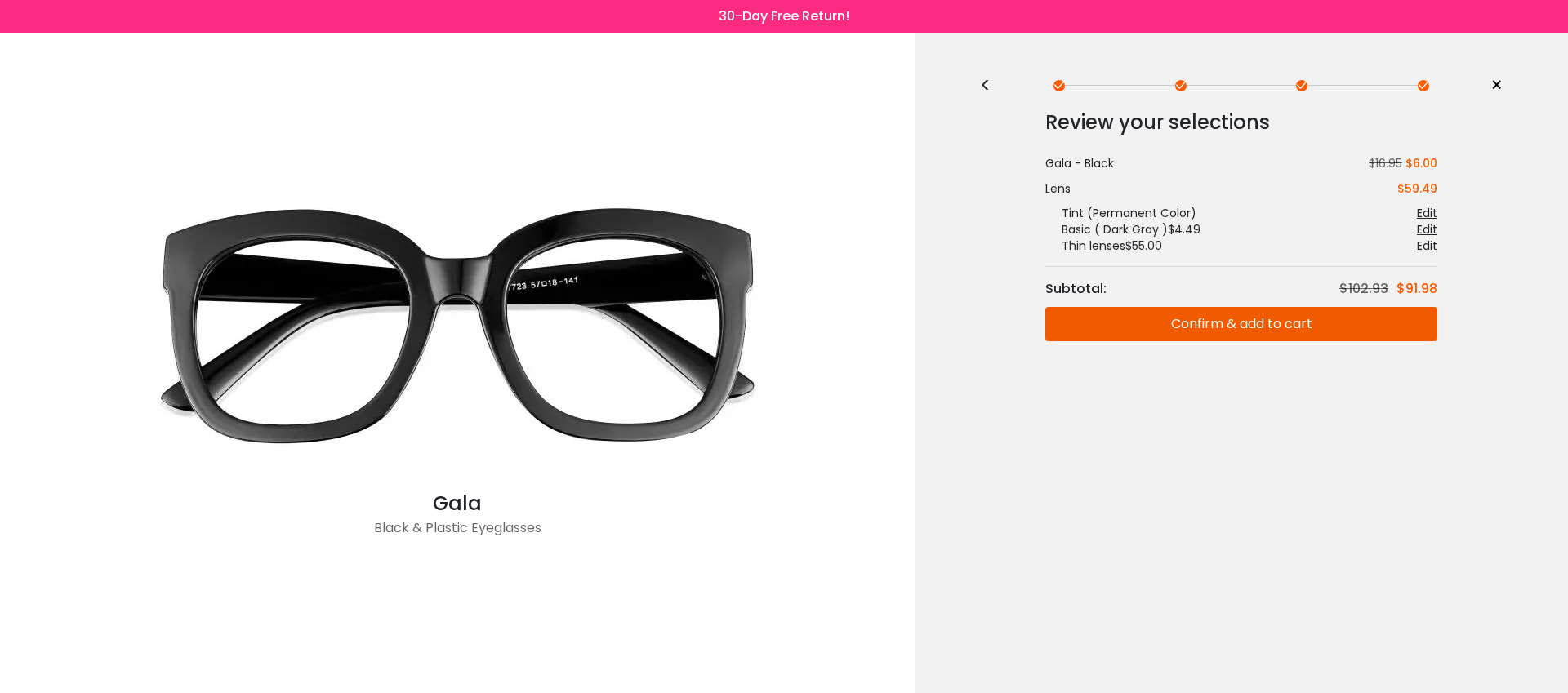
click at [1498, 78] on span "×" at bounding box center [1496, 85] width 13 height 24
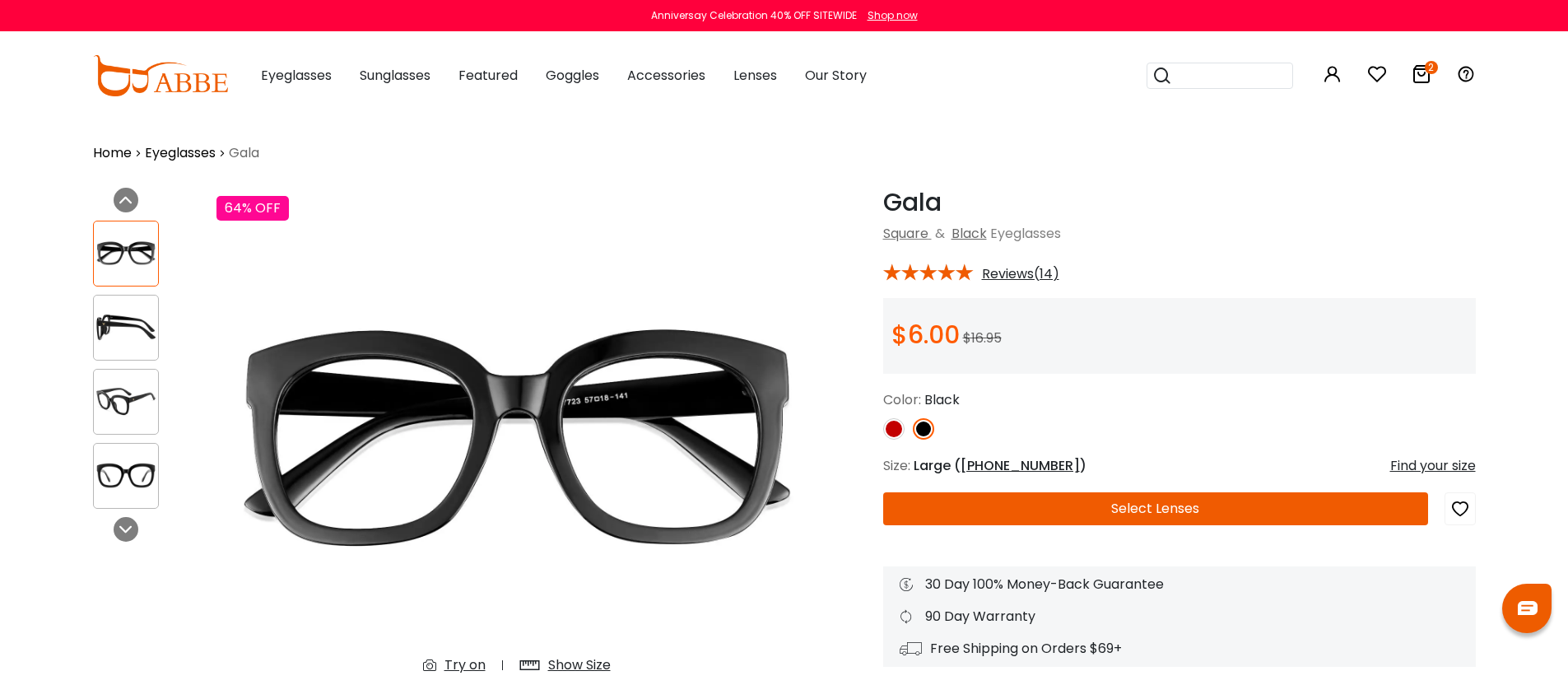
click at [1424, 67] on icon at bounding box center [1422, 74] width 20 height 20
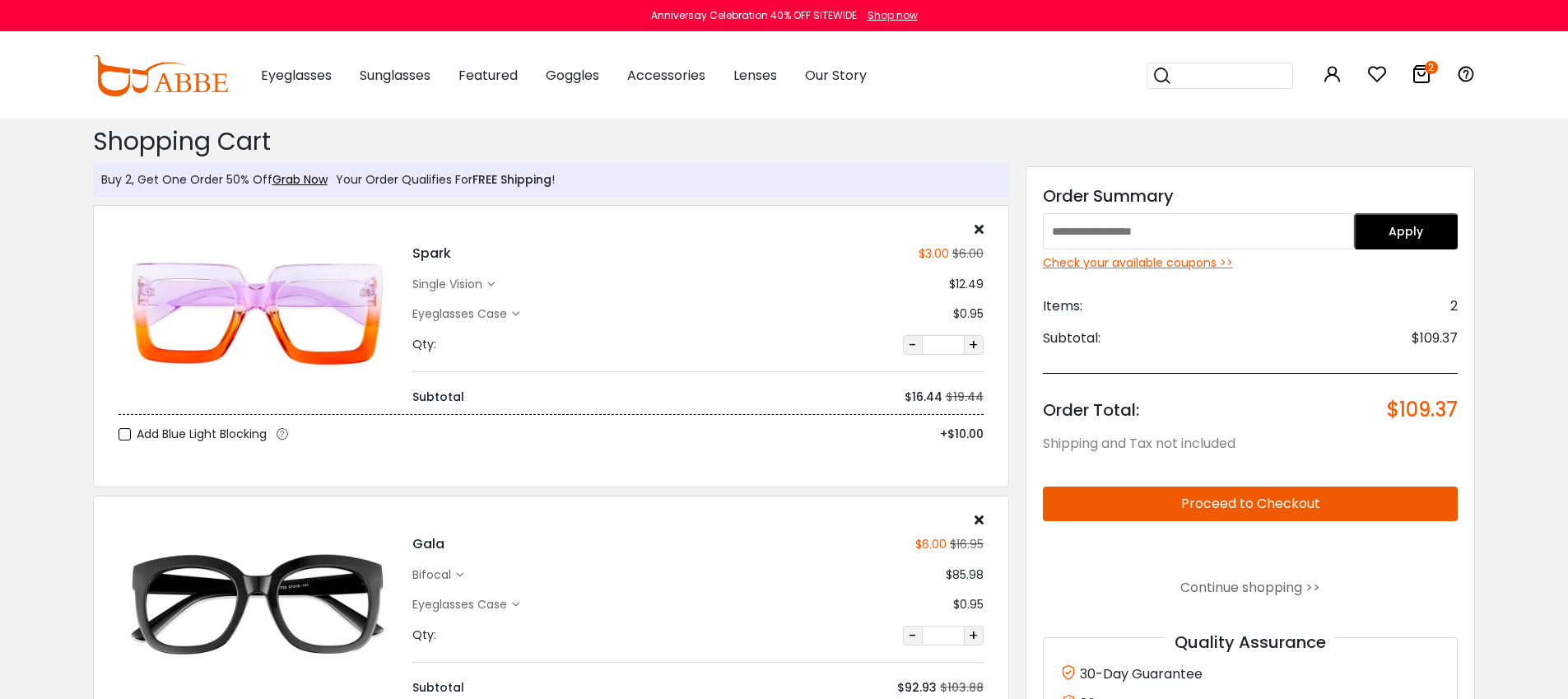
click at [982, 519] on icon at bounding box center [980, 519] width 9 height 13
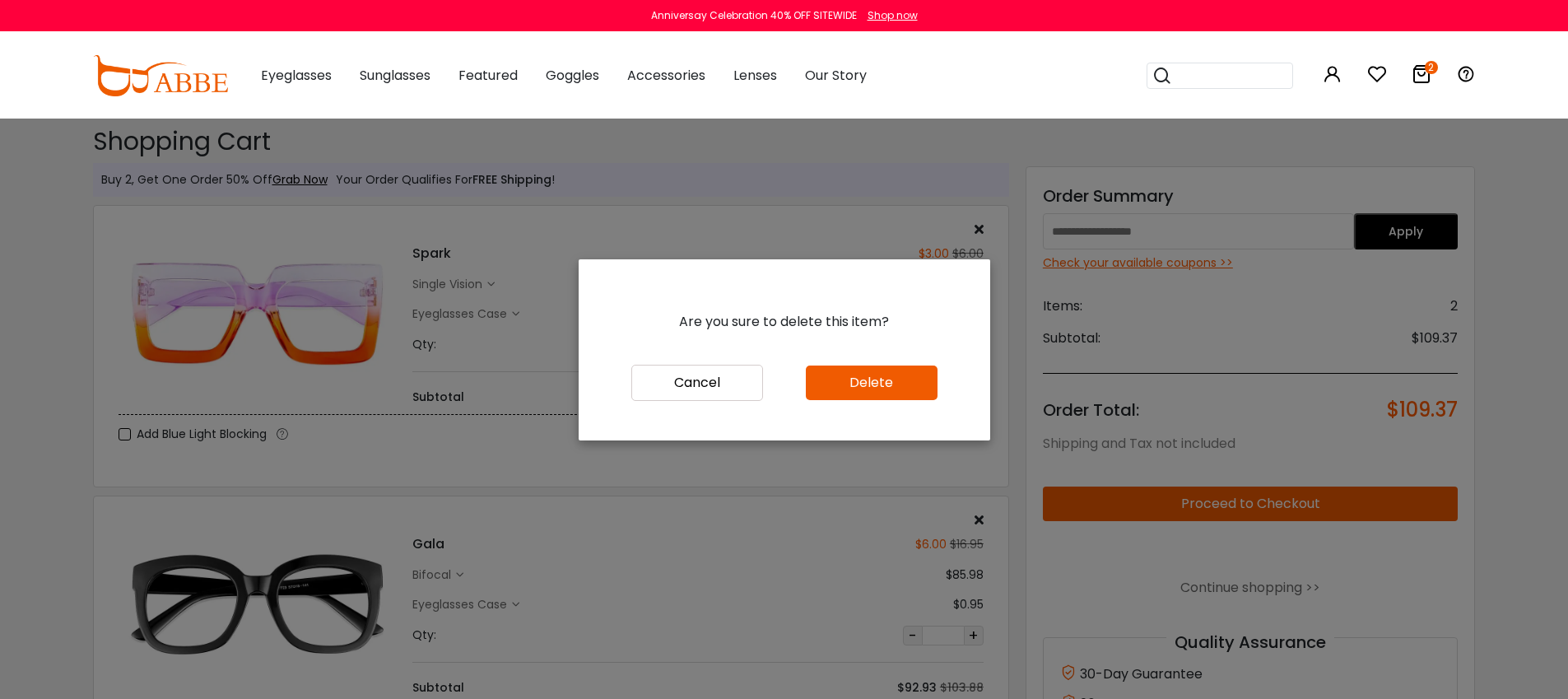
click at [885, 389] on button "Delete" at bounding box center [872, 383] width 132 height 35
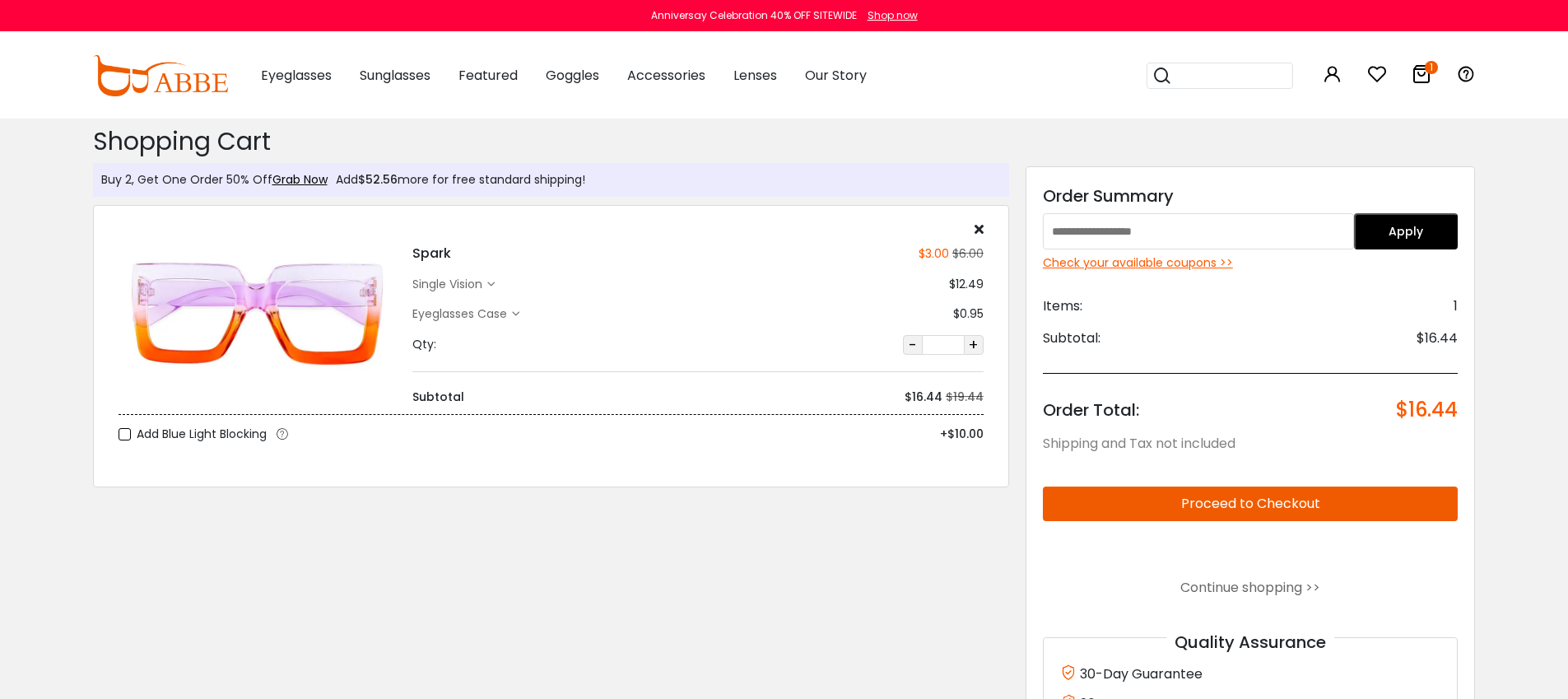
click at [830, 545] on div "Shopping Cart ( 1 ): $16.44 Shipping and Tax not included Shopping Cart Buy 2, …" at bounding box center [551, 461] width 933 height 684
click at [1158, 263] on div "Check your available coupons >>" at bounding box center [1250, 262] width 416 height 17
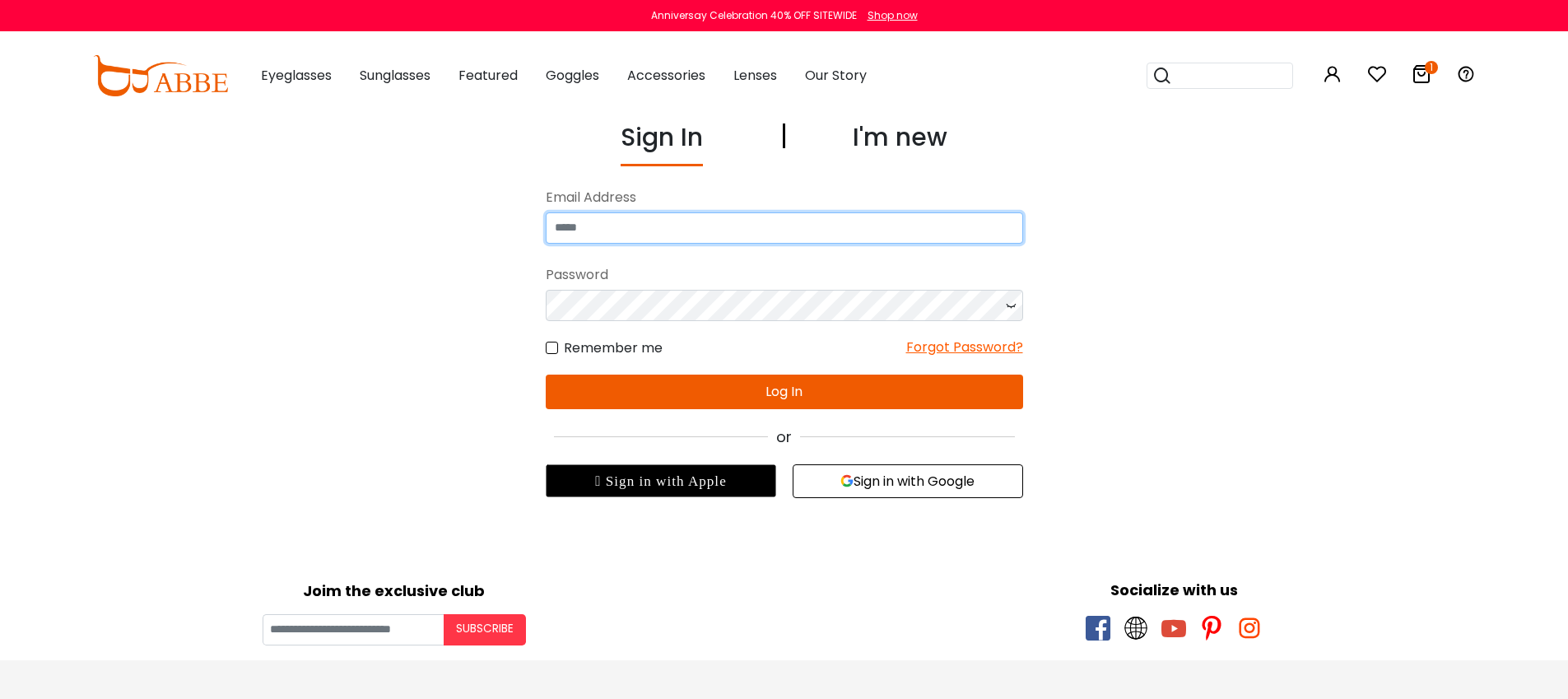
click at [712, 230] on input "email" at bounding box center [784, 228] width 478 height 31
type input "**********"
click at [725, 398] on button "Log In" at bounding box center [784, 392] width 478 height 35
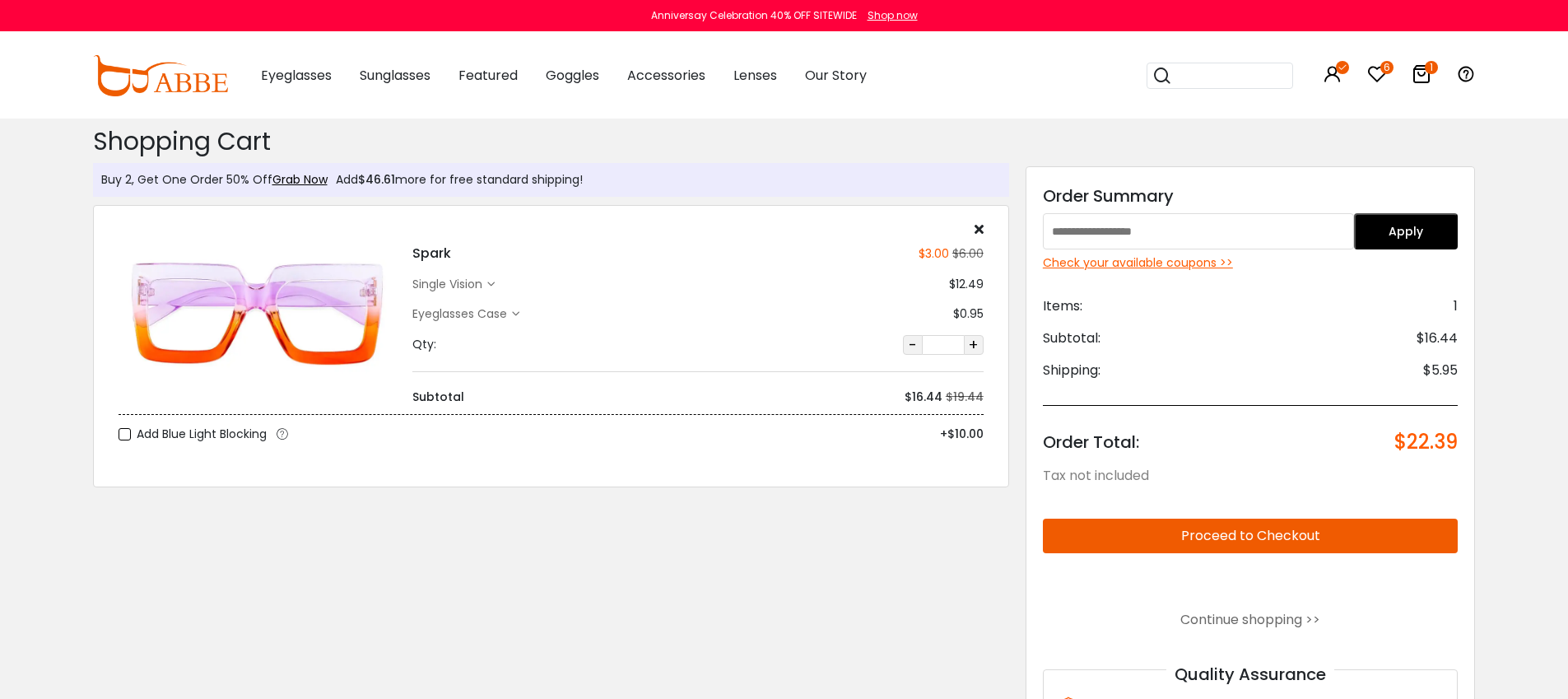
click at [1199, 261] on div "Check your available coupons >>" at bounding box center [1250, 262] width 416 height 17
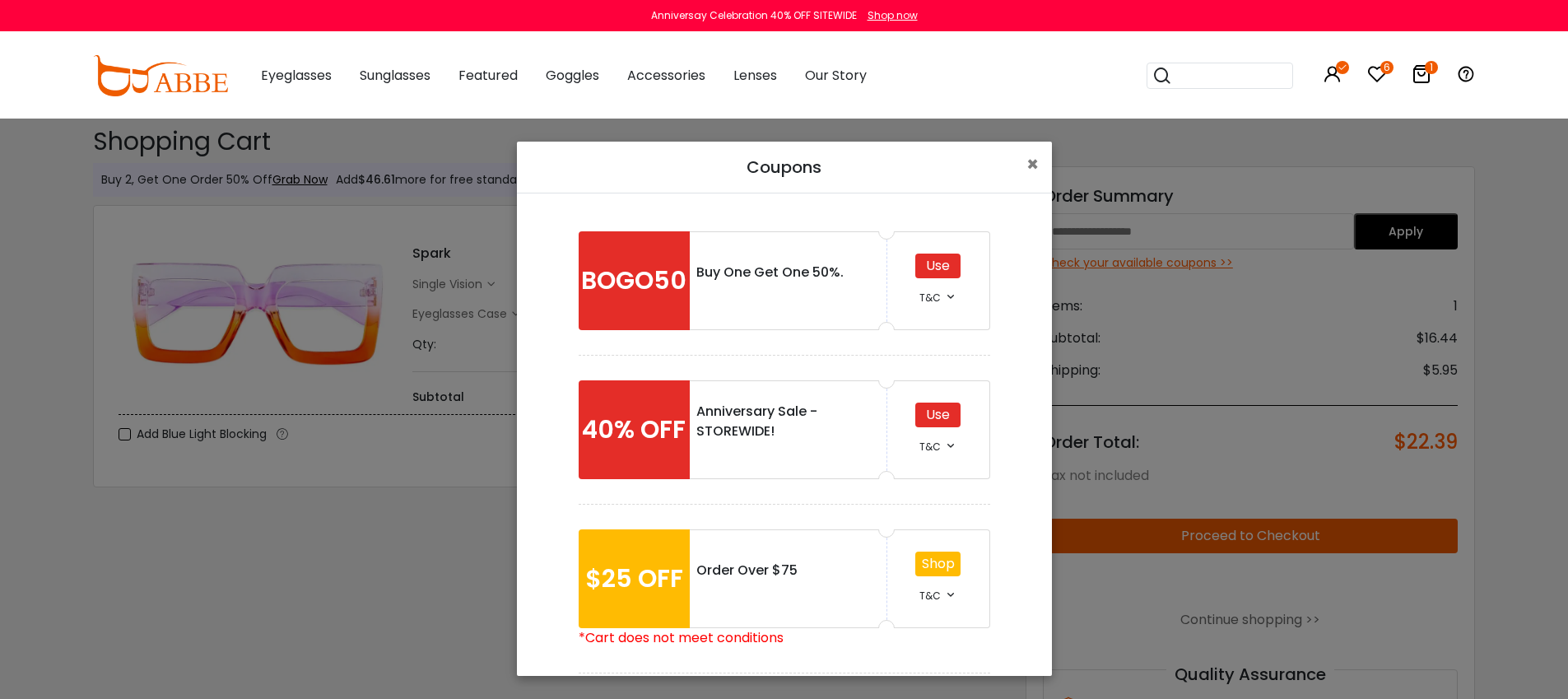
click at [948, 413] on div "Use" at bounding box center [938, 415] width 46 height 25
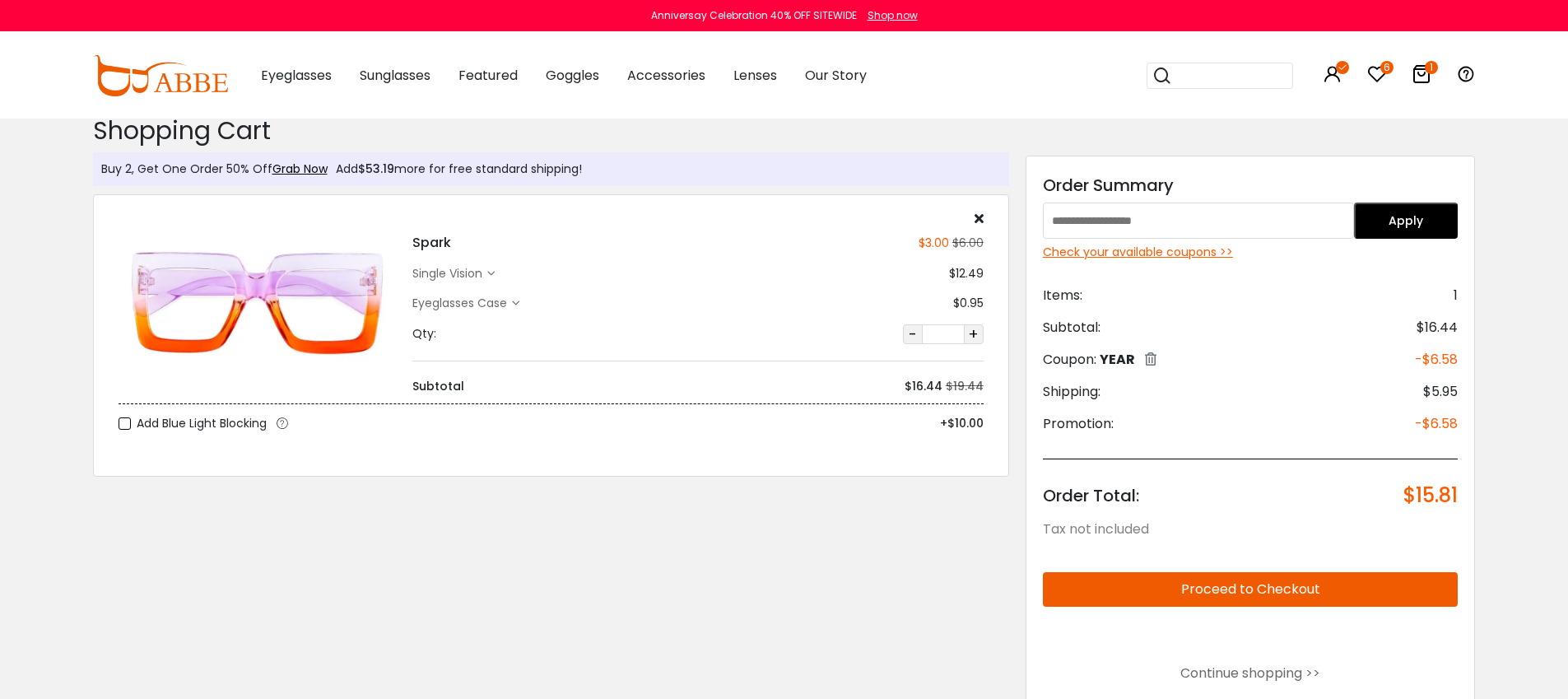
scroll to position [27, 0]
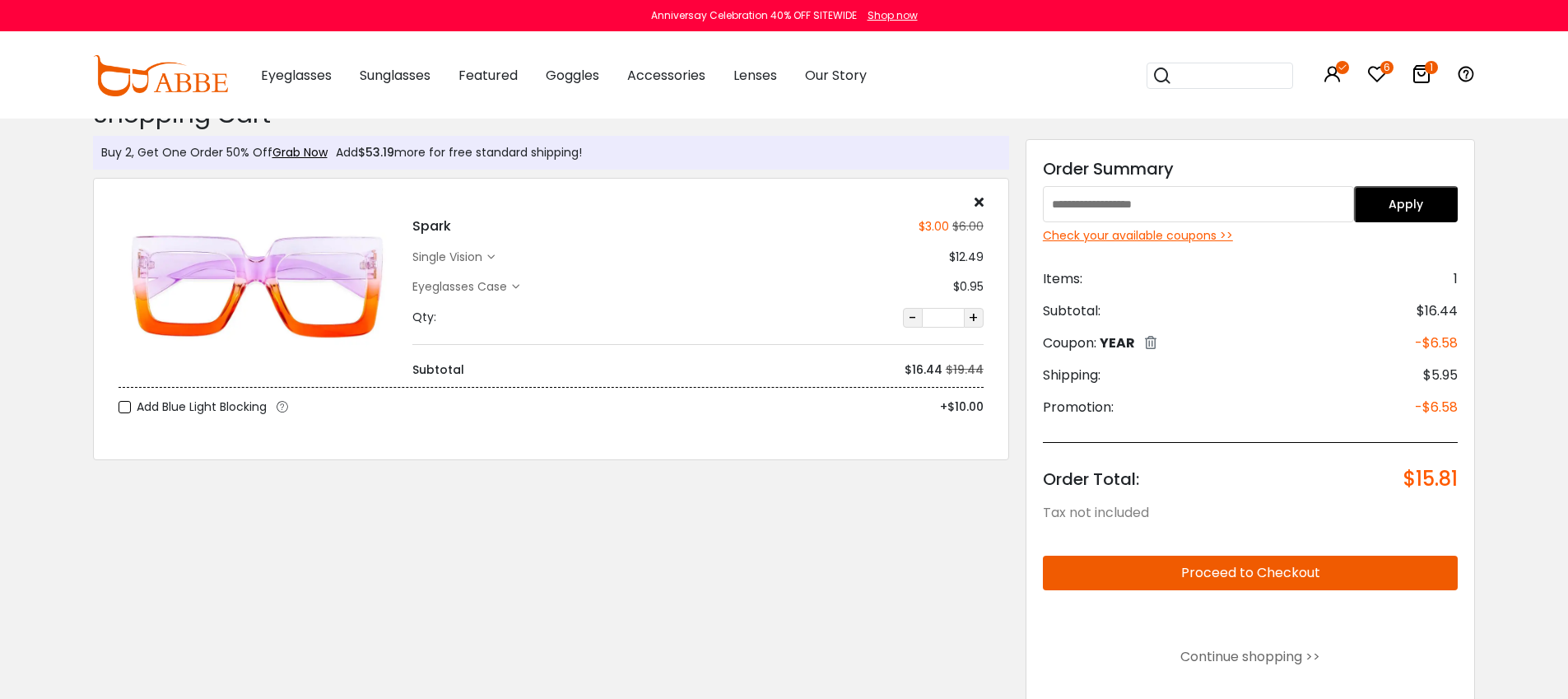
click at [1277, 579] on button "Proceed to Checkout" at bounding box center [1250, 573] width 416 height 35
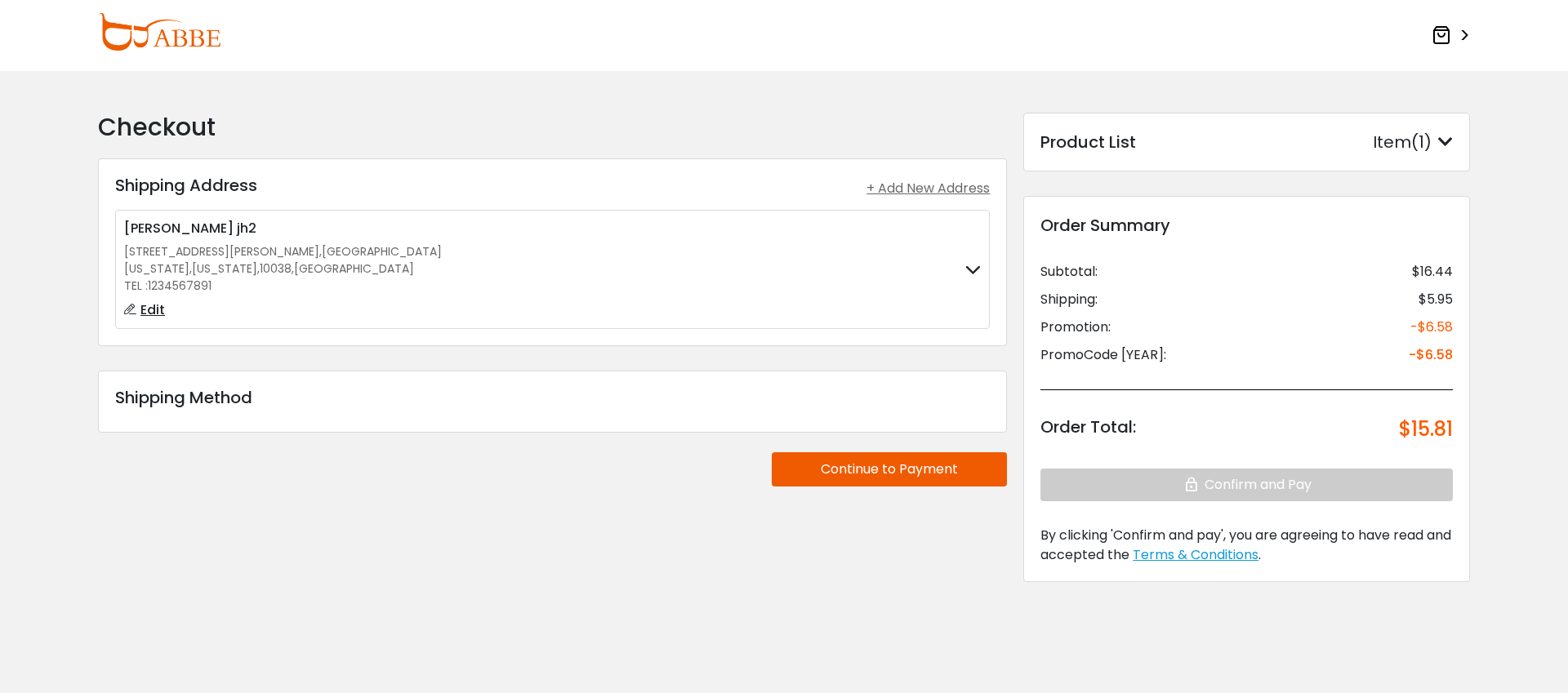
click at [717, 395] on h3 "Shipping Method" at bounding box center [552, 398] width 875 height 20
click at [859, 280] on label "Peng wang zhang jh2 123 William Street , Manhattan New York , New York , 10038 …" at bounding box center [552, 269] width 857 height 101
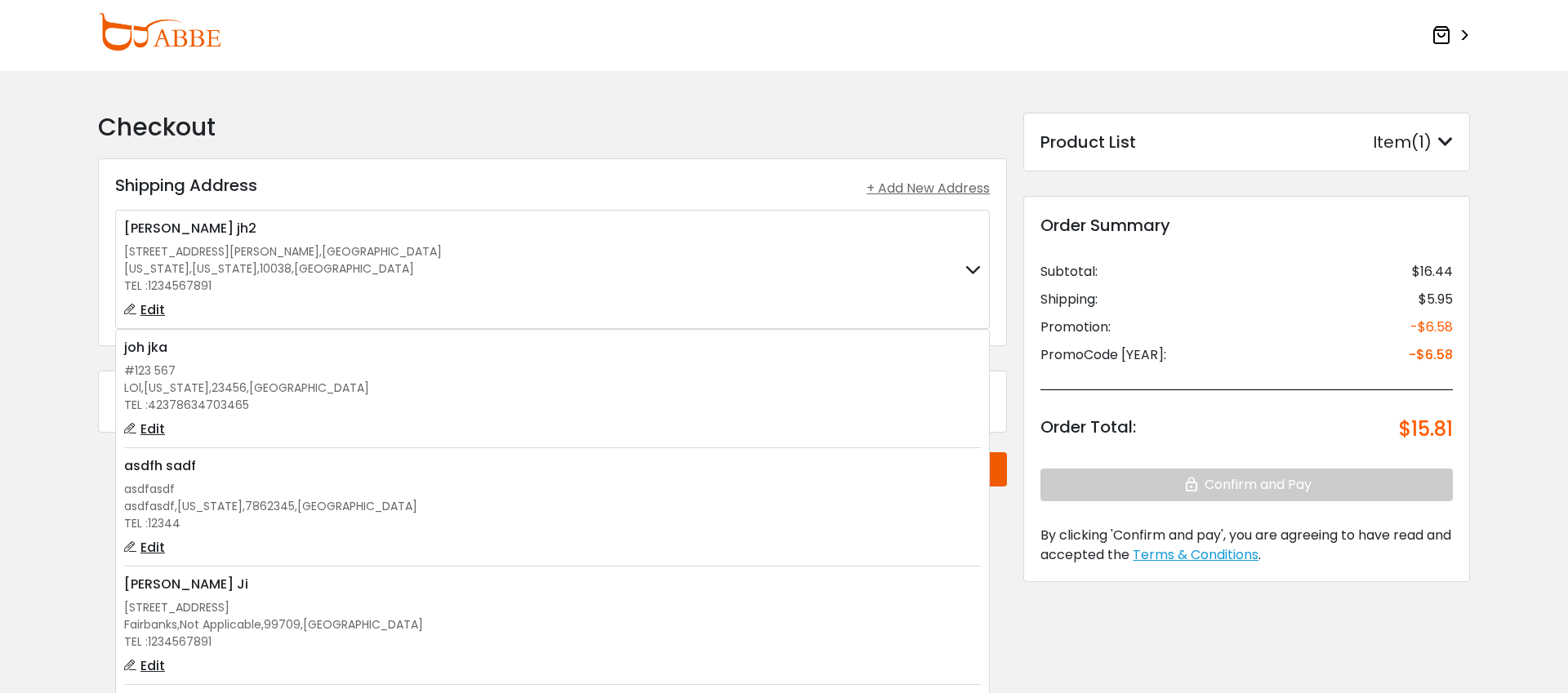
click at [622, 525] on div "TEL : 12344" at bounding box center [552, 523] width 857 height 17
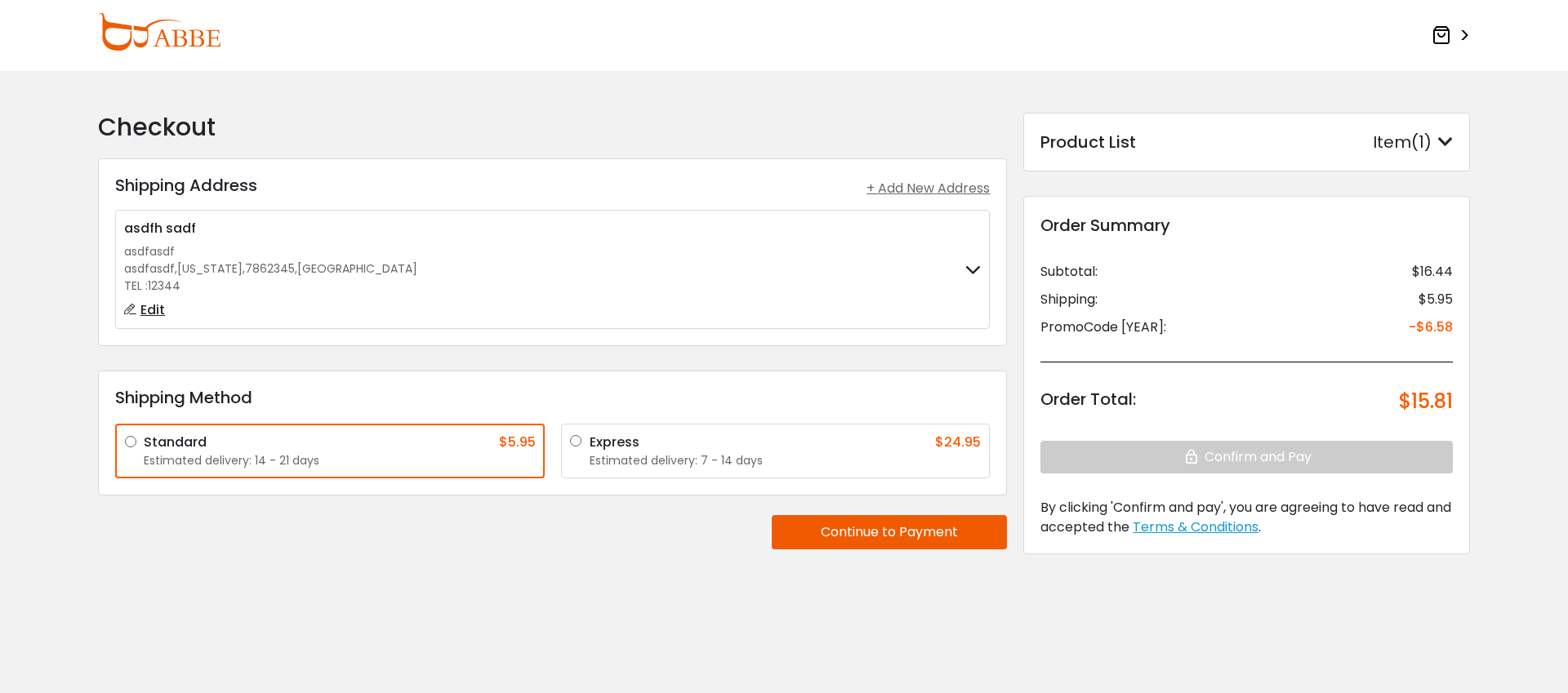
click at [855, 298] on label "asdfh sadf asdfasdf asdfasdf , Colorado , 7862345 , United States TEL : 12344 E…" at bounding box center [552, 269] width 857 height 101
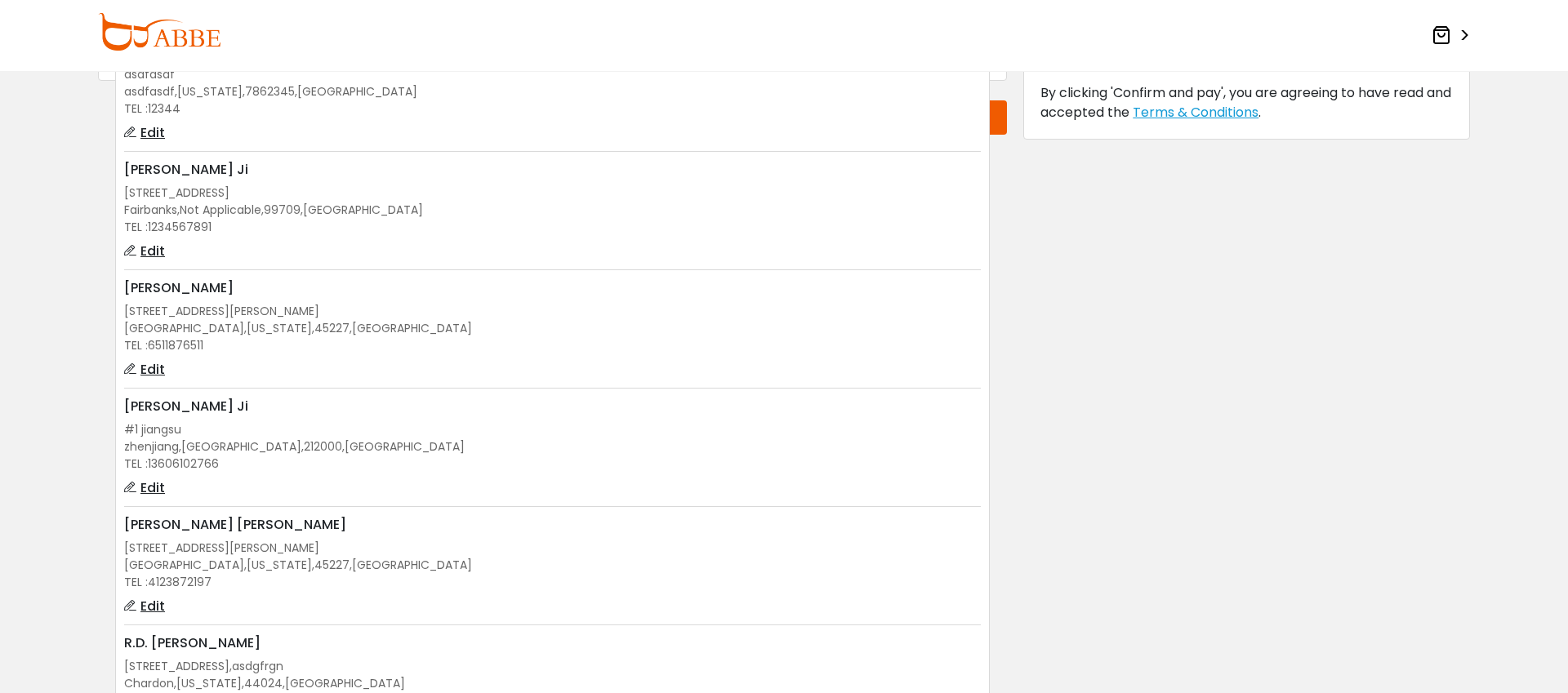
click at [705, 456] on div "TEL : 13606102766" at bounding box center [552, 464] width 857 height 17
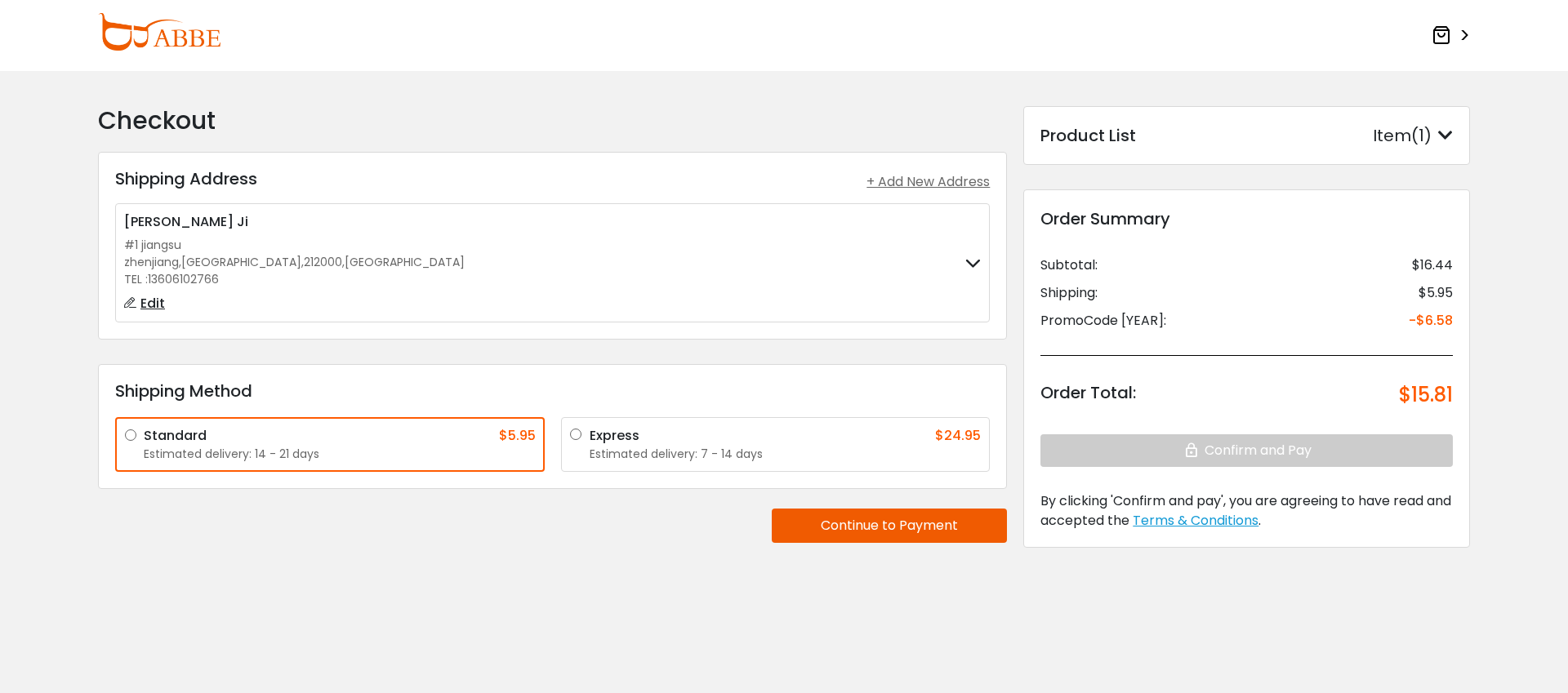
scroll to position [5, 0]
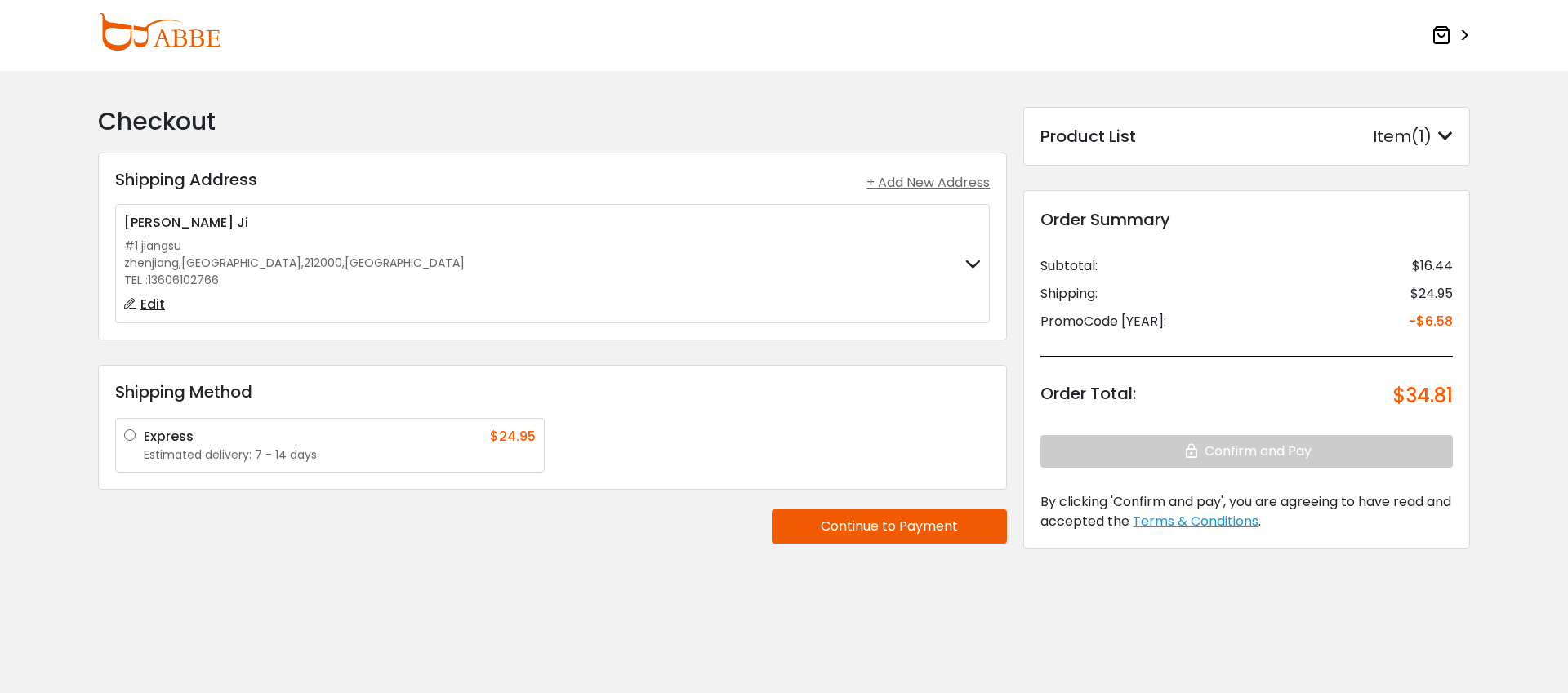
click at [526, 267] on label "Jeff Ji #1 jiangsu zhenjiang , Virgin Islands , 212000 , United States TEL : 13…" at bounding box center [552, 264] width 857 height 101
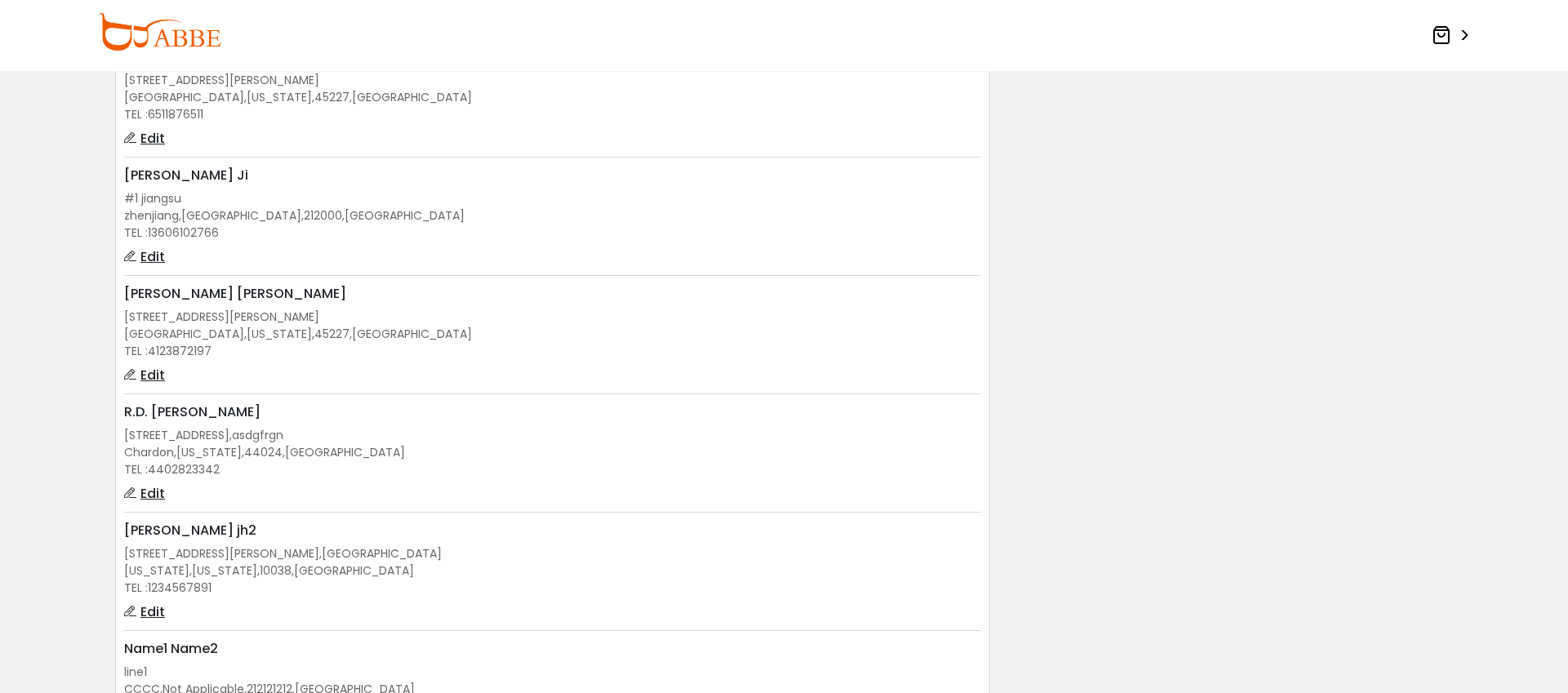
scroll to position [697, 0]
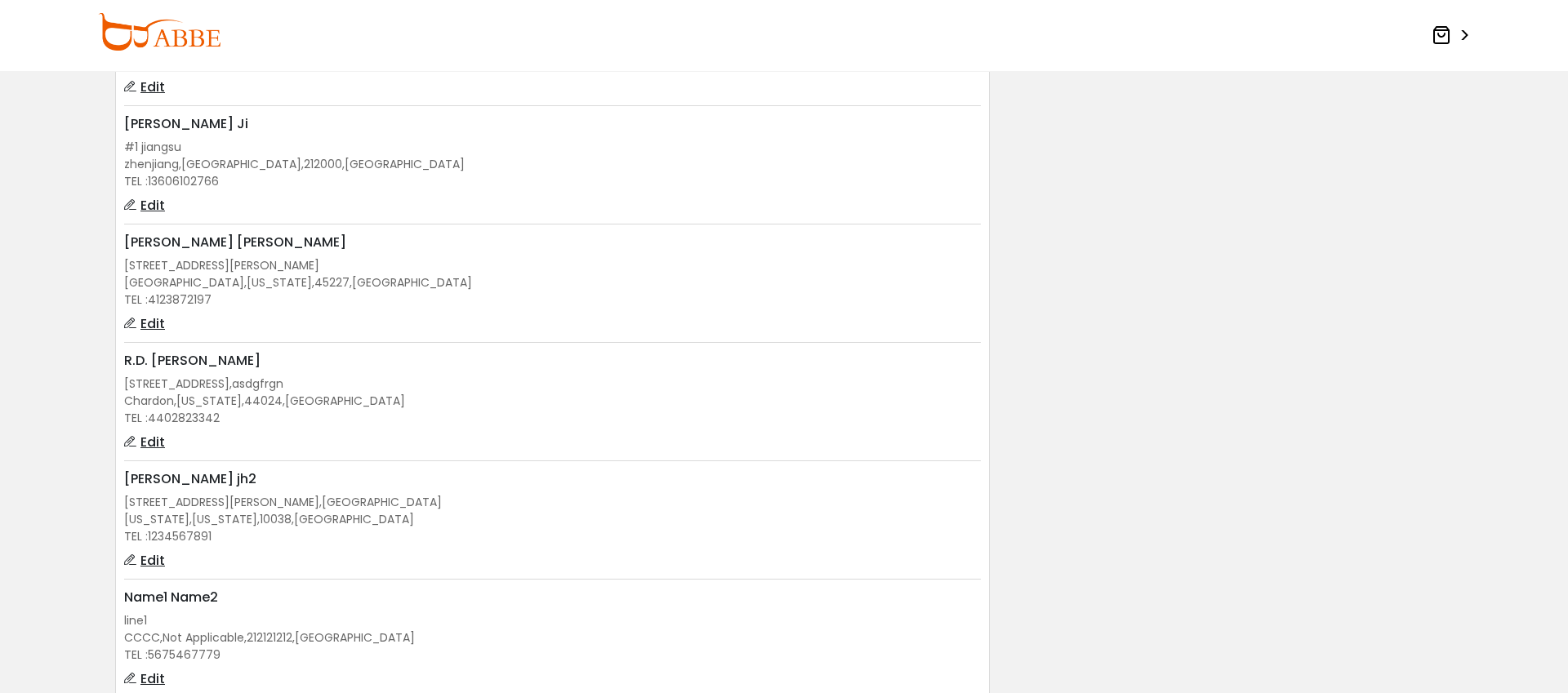
click at [489, 540] on div "TEL : 1234567891" at bounding box center [552, 536] width 857 height 17
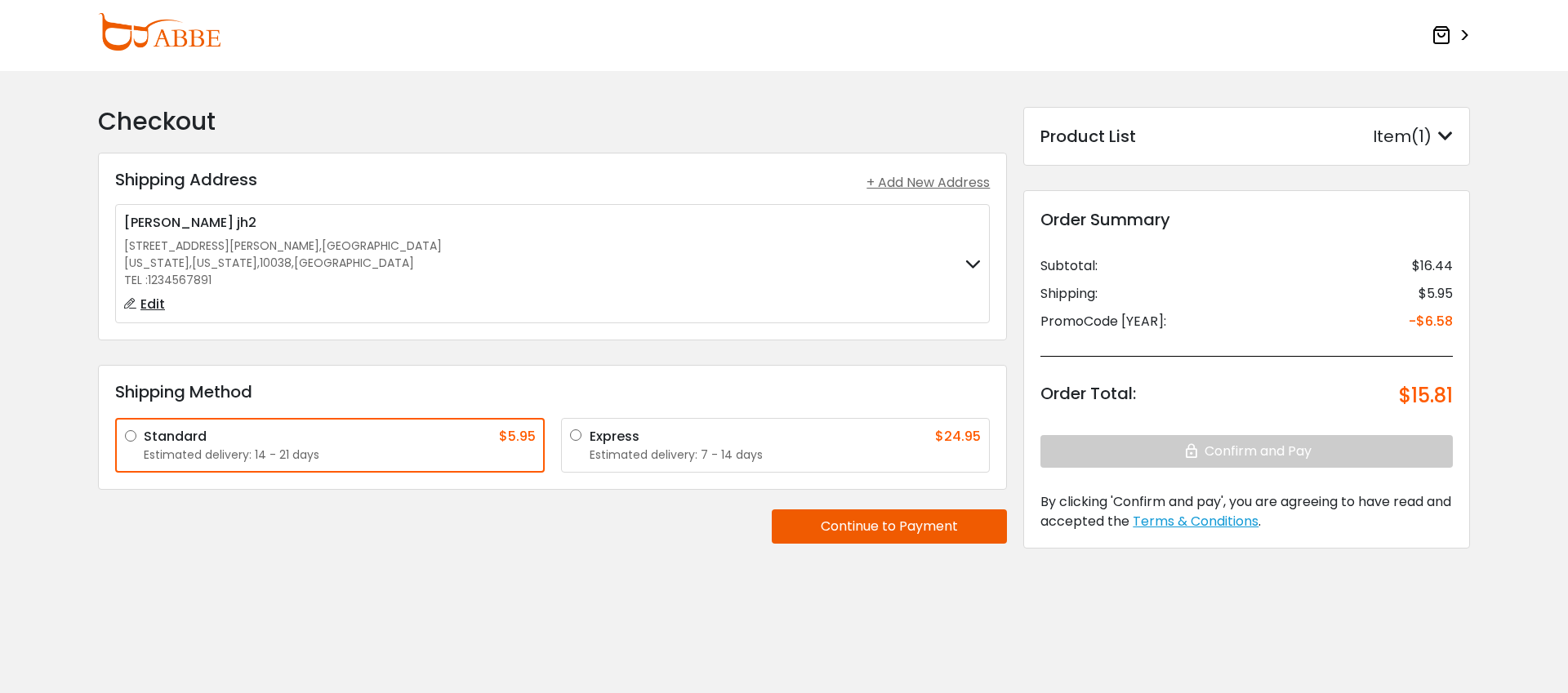
click at [1447, 34] on icon at bounding box center [1441, 35] width 20 height 20
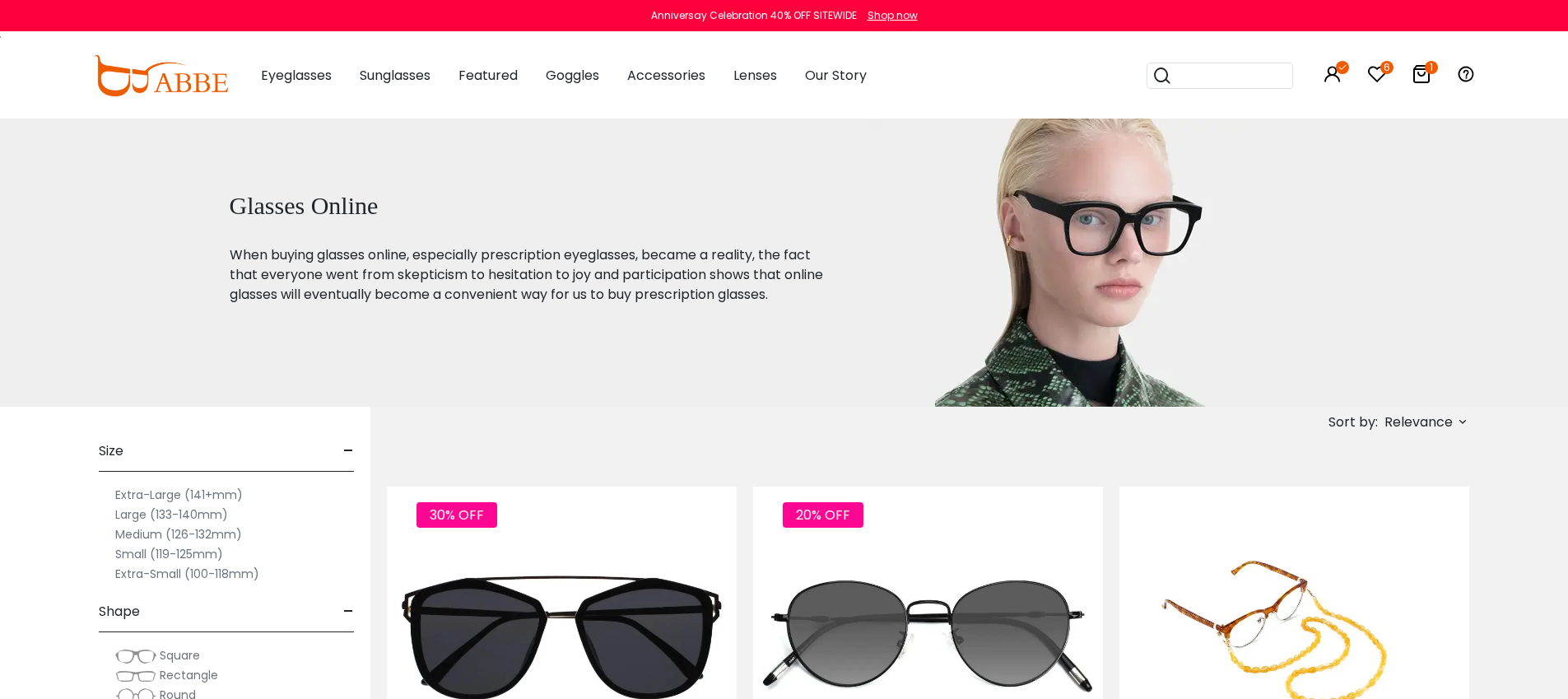
click at [1417, 80] on icon at bounding box center [1422, 74] width 20 height 20
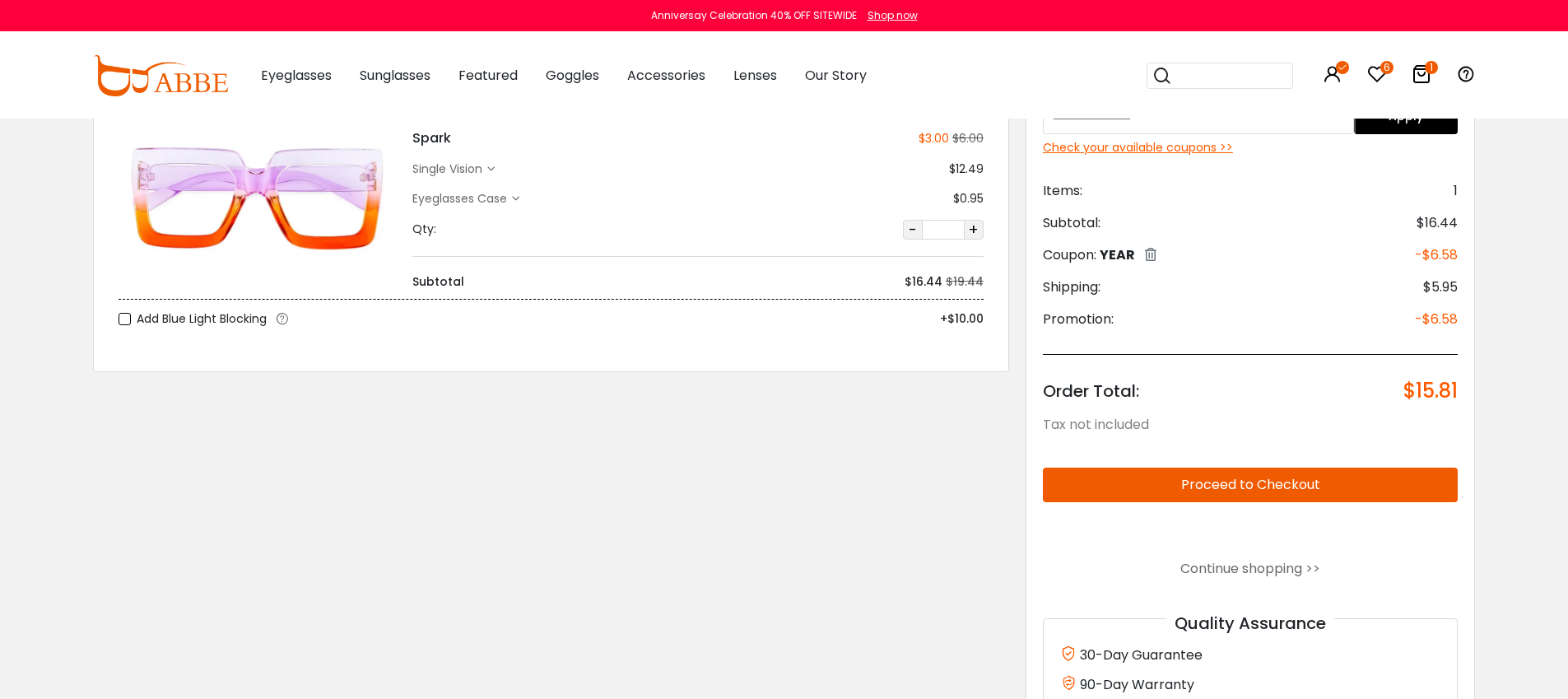
scroll to position [116, 0]
click at [1439, 281] on span "$5.95" at bounding box center [1441, 287] width 35 height 20
click at [1437, 289] on span "$5.95" at bounding box center [1441, 287] width 35 height 20
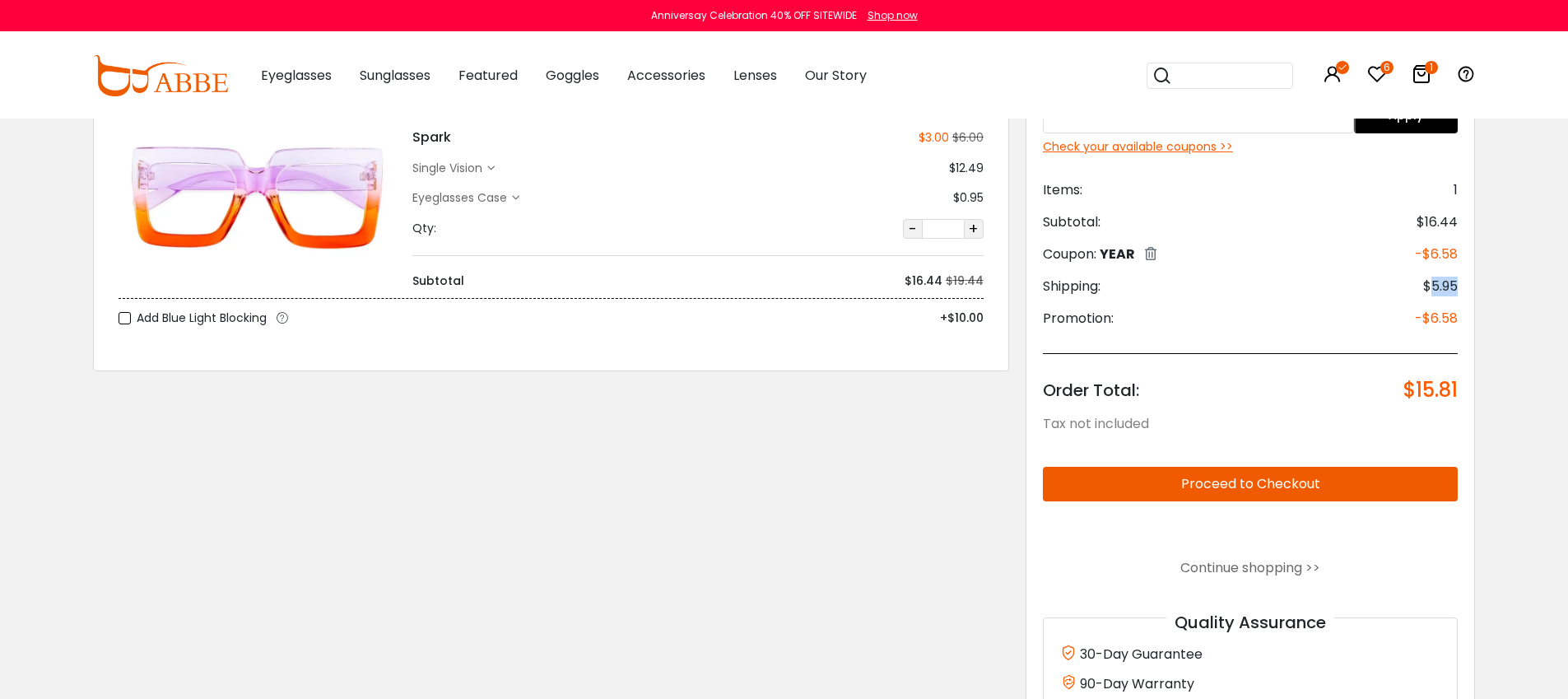
click at [1426, 285] on span "$5.95" at bounding box center [1441, 287] width 35 height 20
click at [1469, 290] on div "Discount Code: Order Summary Apply Check your available coupons >> Items: 1 Sub…" at bounding box center [1251, 404] width 450 height 708
click at [1310, 486] on button "Proceed to Checkout" at bounding box center [1250, 484] width 416 height 35
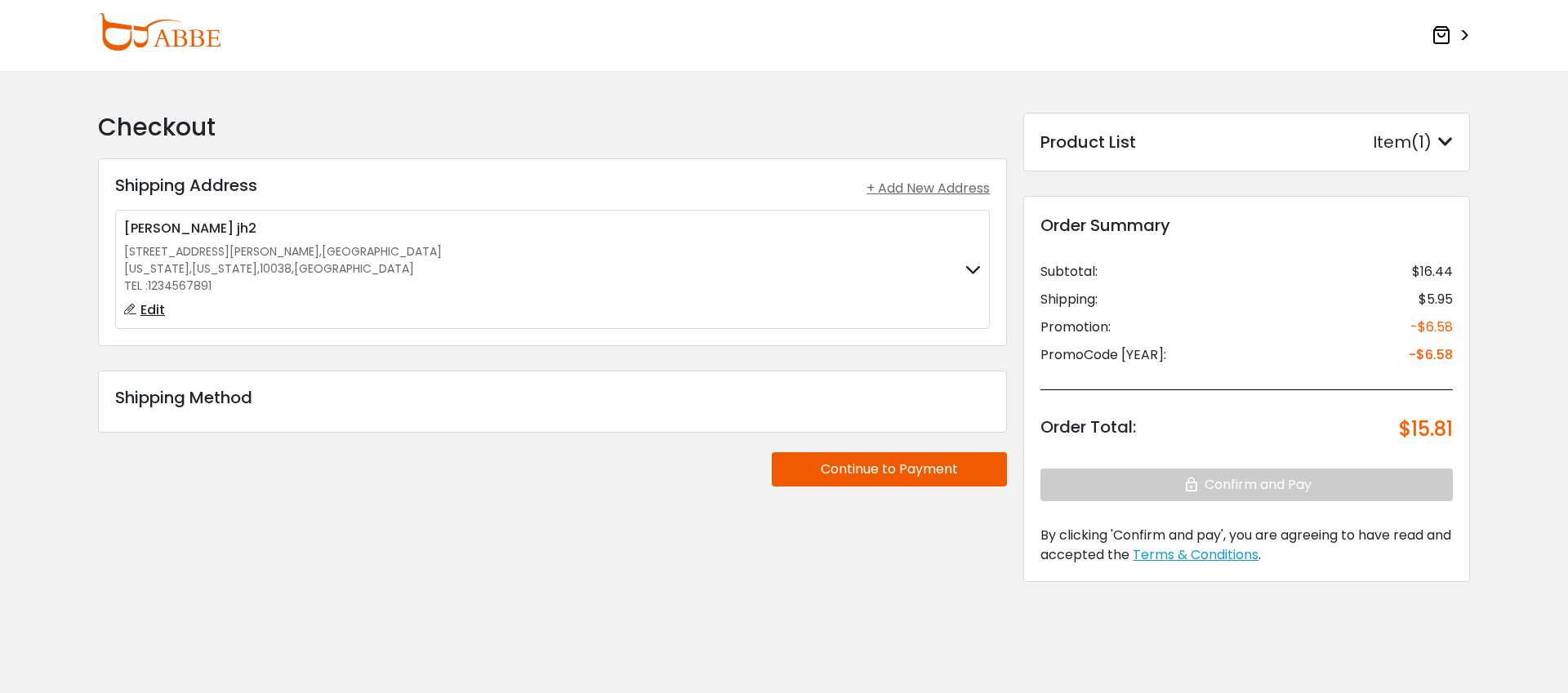
click at [1436, 298] on div "$5.95" at bounding box center [1436, 300] width 34 height 20
click at [594, 554] on div "**********" at bounding box center [552, 359] width 925 height 494
click at [974, 277] on div at bounding box center [973, 269] width 15 height 20
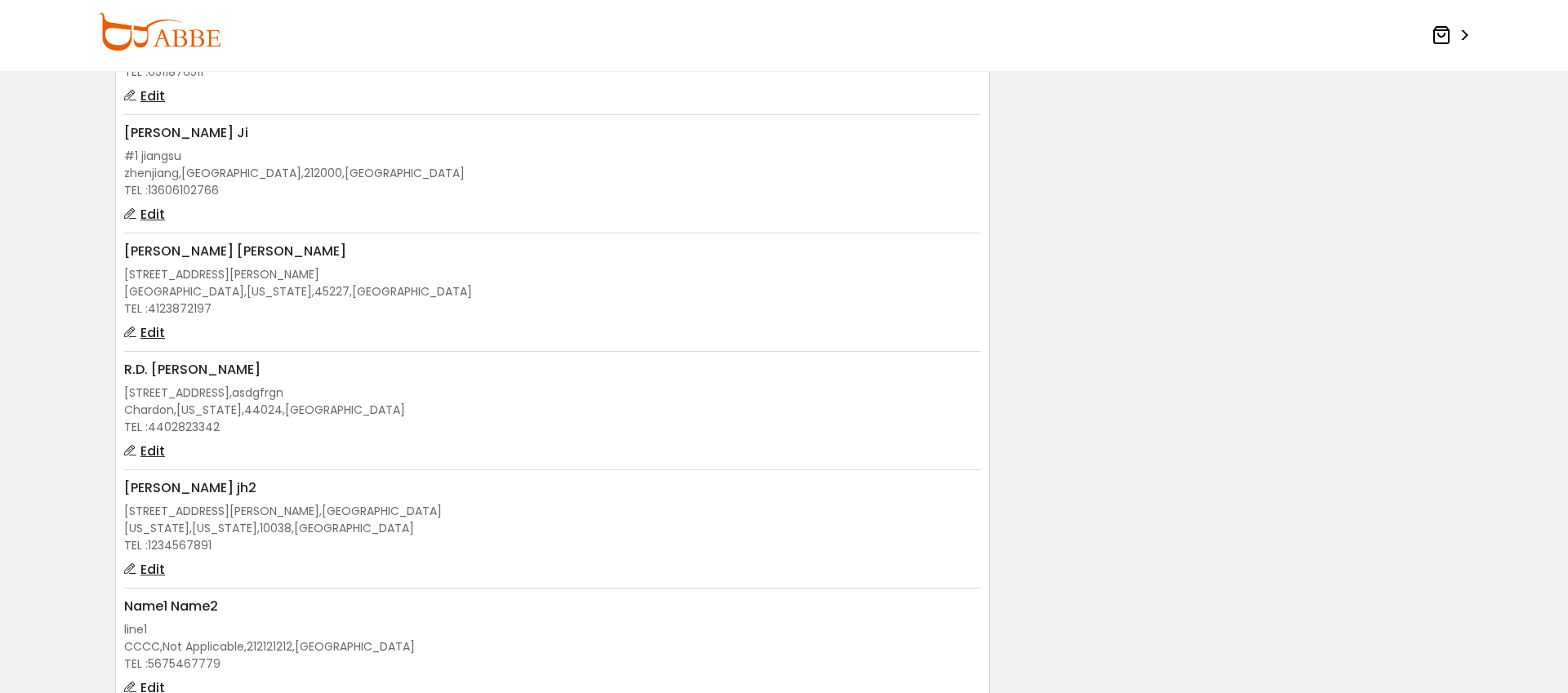
scroll to position [697, 0]
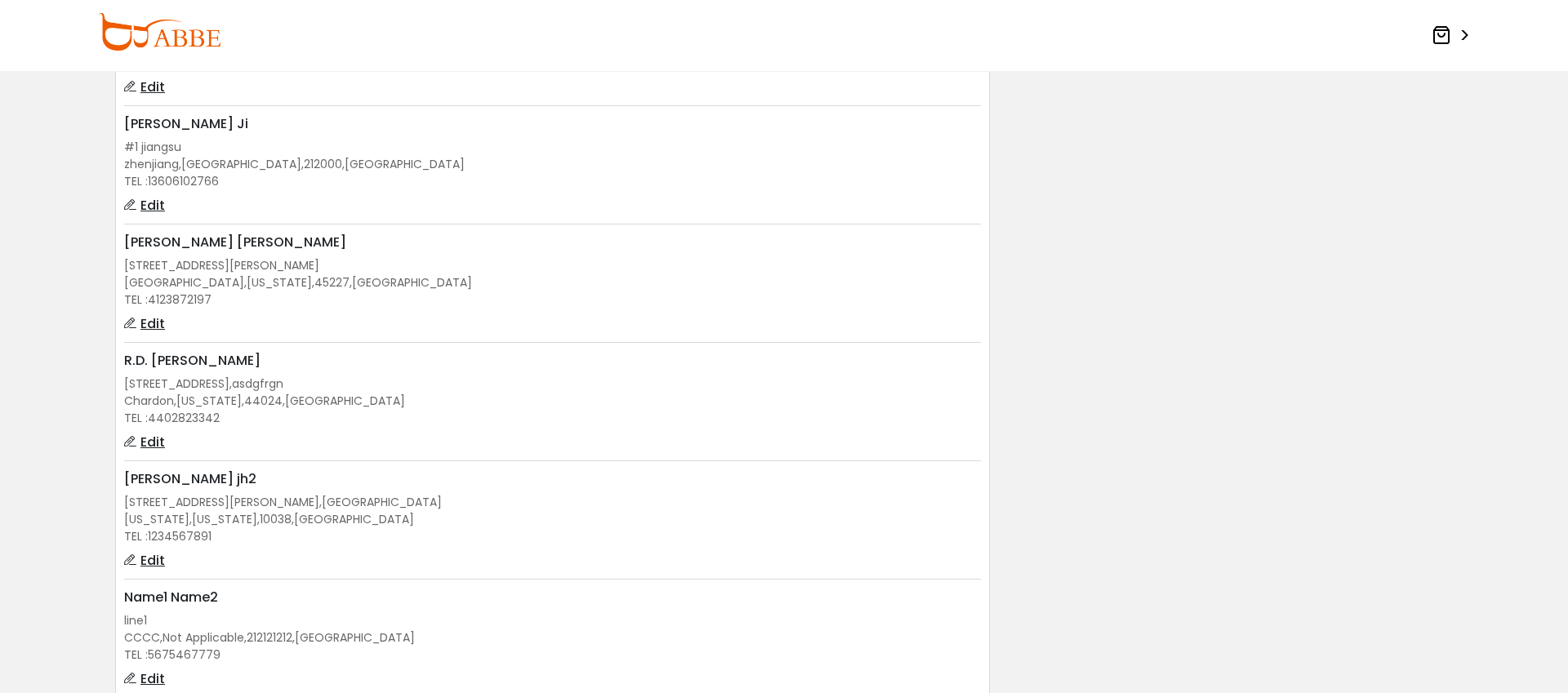
click at [504, 296] on div "TEL : [PHONE_NUMBER]" at bounding box center [552, 300] width 857 height 17
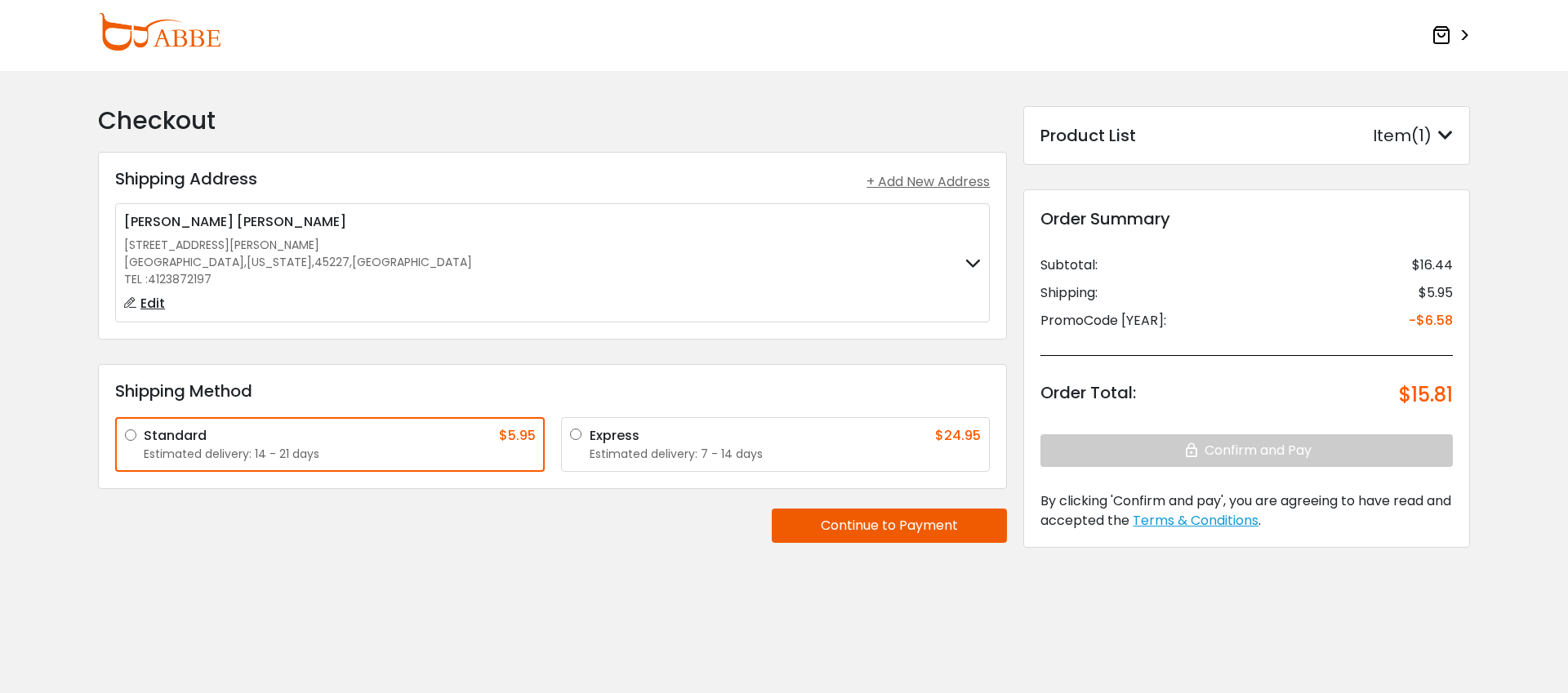
scroll to position [5, 0]
click at [633, 449] on div "Estimated delivery: 7 - 14 days" at bounding box center [785, 455] width 392 height 17
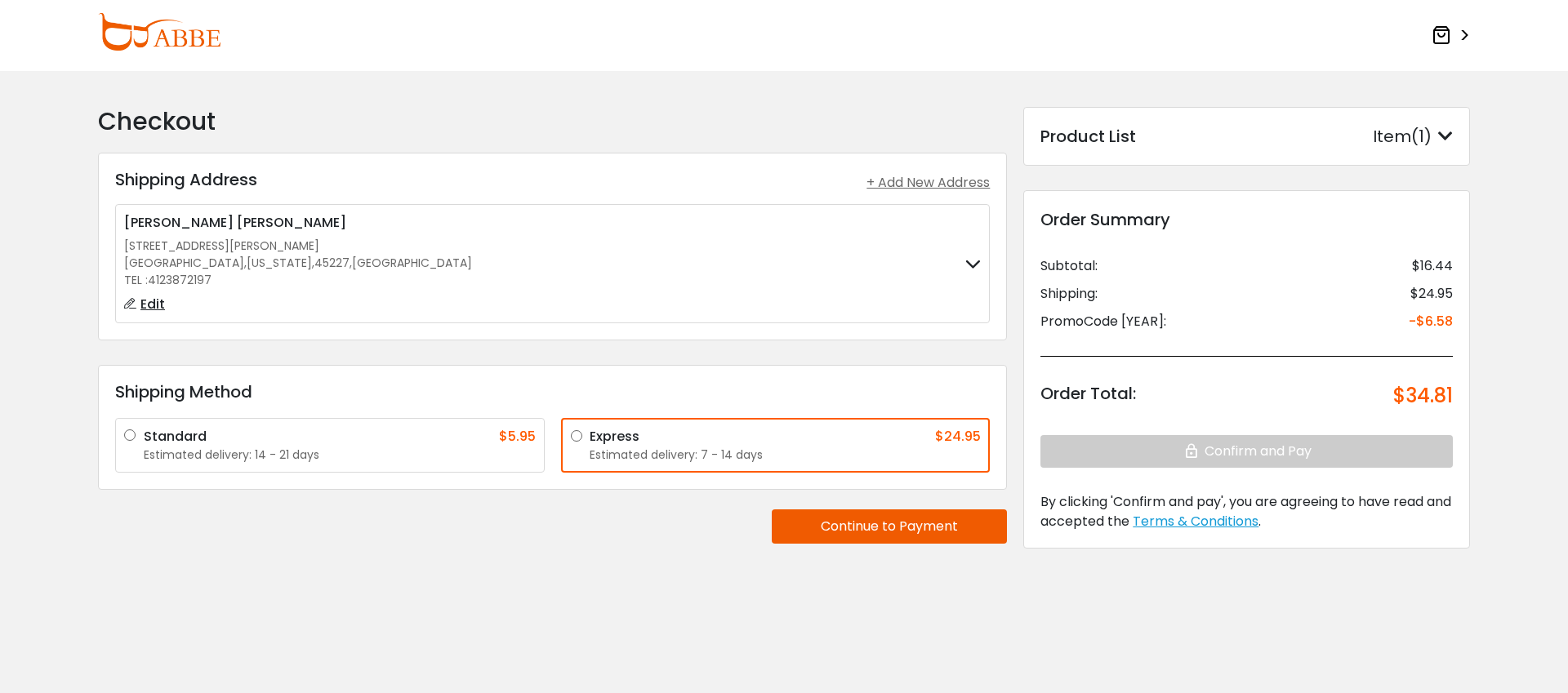
click at [400, 438] on div "Standard $5.95" at bounding box center [340, 437] width 392 height 20
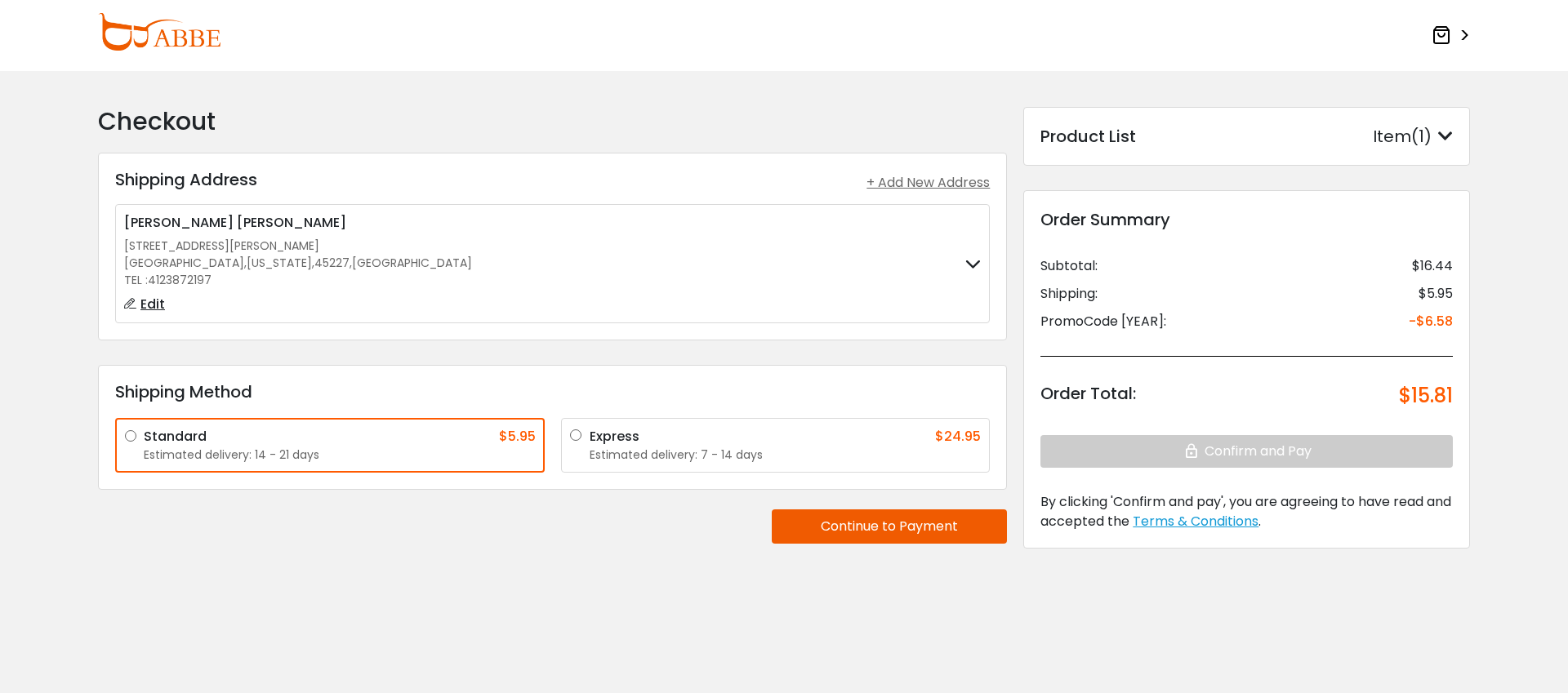
click at [450, 551] on div "Checkout Shipping Address Shipping Address + Add New Address [PERSON_NAME] [PER…" at bounding box center [552, 340] width 925 height 466
